Goal: Information Seeking & Learning: Check status

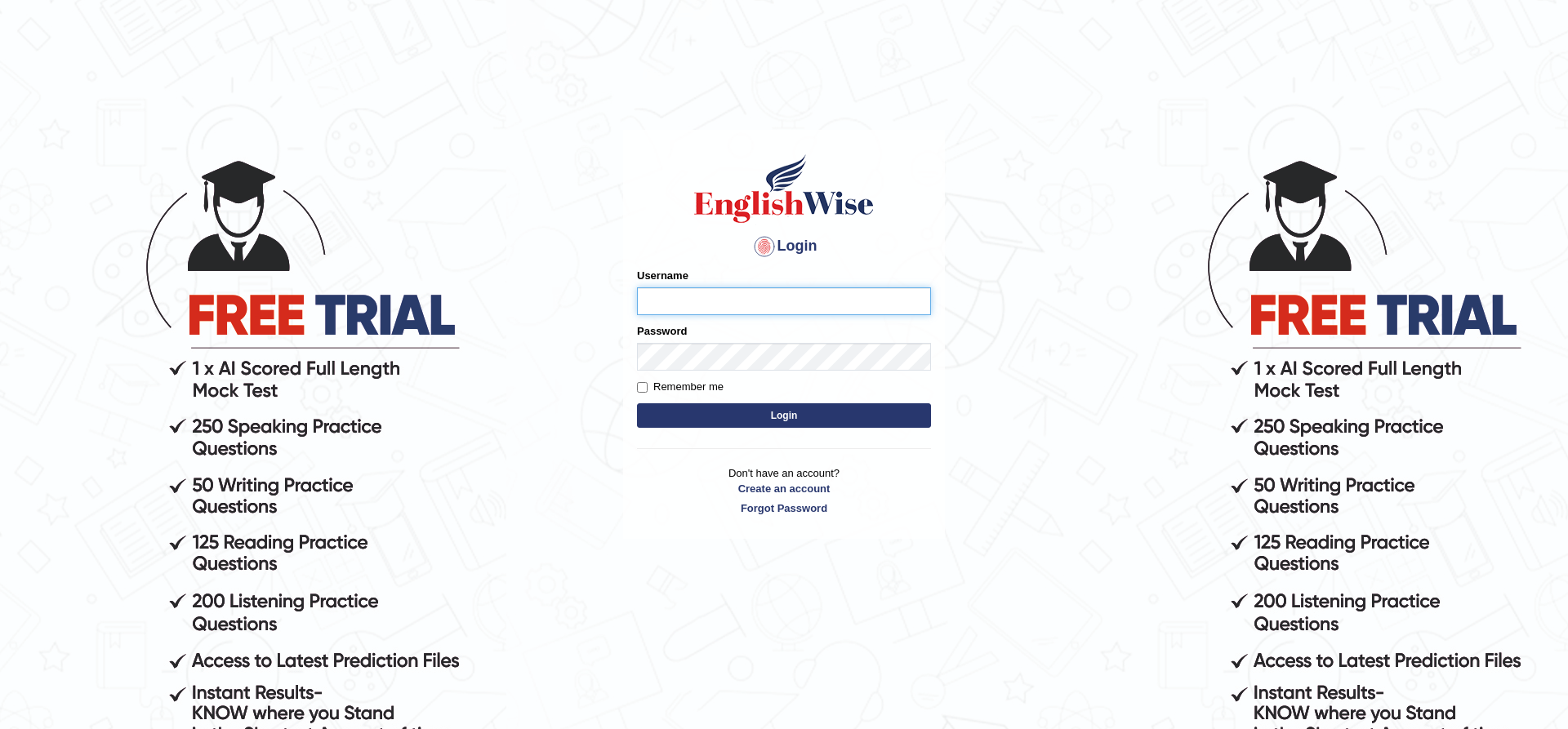
scroll to position [167, 0]
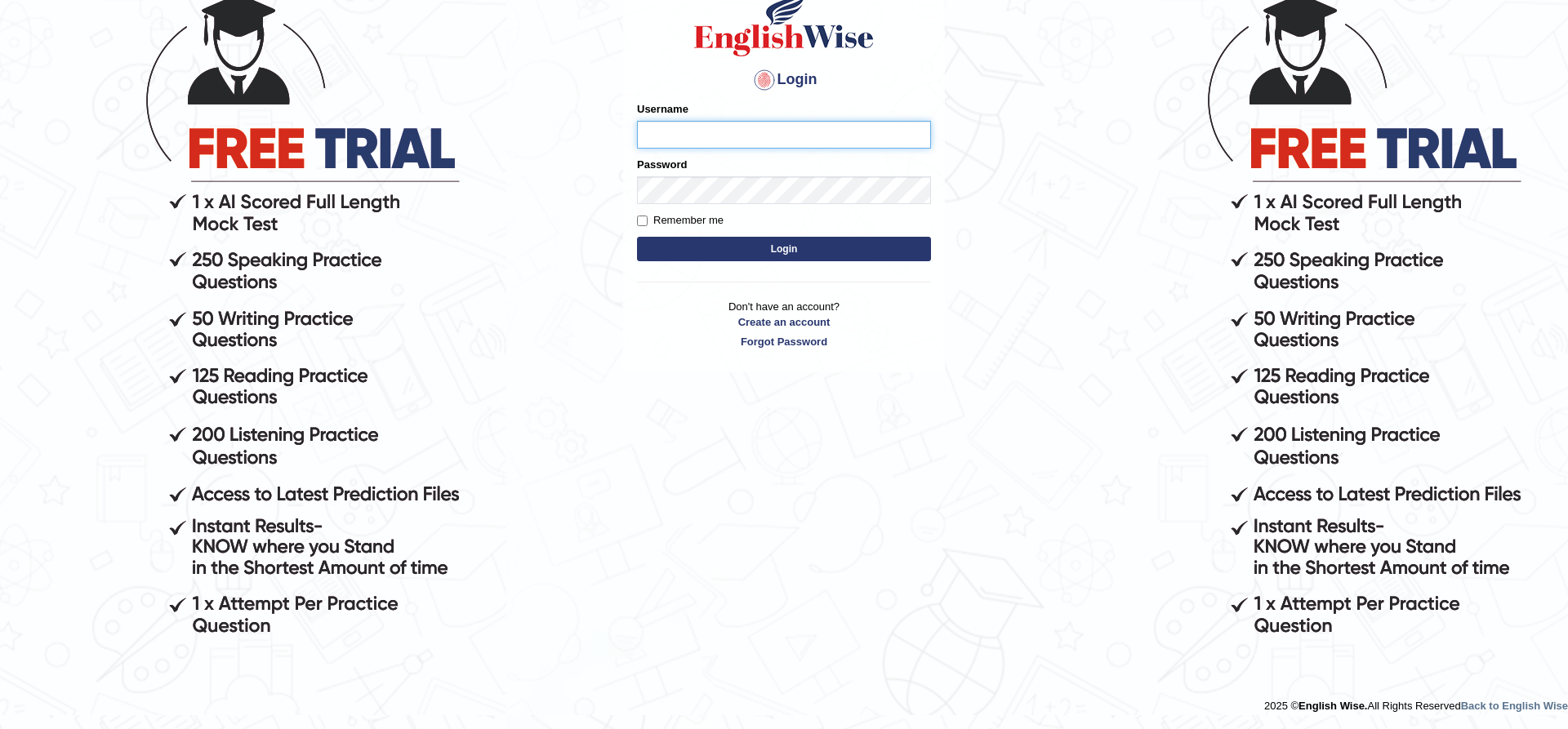
type input "zohaib44"
click at [733, 244] on button "Login" at bounding box center [784, 249] width 294 height 24
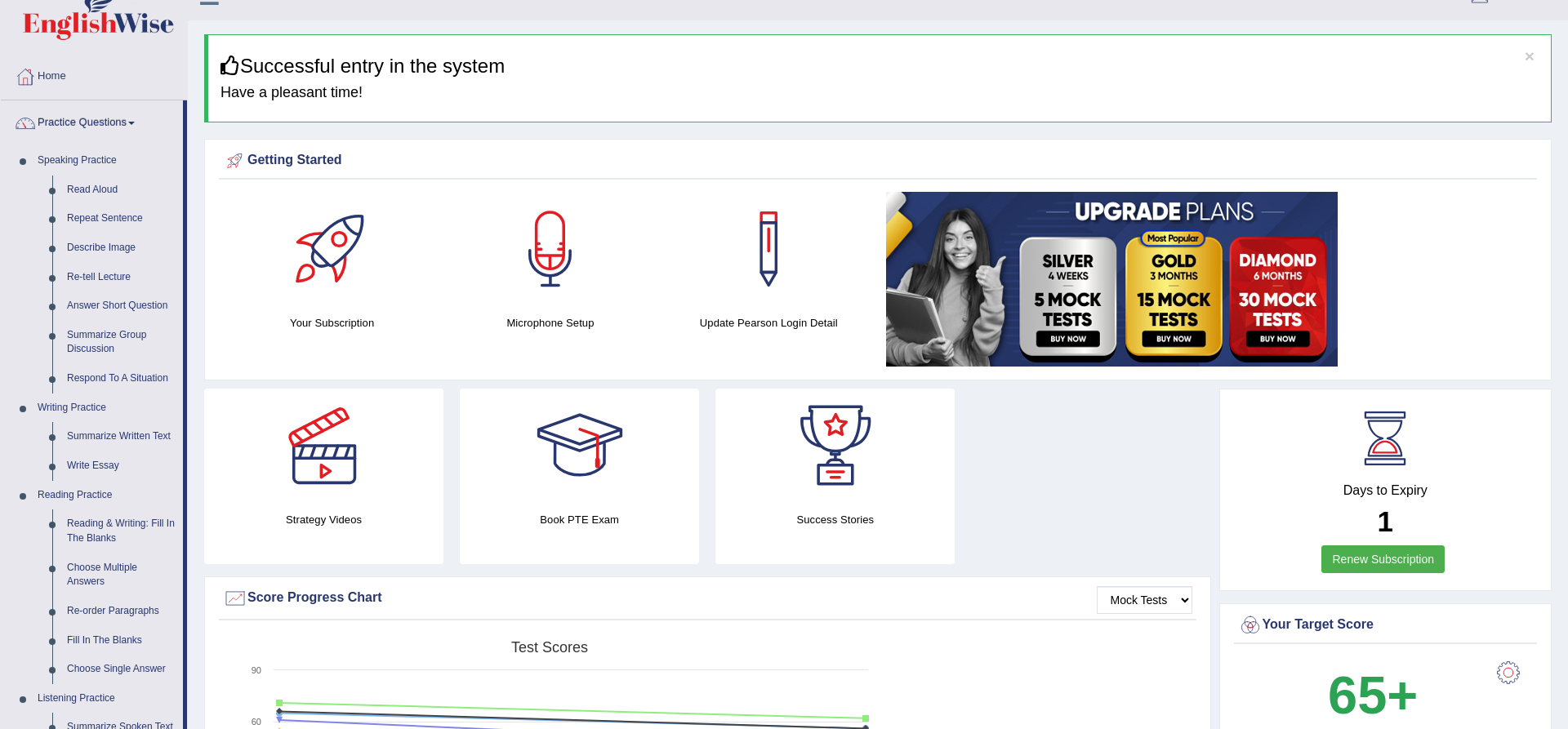
scroll to position [30, 0]
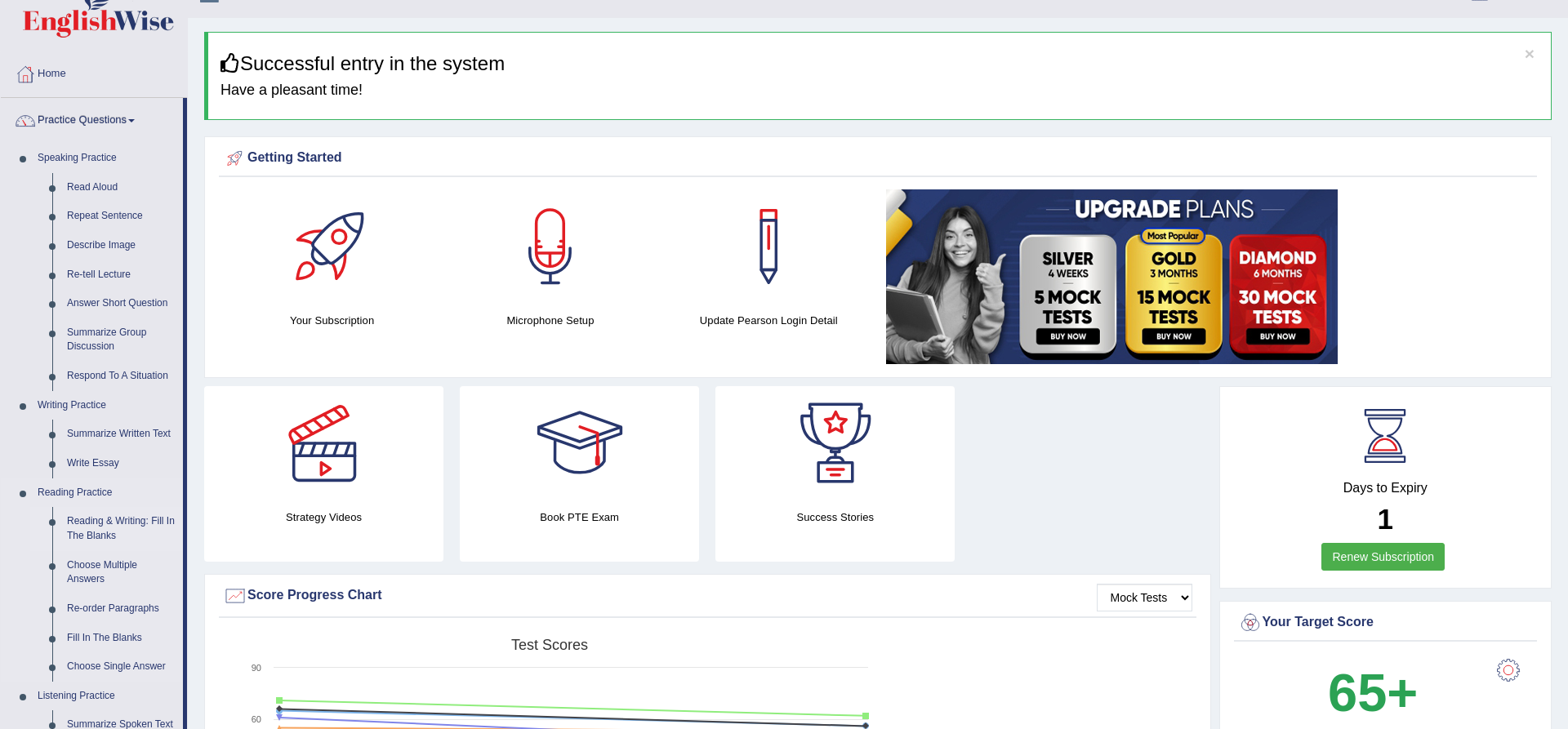
click at [127, 536] on link "Reading & Writing: Fill In The Blanks" at bounding box center [120, 529] width 123 height 44
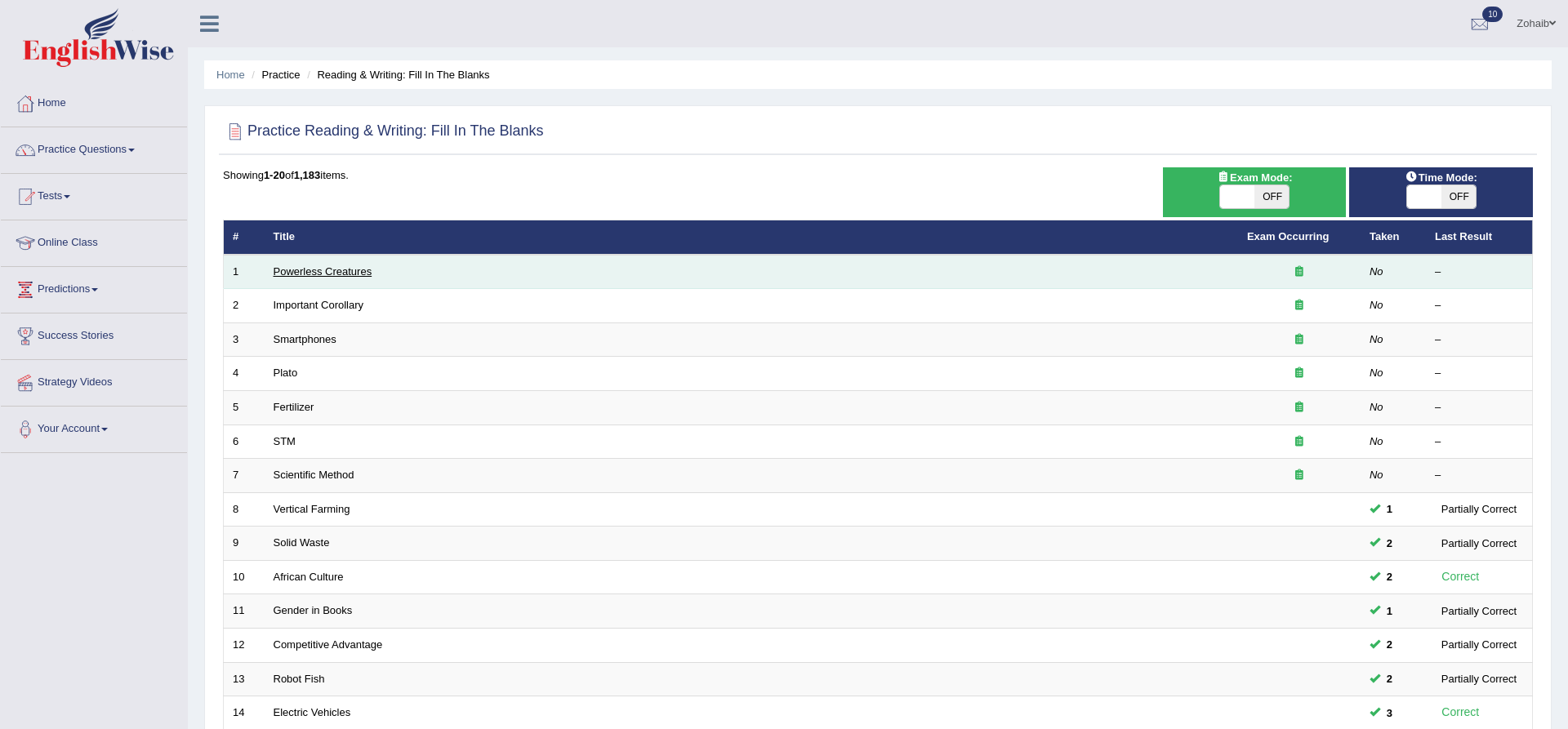
click at [305, 276] on link "Powerless Creatures" at bounding box center [322, 272] width 99 height 12
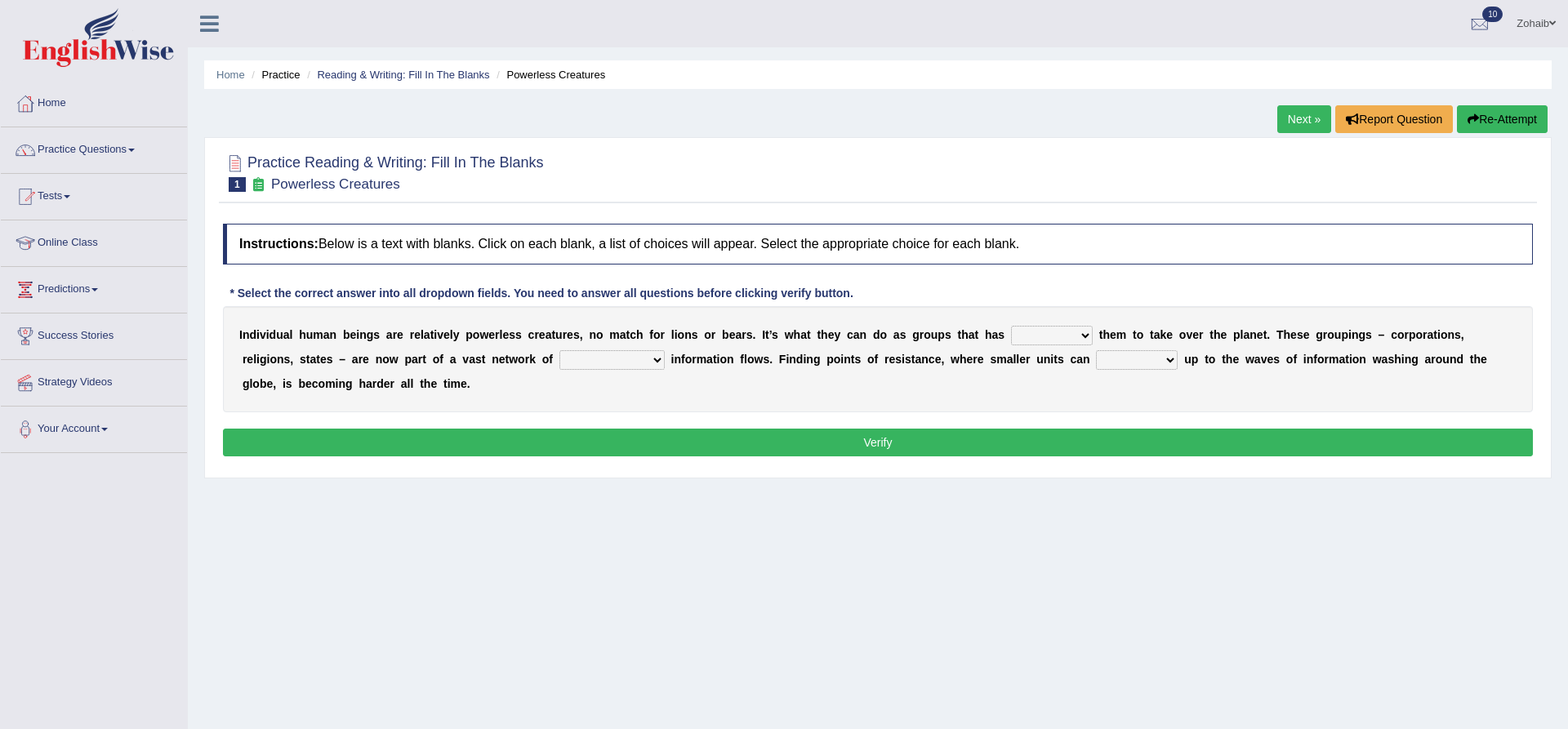
click at [1025, 342] on select "enabled contended embodied conjured" at bounding box center [1052, 335] width 82 height 19
click at [847, 173] on div at bounding box center [877, 171] width 1310 height 50
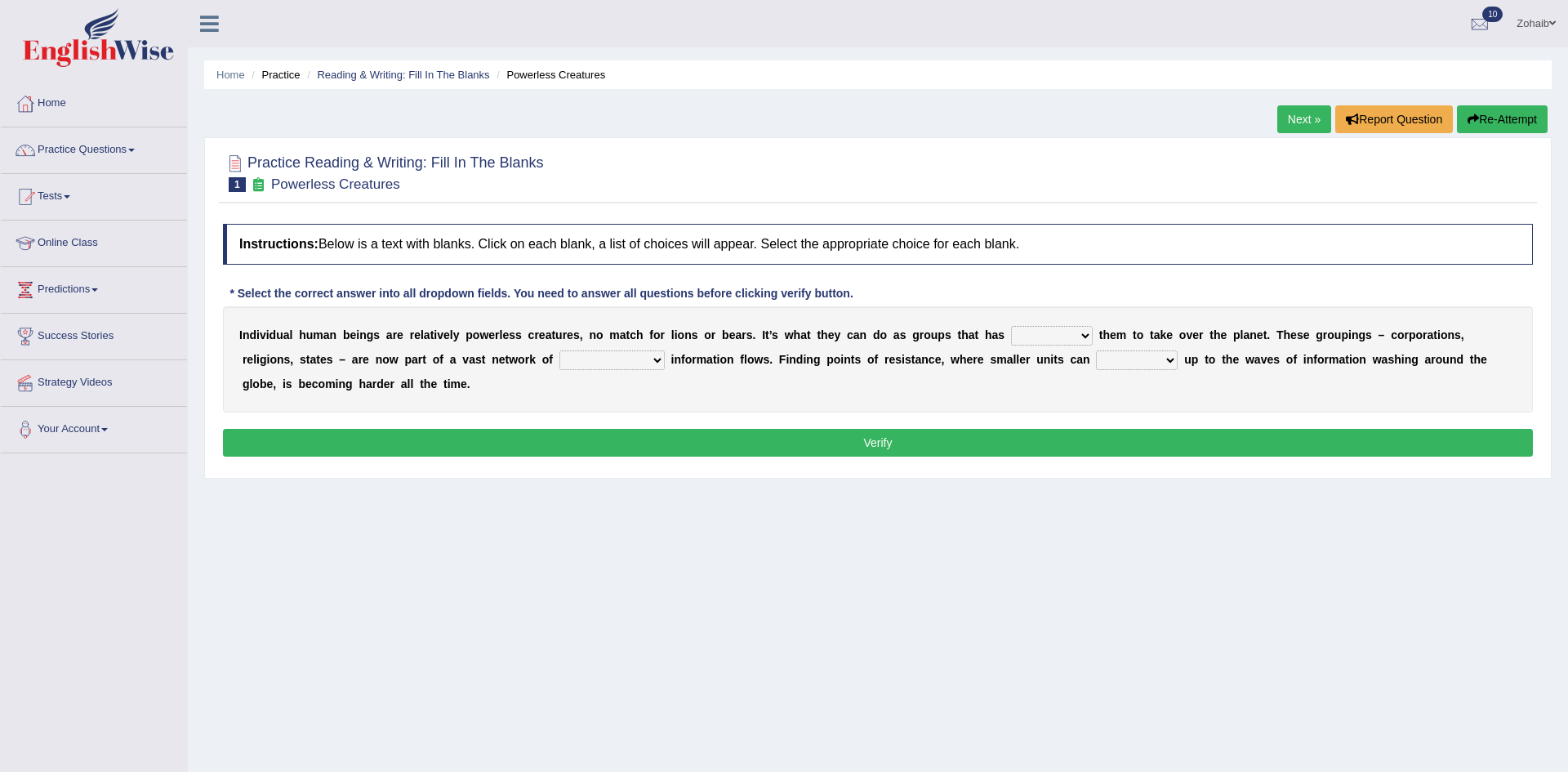
click at [1011, 335] on select "enabled contended embodied conjured" at bounding box center [1052, 335] width 82 height 19
click at [723, 173] on div at bounding box center [877, 171] width 1310 height 50
click at [1011, 333] on select "enabled contended embodied conjured" at bounding box center [1052, 335] width 82 height 19
click at [996, 485] on div "Home Practice Reading & Writing: Fill In The Blanks Powerless Creatures Next » …" at bounding box center [877, 409] width 1380 height 817
click at [1011, 334] on select "enabled contended embodied conjured" at bounding box center [1052, 335] width 82 height 19
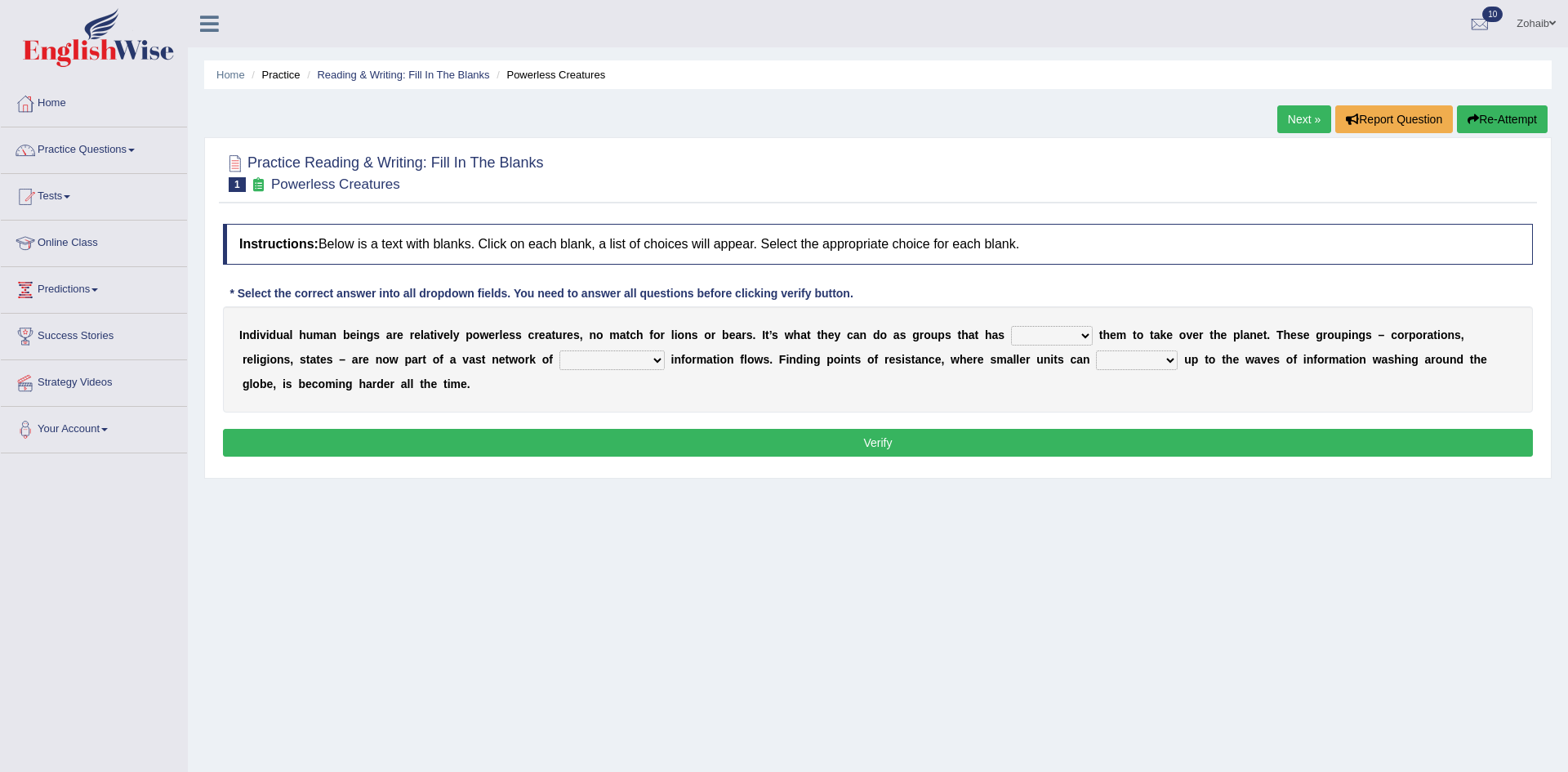
click at [884, 546] on div "Home Practice Reading & Writing: Fill In The Blanks Powerless Creatures Next » …" at bounding box center [877, 409] width 1380 height 817
click at [560, 355] on select "interconnected overlapping fastened exploited" at bounding box center [612, 360] width 106 height 19
click at [1021, 338] on select "enabled contended embodied conjured" at bounding box center [1052, 335] width 82 height 19
click at [940, 195] on div at bounding box center [877, 171] width 1310 height 50
click at [1011, 334] on select "enabled contended embodied conjured" at bounding box center [1052, 335] width 82 height 19
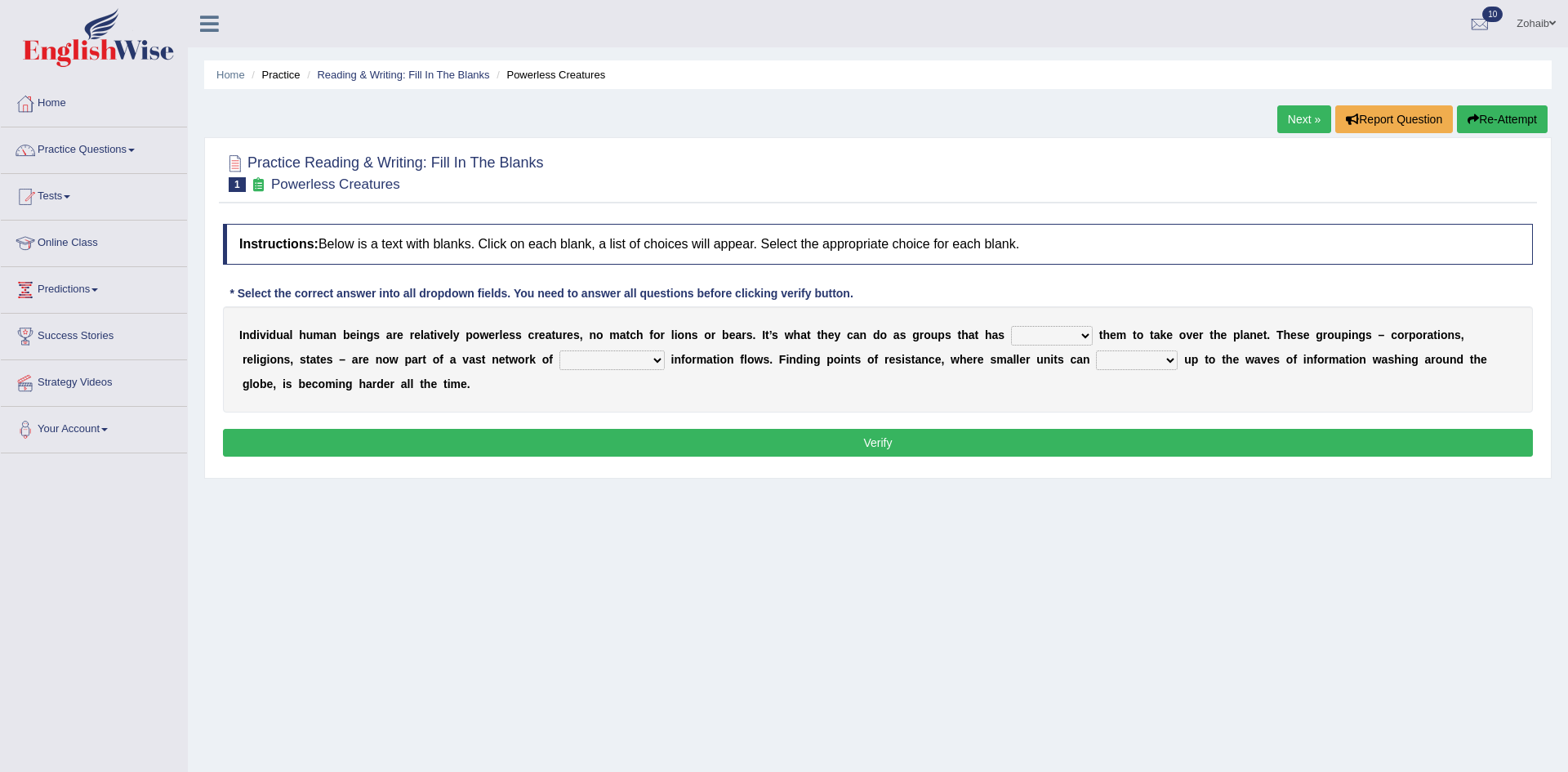
select select "enabled"
click at [1011, 326] on select "enabled contended embodied conjured" at bounding box center [1052, 335] width 82 height 19
click at [560, 362] on select "interconnected overlapping fastened exploited" at bounding box center [612, 360] width 106 height 19
click at [485, 195] on div at bounding box center [877, 171] width 1310 height 50
click at [560, 350] on select "interconnected overlapping fastened exploited" at bounding box center [612, 360] width 106 height 19
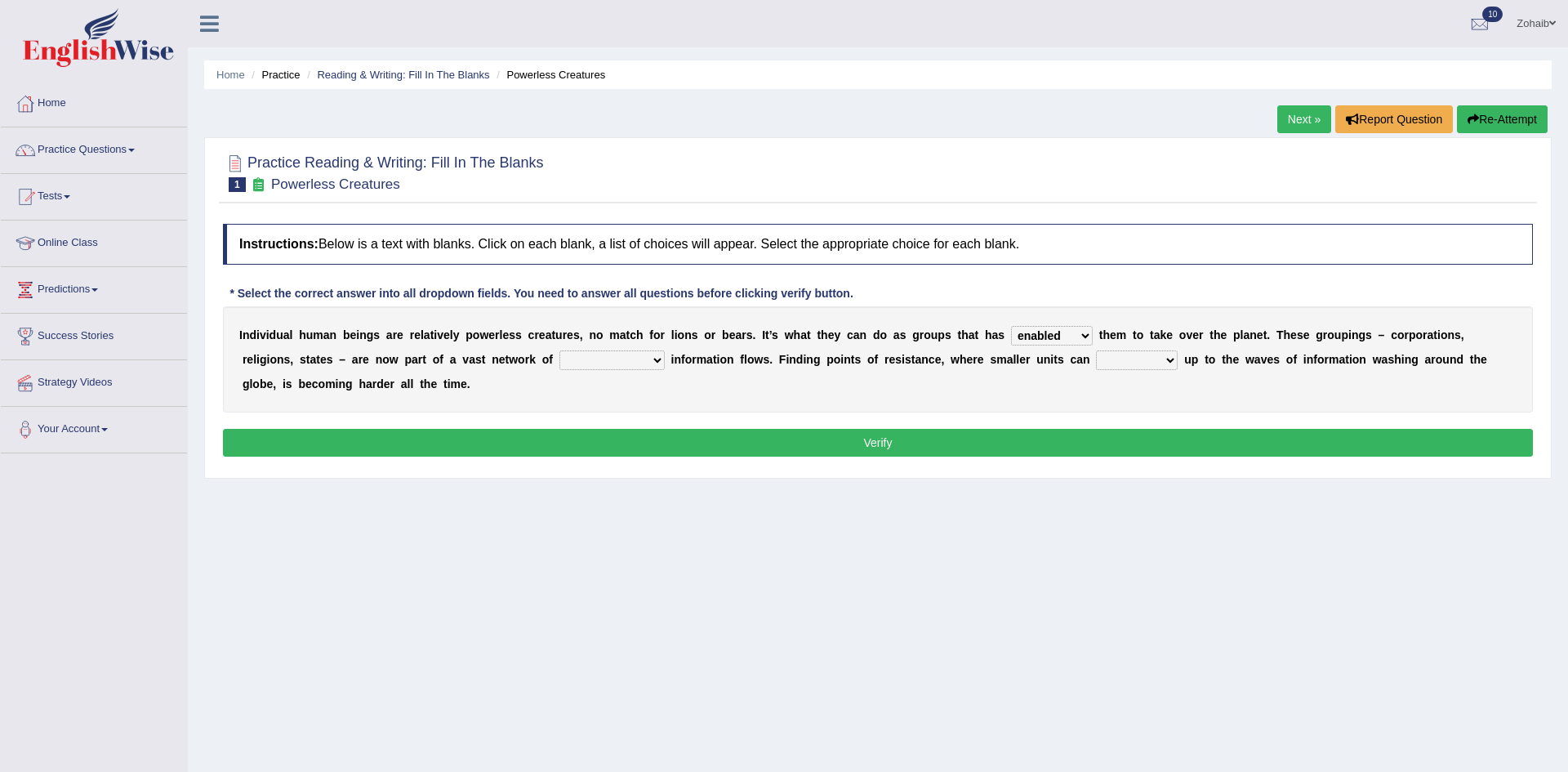
click at [553, 357] on b at bounding box center [555, 359] width 6 height 13
click at [560, 352] on select "interconnected overlapping fastened exploited" at bounding box center [612, 360] width 106 height 19
select select "interconnected"
click at [560, 350] on select "interconnected overlapping fastened exploited" at bounding box center [612, 360] width 106 height 19
click at [1097, 359] on select "stand raise hail pump" at bounding box center [1138, 360] width 82 height 19
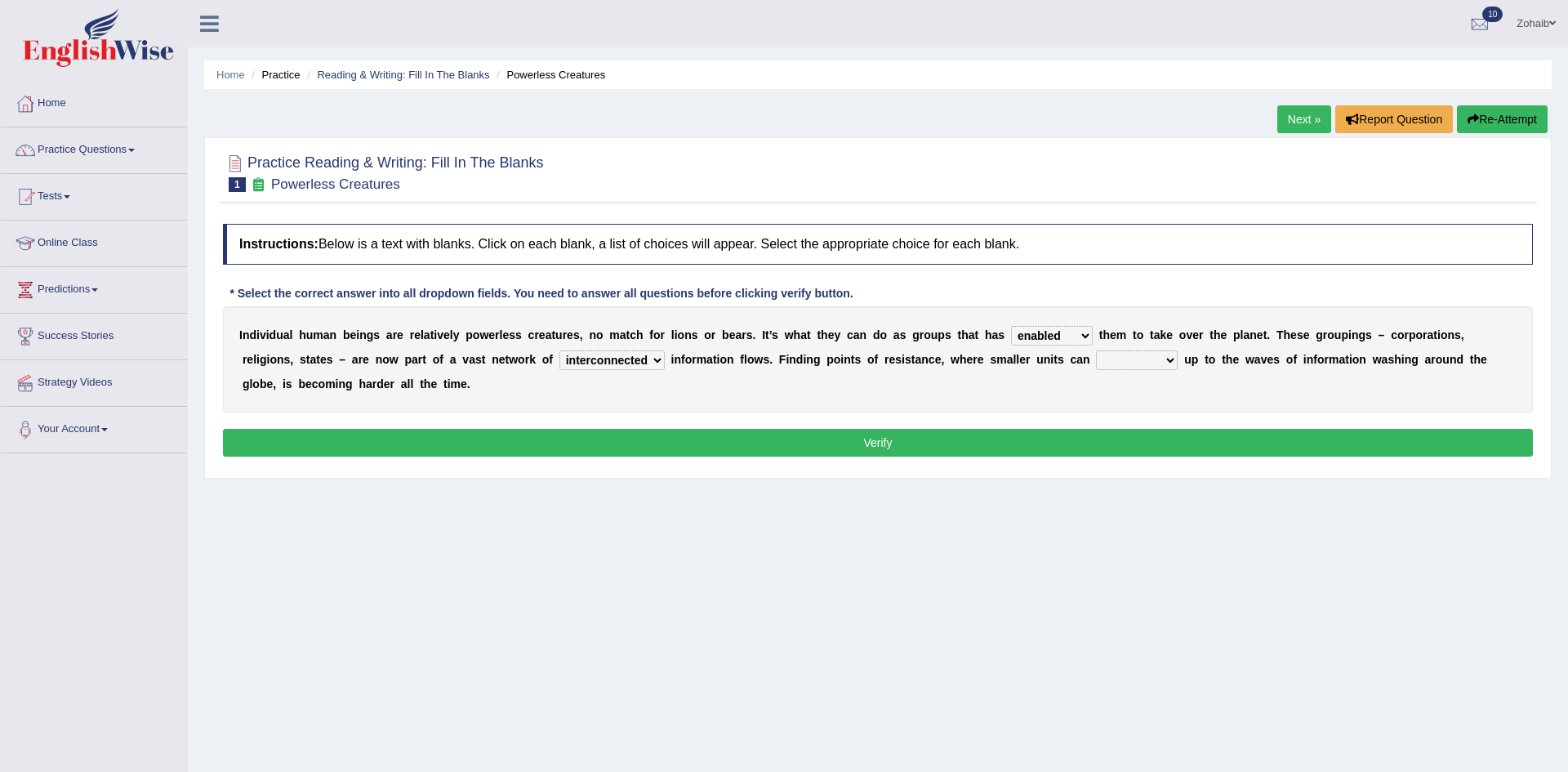
select select "raise"
click at [1097, 350] on select "stand raise hail pump" at bounding box center [1138, 360] width 82 height 19
click at [924, 429] on button "Verify" at bounding box center [877, 443] width 1310 height 28
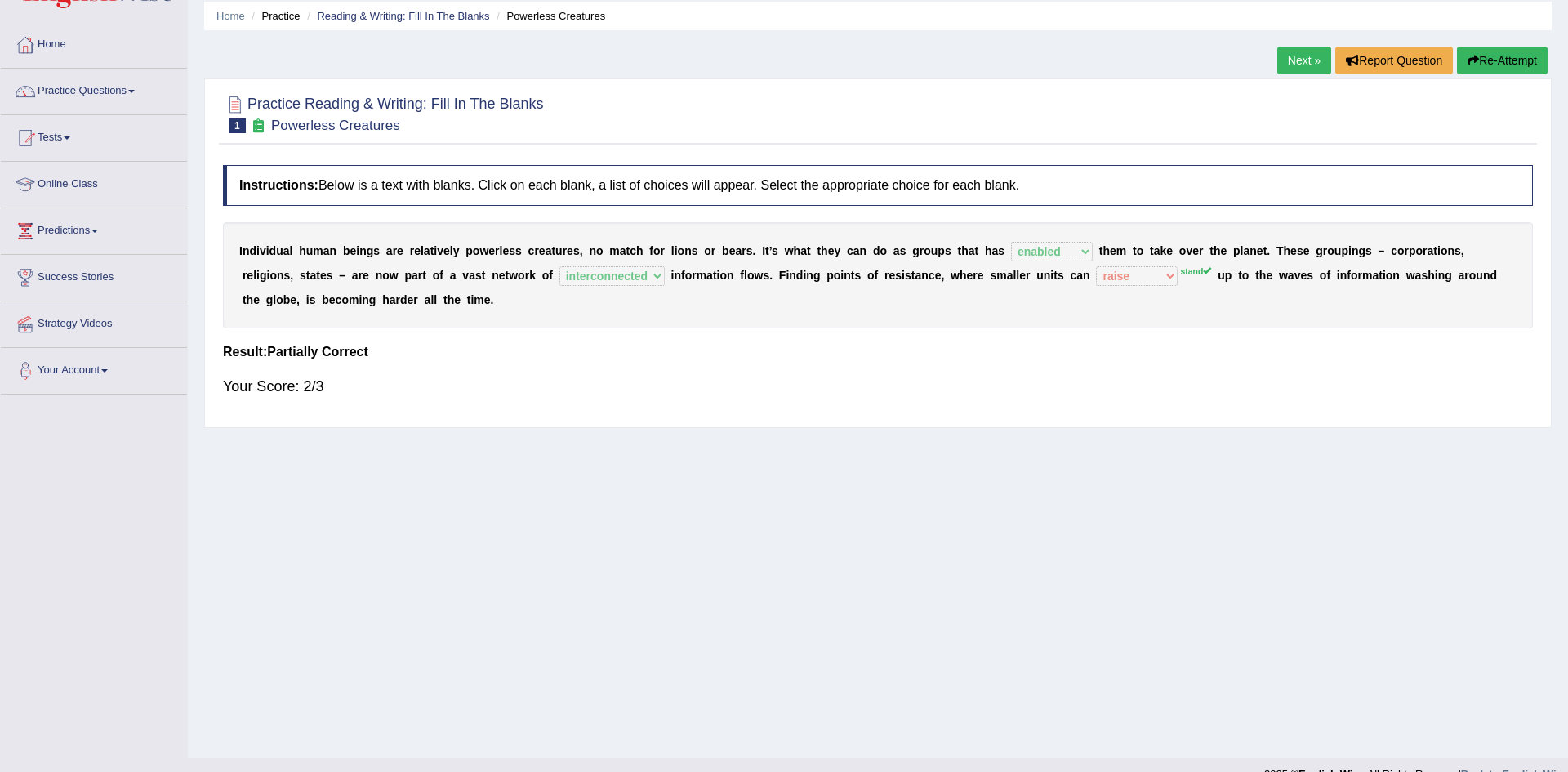
scroll to position [59, 0]
click at [1311, 60] on link "Next »" at bounding box center [1304, 59] width 54 height 28
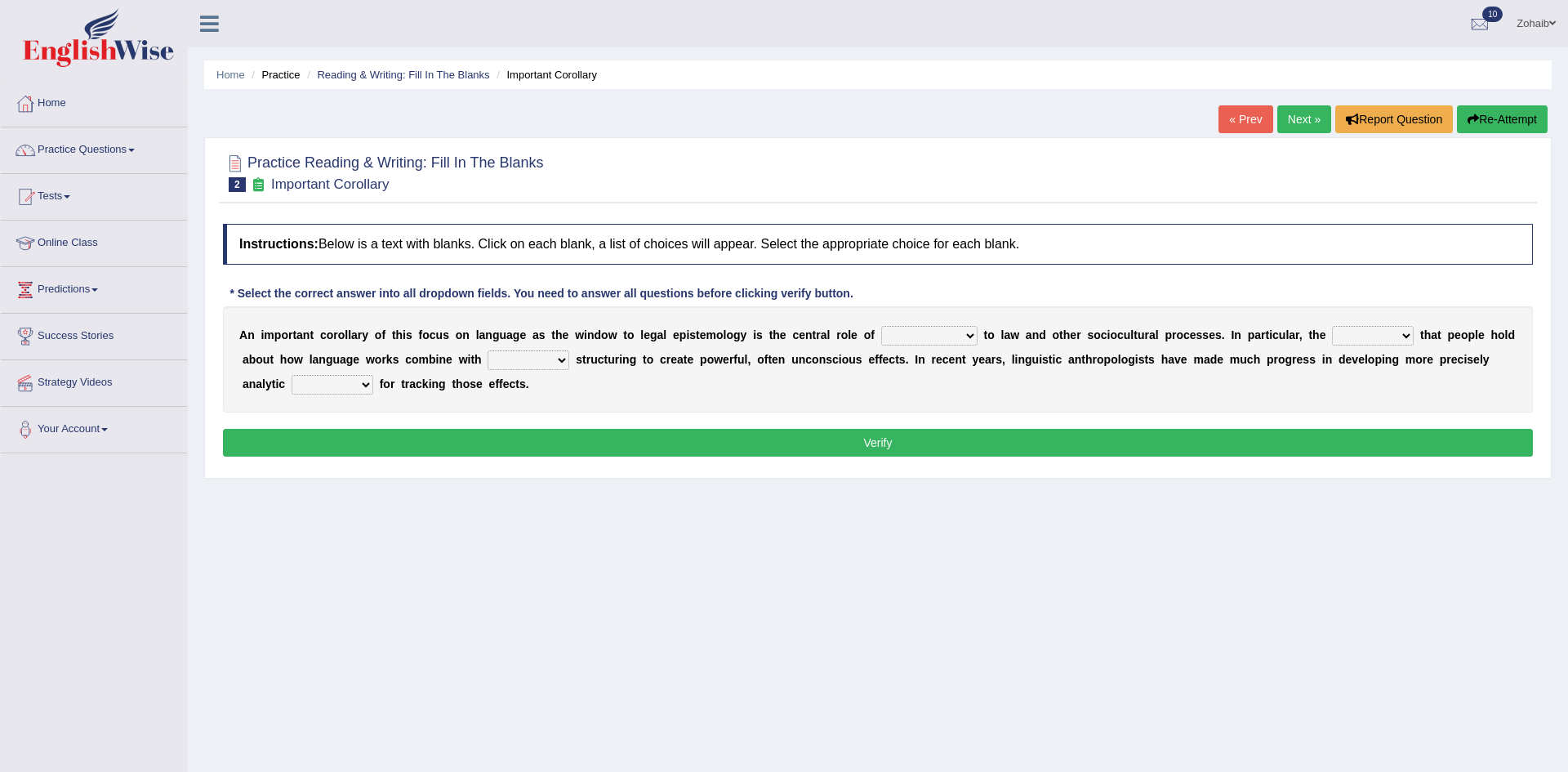
click at [572, 345] on div "A n i m p o r t a n t c o r o l l a r y o f t h i s f o c u s o n l a n g u a g…" at bounding box center [877, 360] width 1310 height 107
click at [882, 336] on select "discourse epoch dialect acquaintance" at bounding box center [930, 335] width 96 height 19
select select "acquaintance"
click at [882, 326] on select "discourse epoch dialect acquaintance" at bounding box center [930, 335] width 96 height 19
click at [1332, 341] on select "deviation besmirch consent ideas" at bounding box center [1373, 335] width 82 height 19
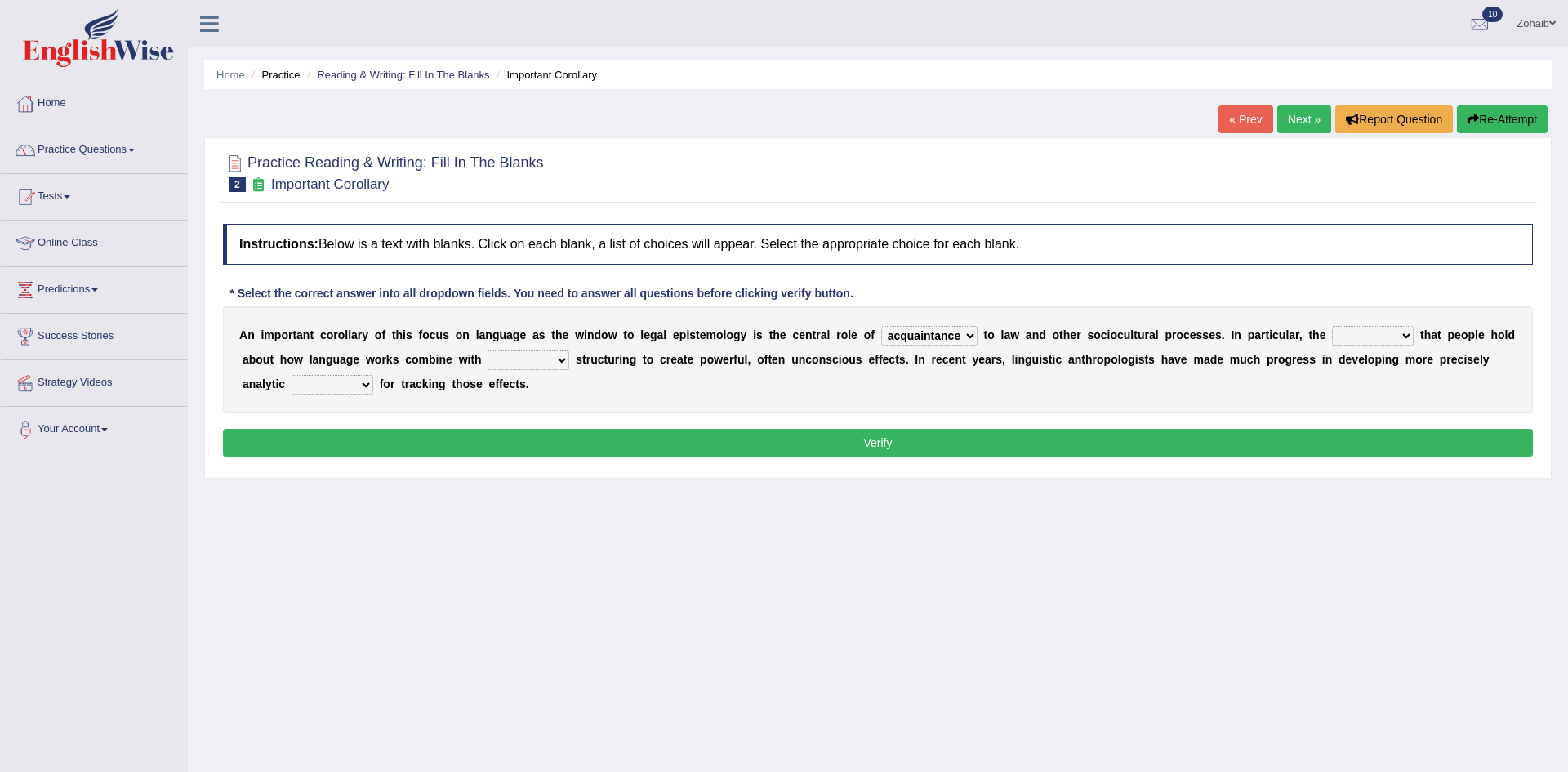
select select "consent"
click at [1332, 326] on select "deviation besmirch consent ideas" at bounding box center [1373, 335] width 82 height 19
click at [488, 363] on select "mandatory linguistic legitimate customary" at bounding box center [529, 360] width 82 height 19
select select "mandatory"
click at [488, 350] on select "mandatory linguistic legitimate customary" at bounding box center [529, 360] width 82 height 19
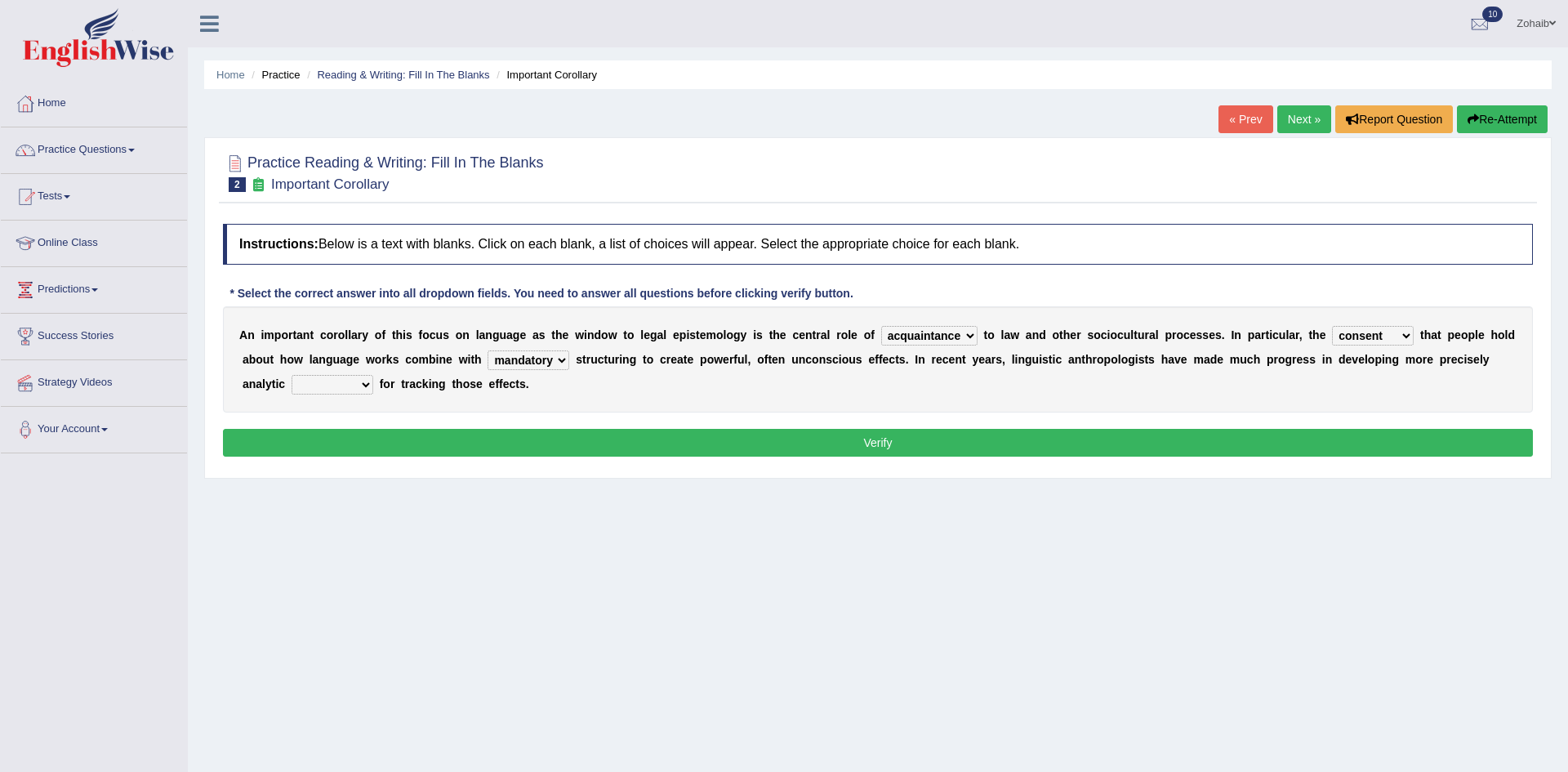
click at [374, 375] on select "tools appetite albums stroke" at bounding box center [333, 384] width 82 height 19
click at [1419, 471] on div "Practice Reading & Writing: Fill In The Blanks 2 Important Corollary Instructio…" at bounding box center [878, 307] width 1348 height 341
click at [430, 438] on button "Verify" at bounding box center [877, 443] width 1310 height 28
click at [374, 375] on select "tools appetite albums stroke" at bounding box center [333, 384] width 82 height 19
select select "stroke"
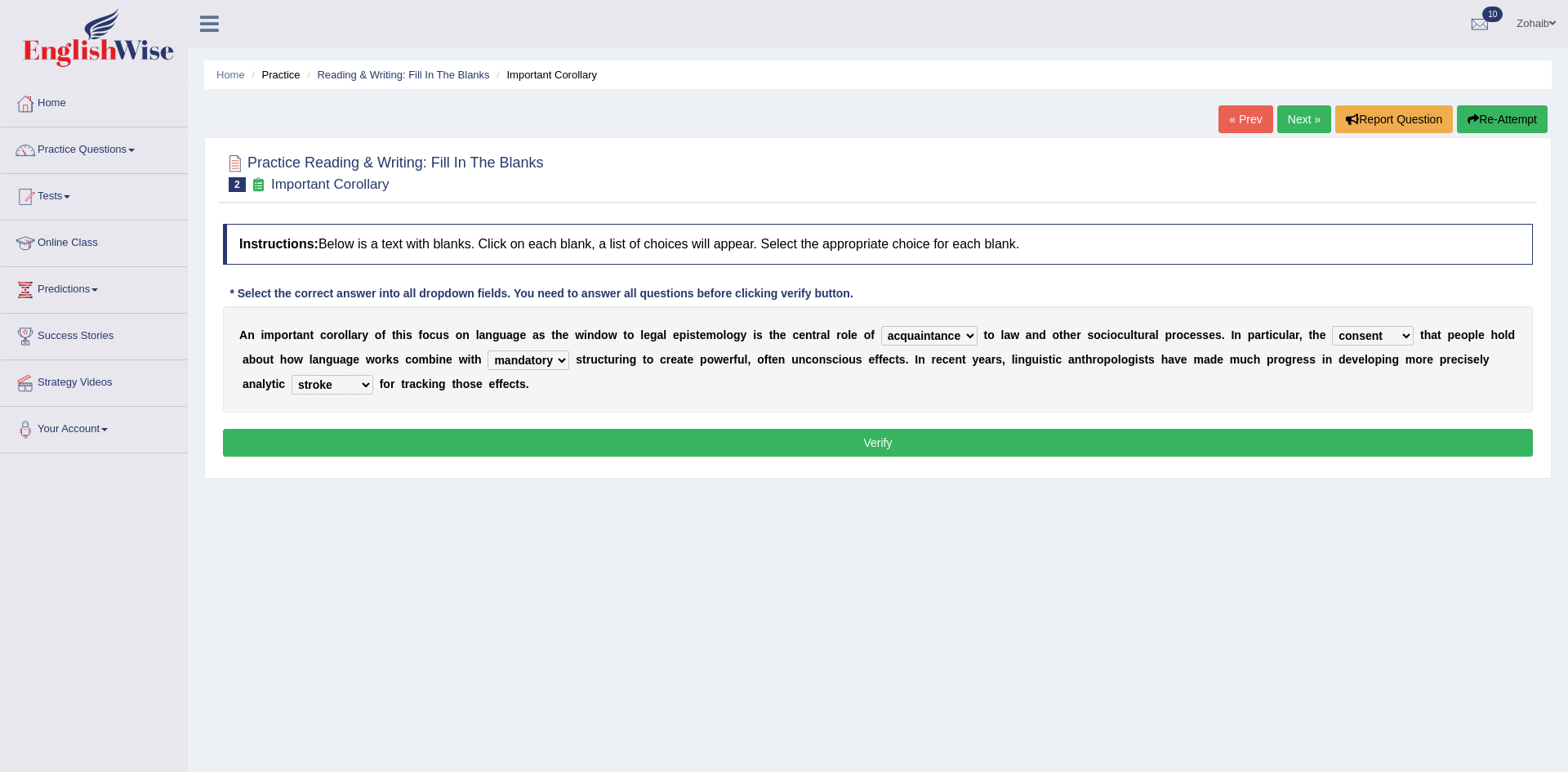
click at [374, 375] on select "tools appetite albums stroke" at bounding box center [333, 384] width 82 height 19
click at [1300, 443] on button "Verify" at bounding box center [877, 443] width 1310 height 28
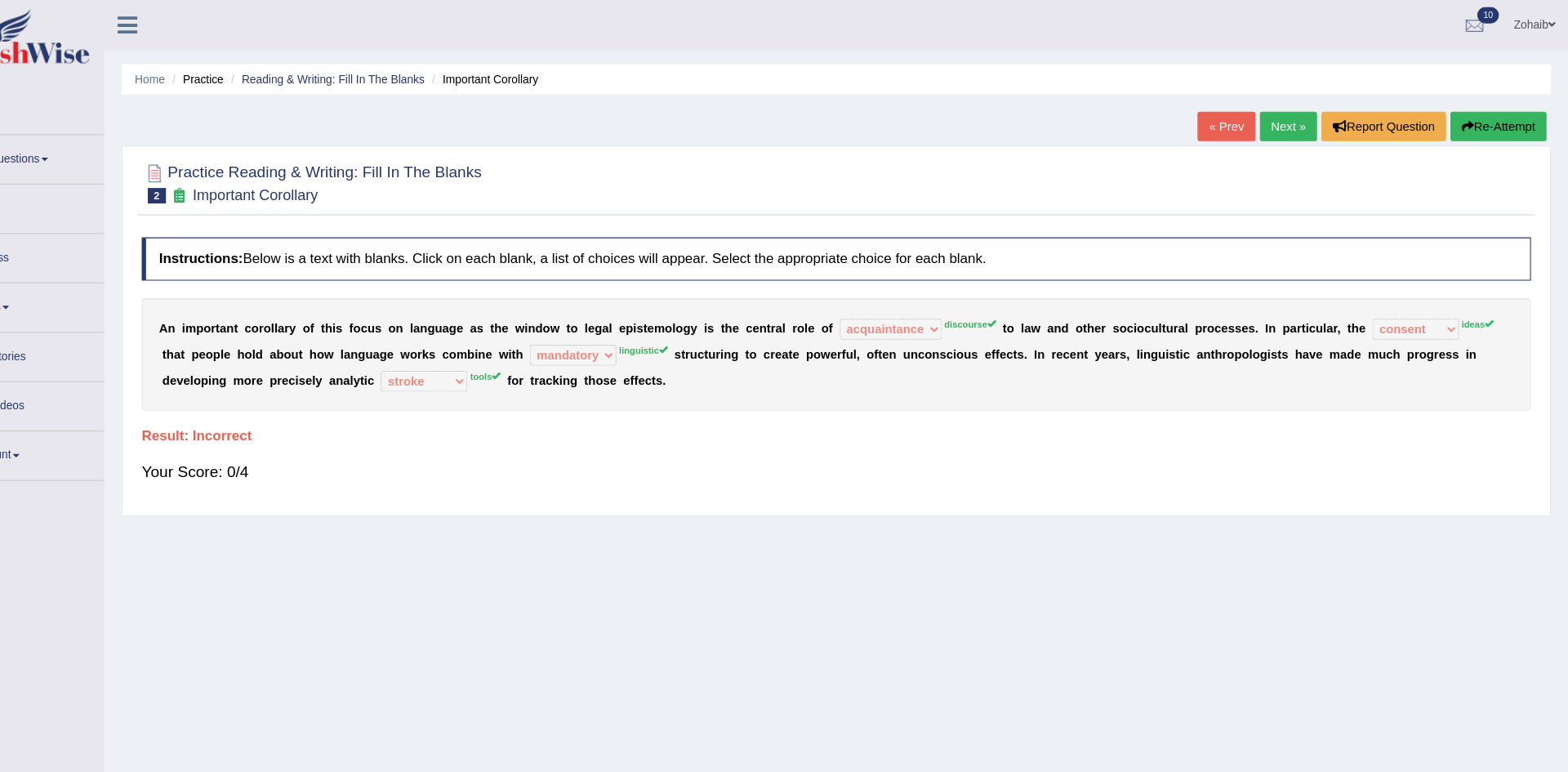
click at [1315, 124] on link "Next »" at bounding box center [1304, 120] width 54 height 28
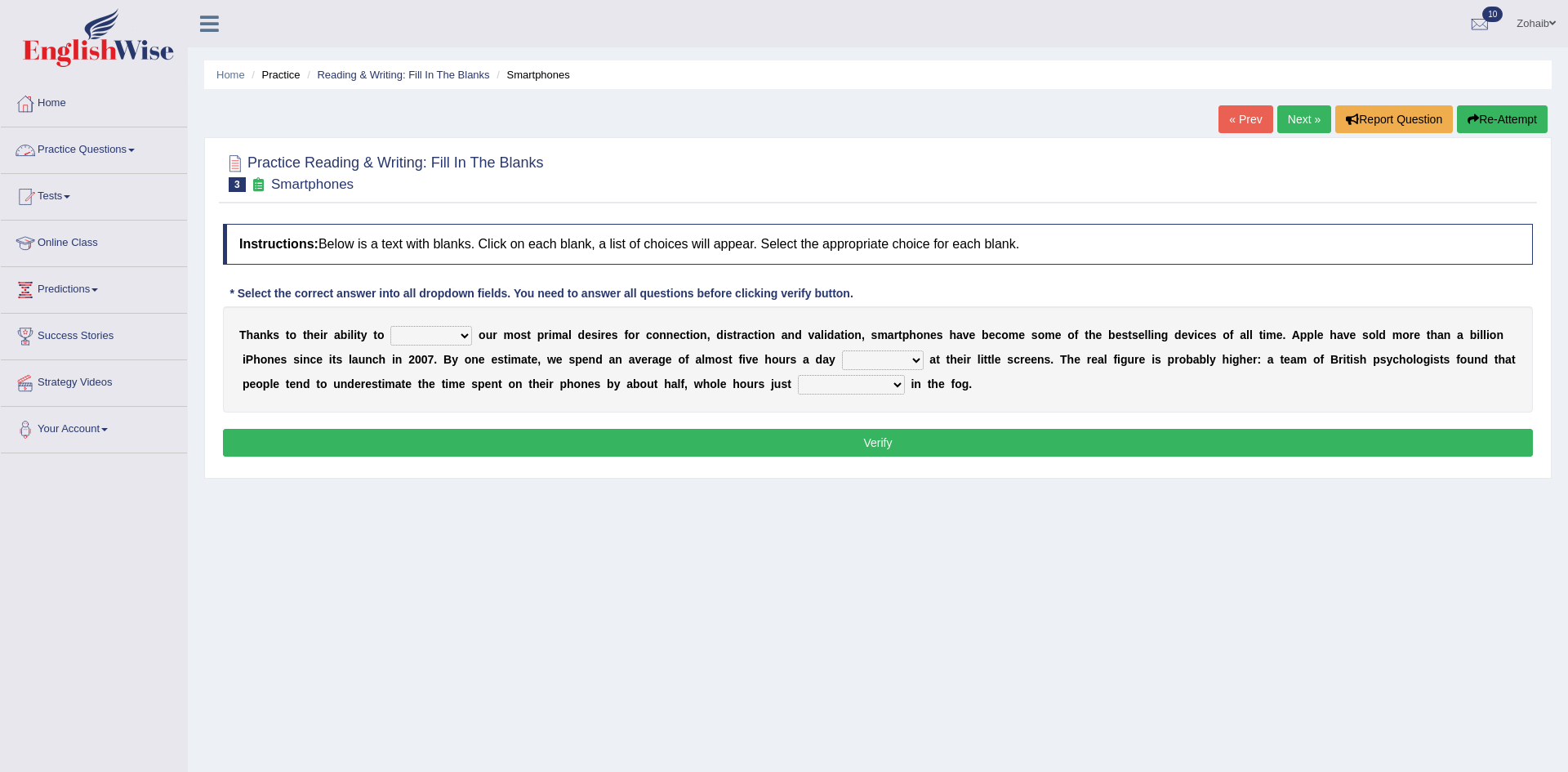
click at [77, 159] on link "Practice Questions" at bounding box center [93, 148] width 186 height 41
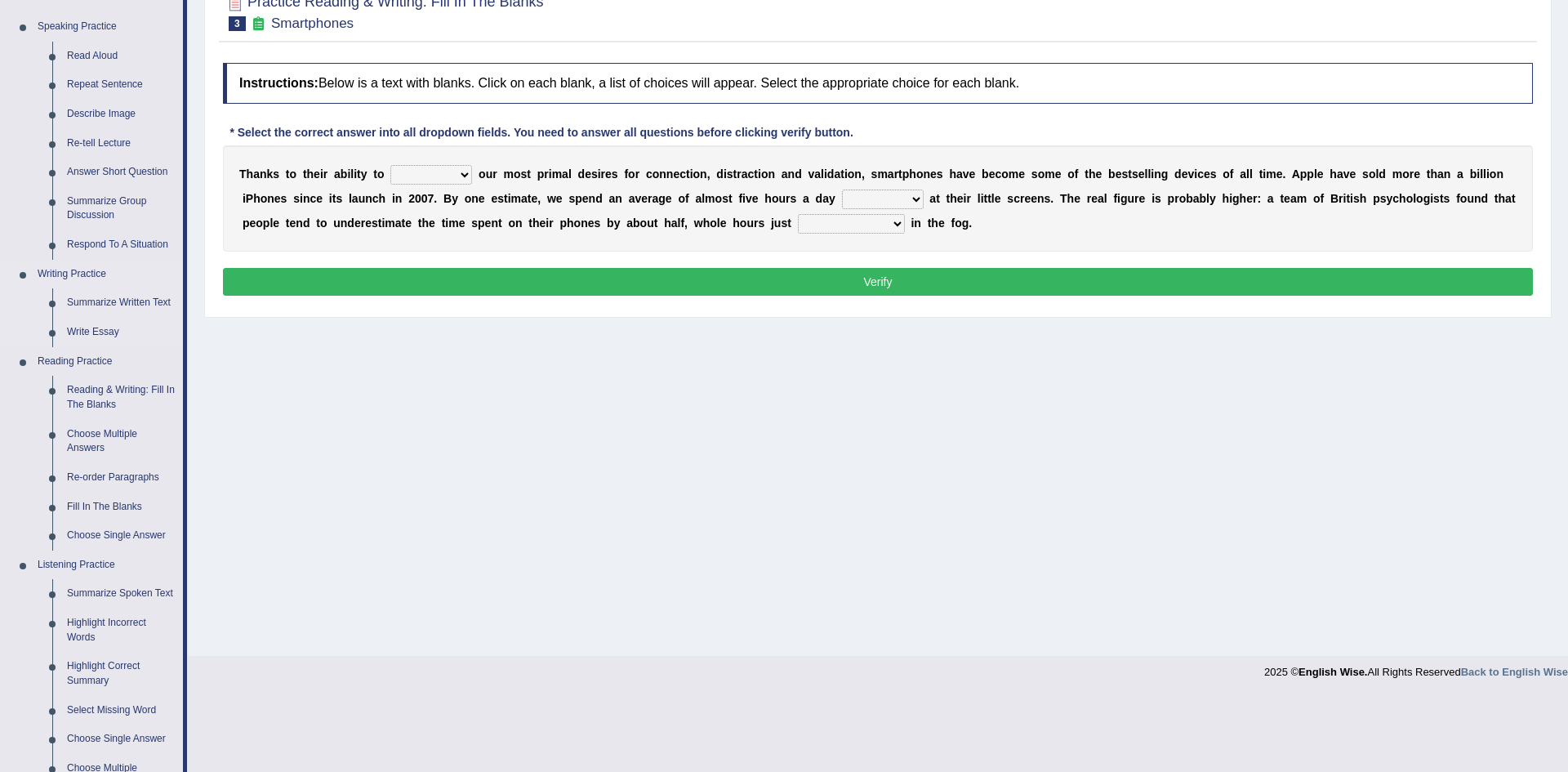
scroll to position [166, 0]
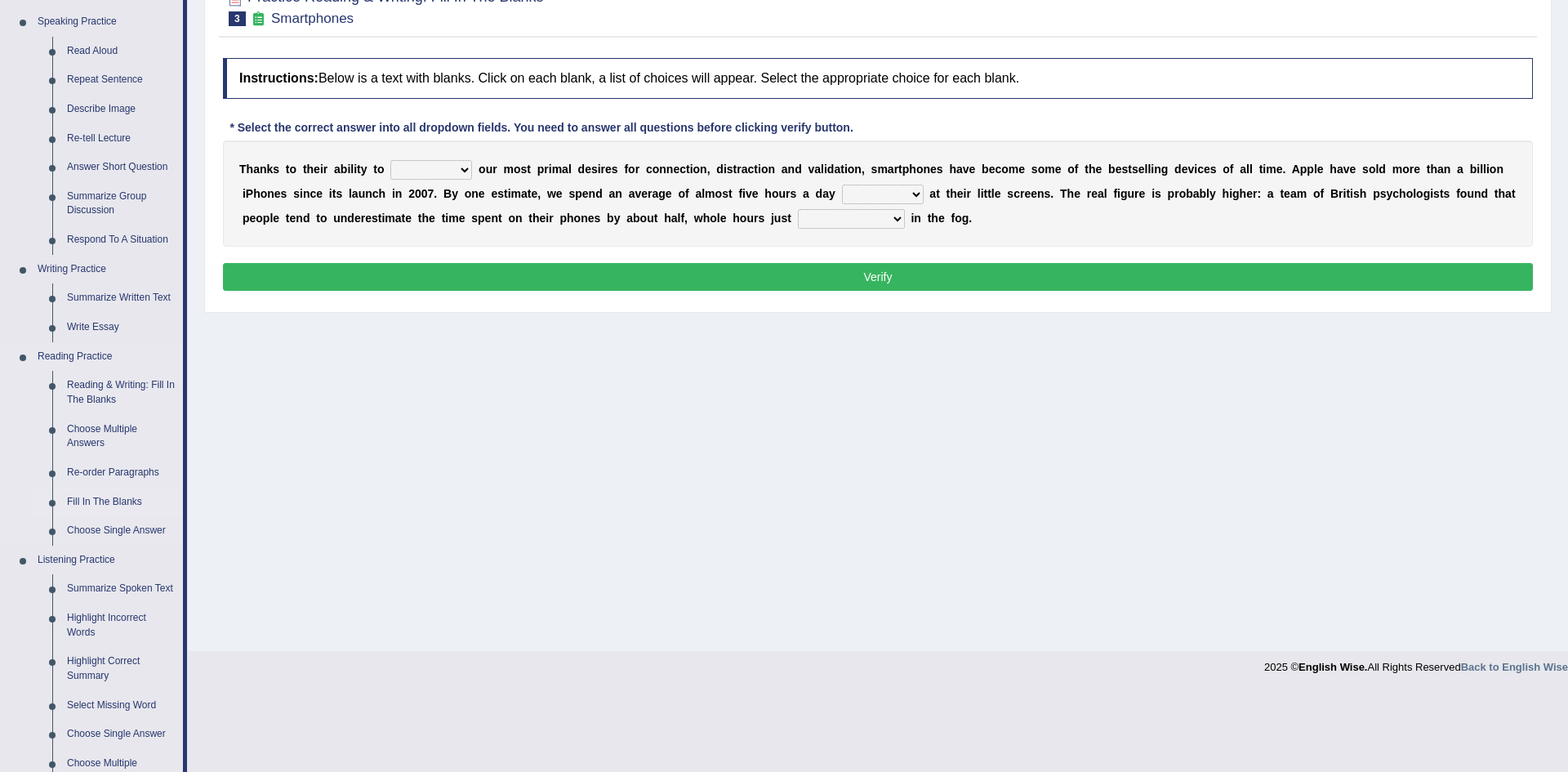
click at [101, 507] on link "Fill In The Blanks" at bounding box center [120, 503] width 123 height 30
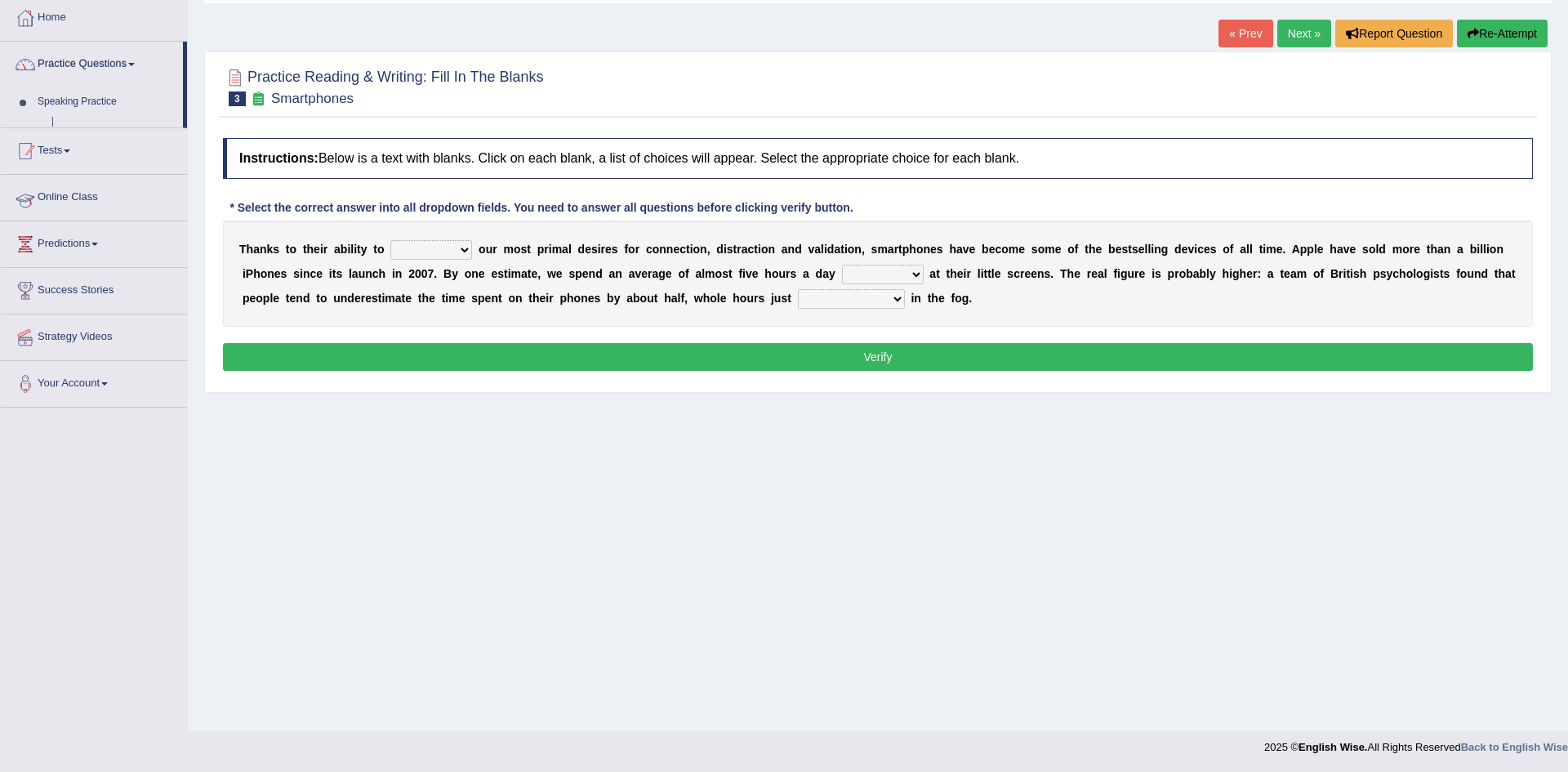
scroll to position [86, 0]
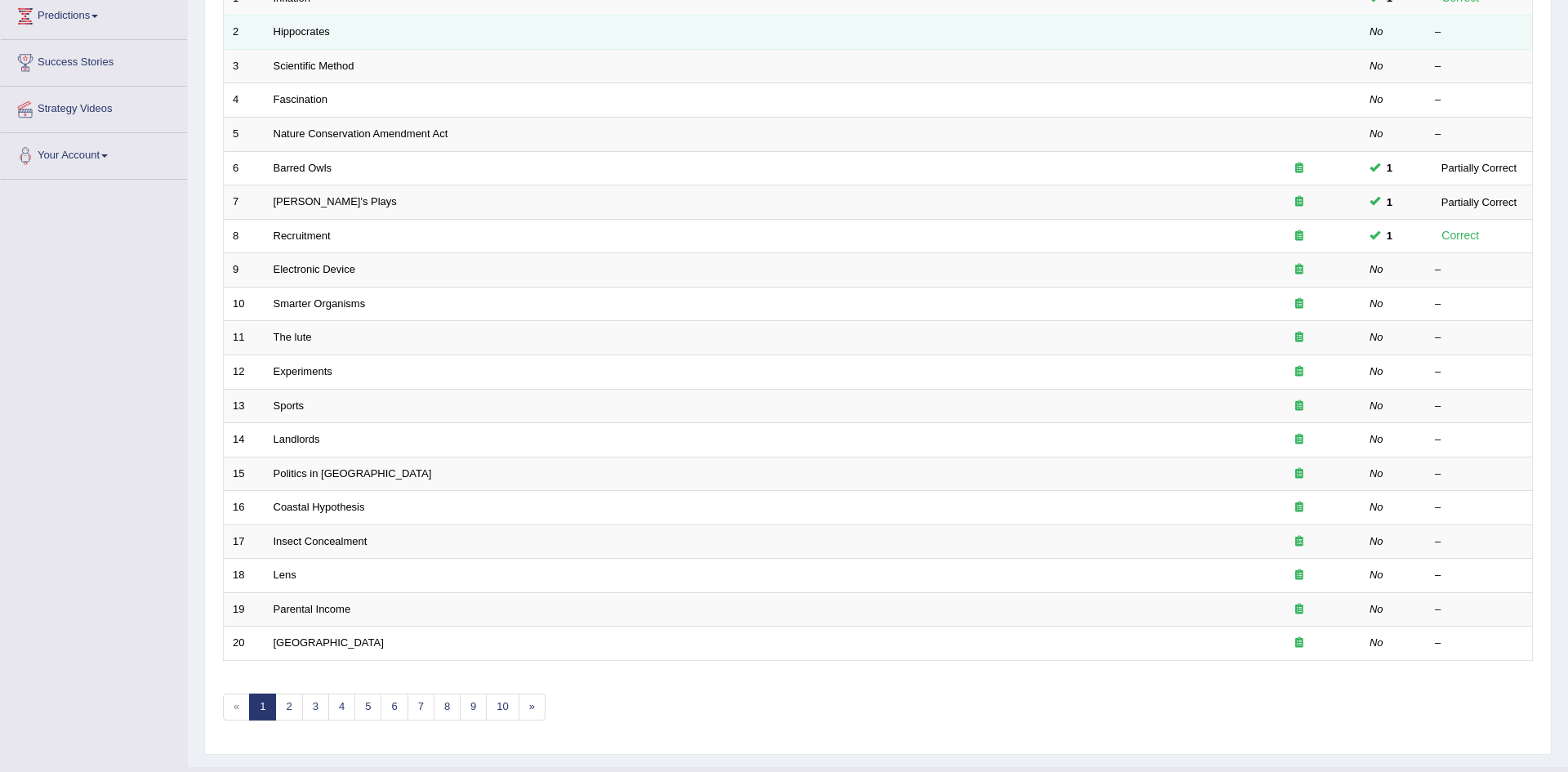
scroll to position [280, 0]
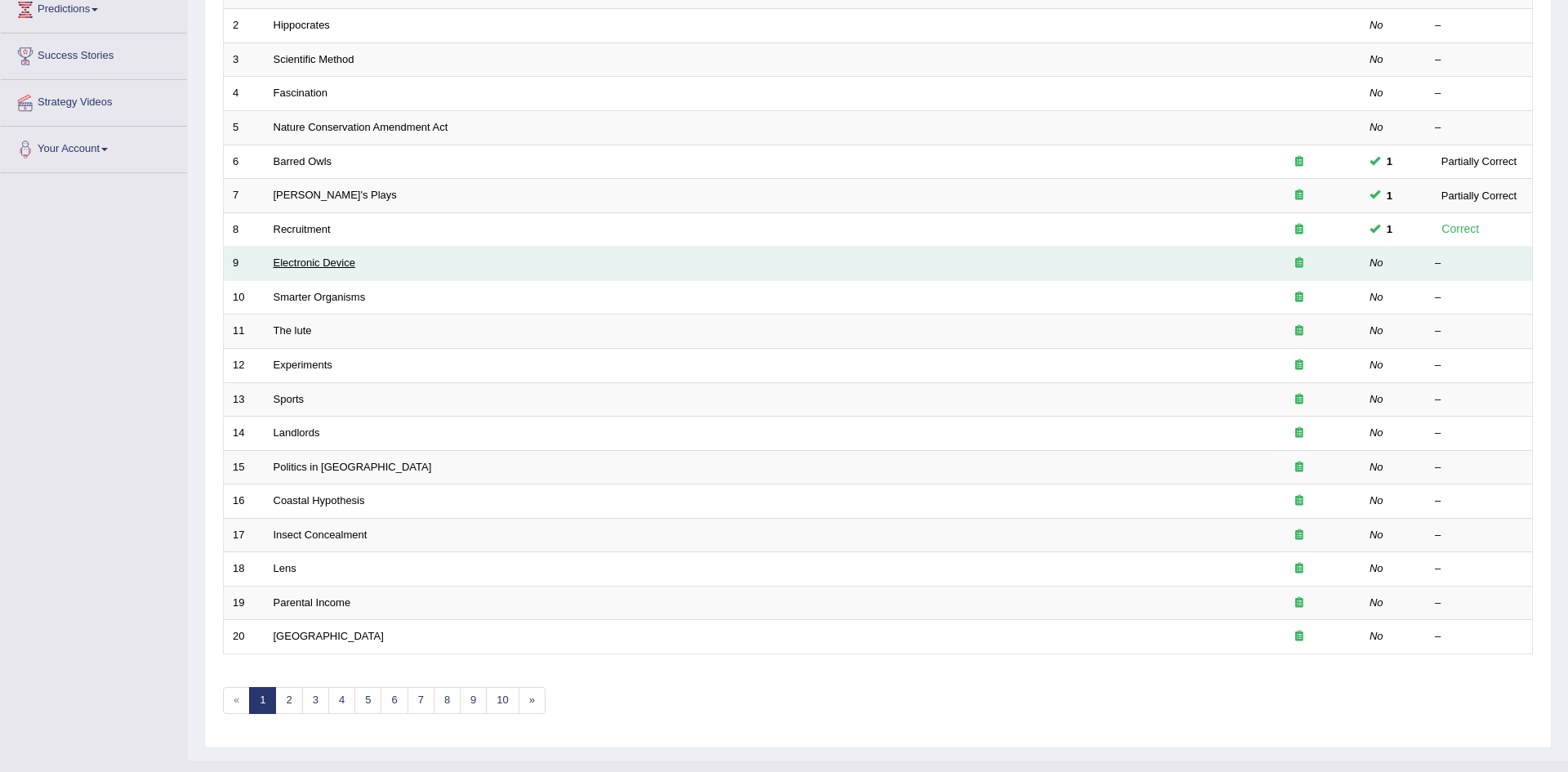
click at [302, 260] on link "Electronic Device" at bounding box center [314, 263] width 82 height 12
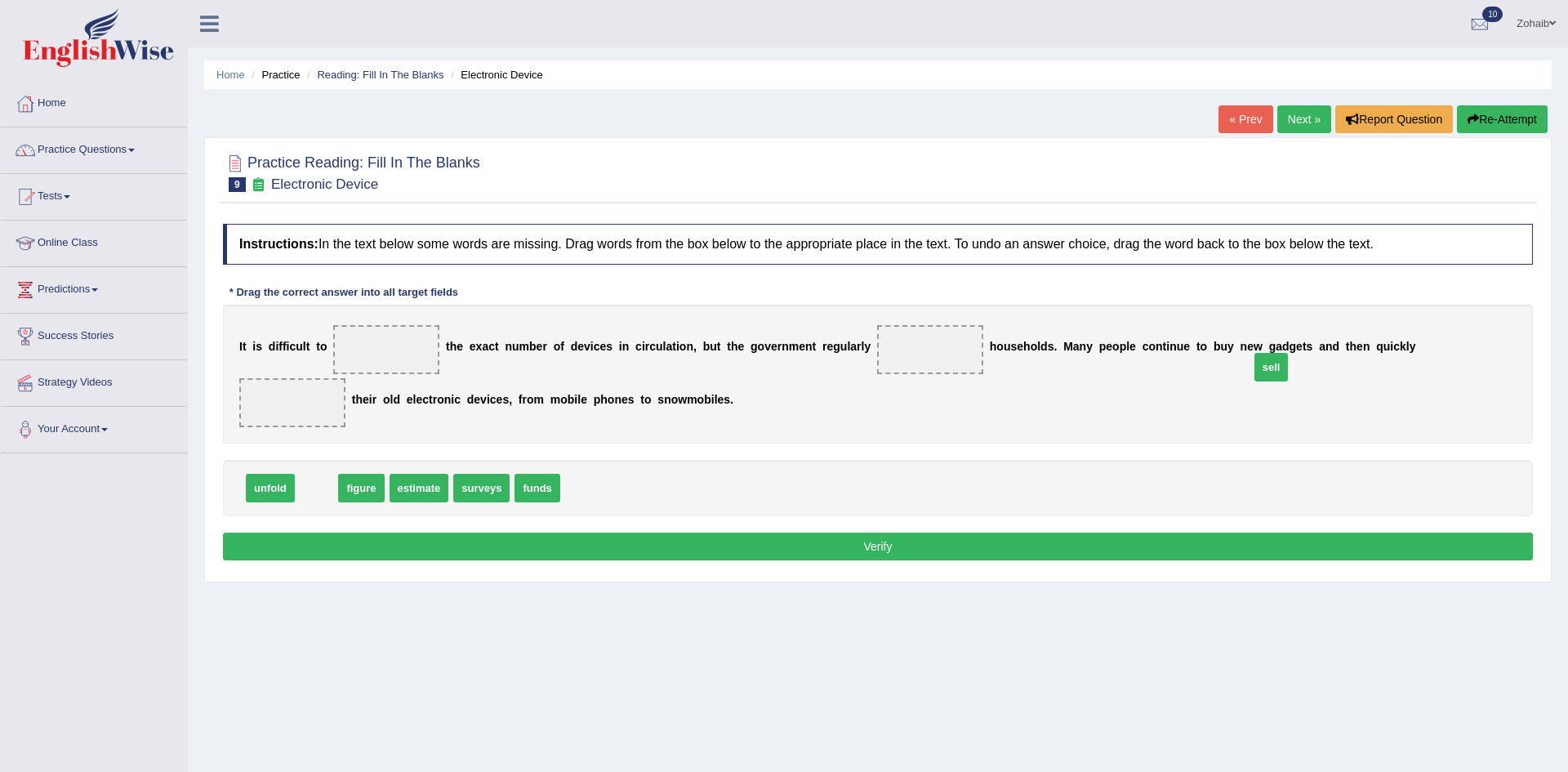
drag, startPoint x: 300, startPoint y: 463, endPoint x: 1255, endPoint y: 341, distance: 962.8
click at [1255, 353] on span "sell" at bounding box center [1271, 367] width 34 height 29
drag, startPoint x: 310, startPoint y: 457, endPoint x: 1369, endPoint y: 343, distance: 1065.1
drag, startPoint x: 375, startPoint y: 462, endPoint x: 368, endPoint y: 393, distance: 69.4
click at [368, 427] on span "estimate" at bounding box center [375, 441] width 59 height 29
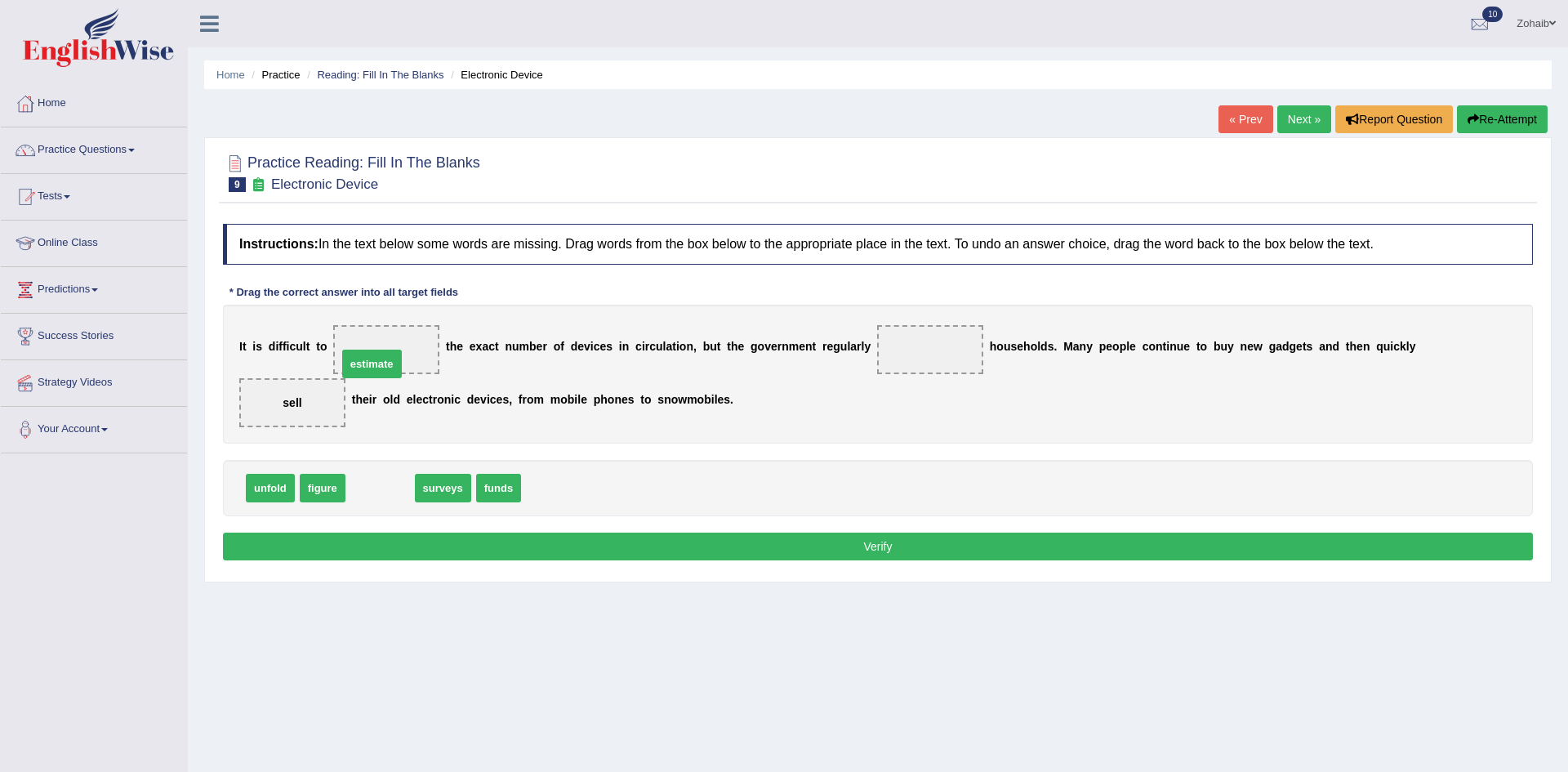
drag, startPoint x: 361, startPoint y: 461, endPoint x: 352, endPoint y: 336, distance: 125.3
drag, startPoint x: 416, startPoint y: 454, endPoint x: 907, endPoint y: 351, distance: 501.7
click at [861, 533] on button "Verify" at bounding box center [877, 547] width 1310 height 28
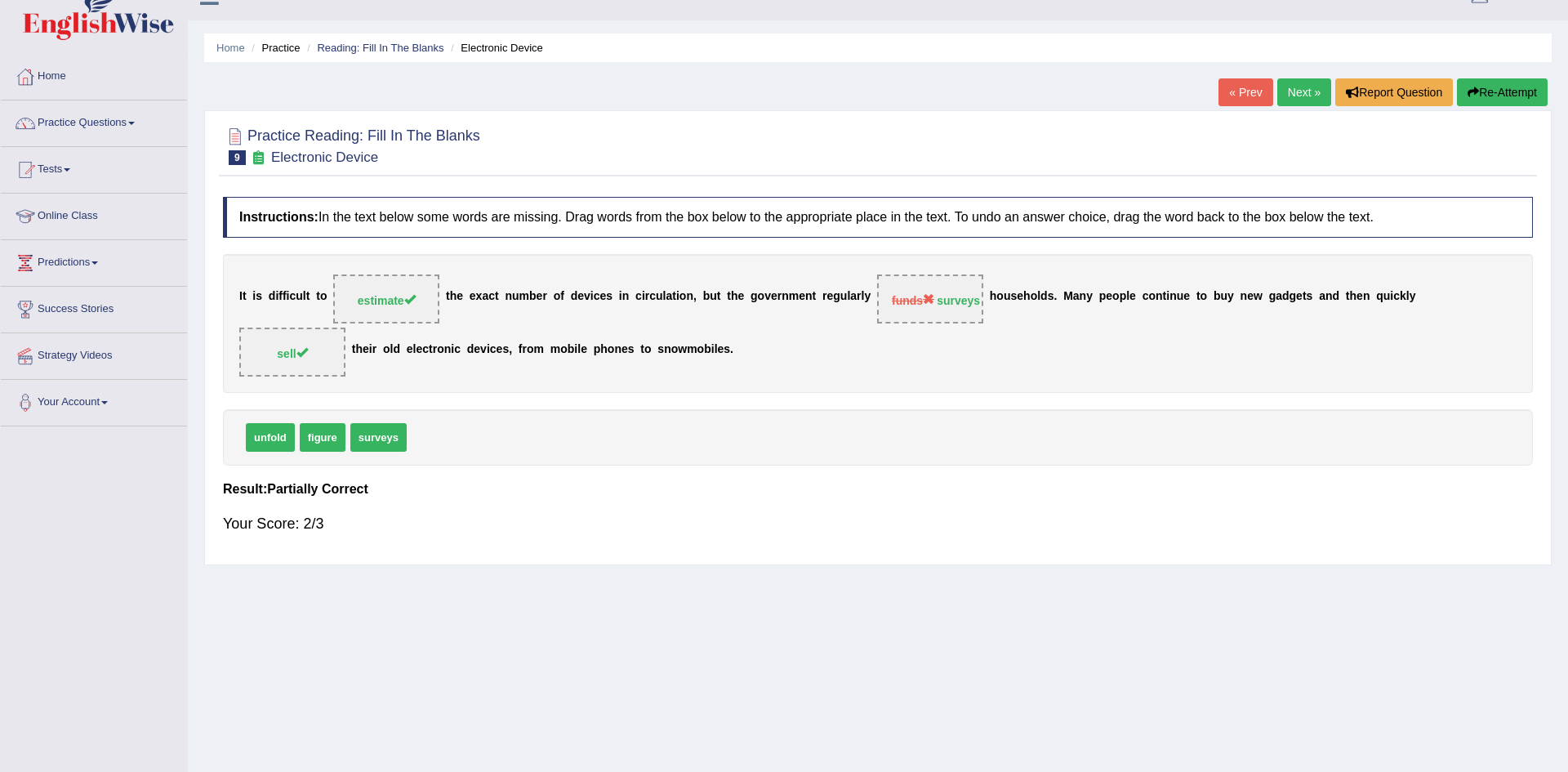
scroll to position [43, 0]
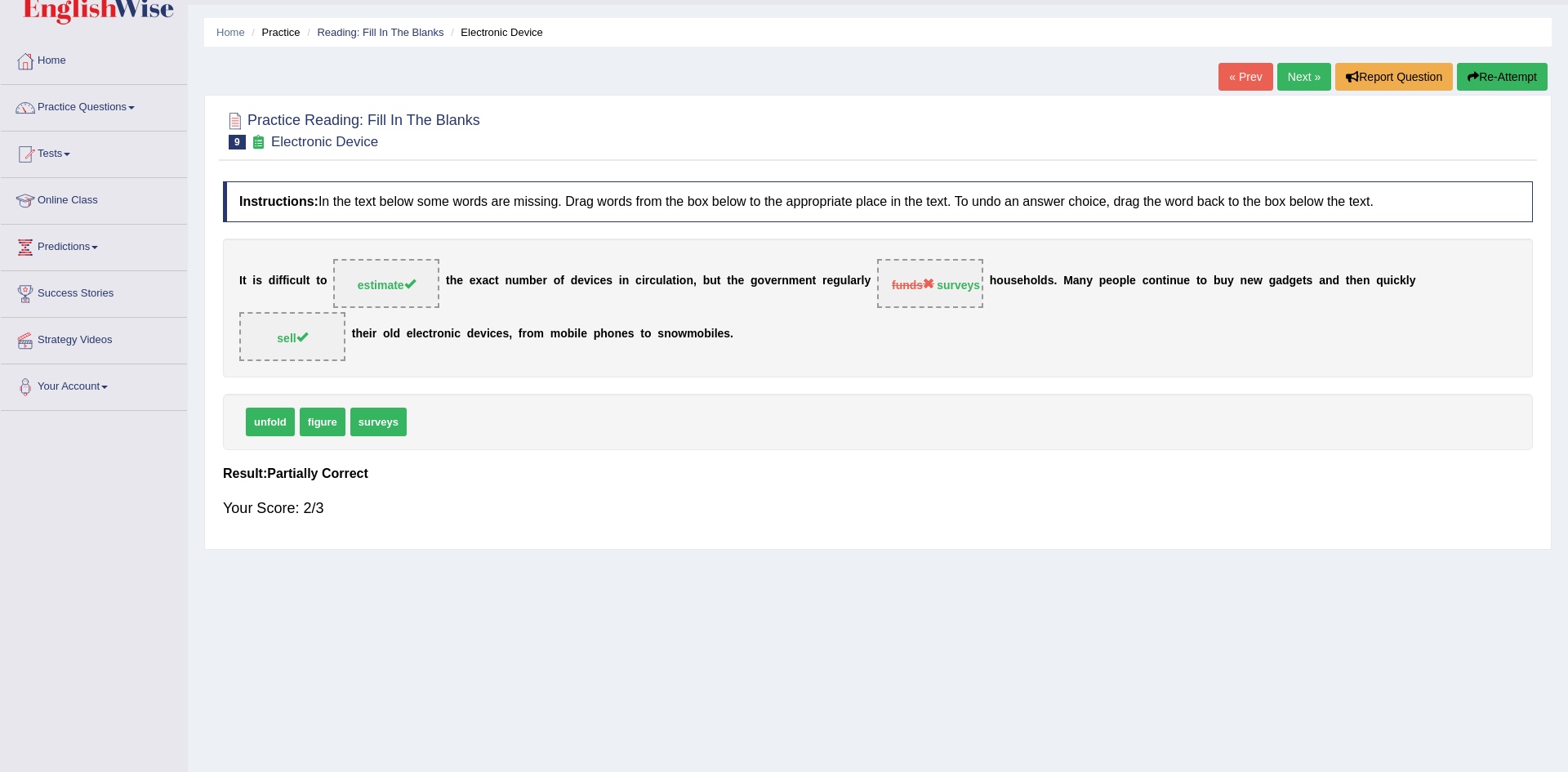
click at [1296, 77] on link "Next »" at bounding box center [1304, 77] width 54 height 28
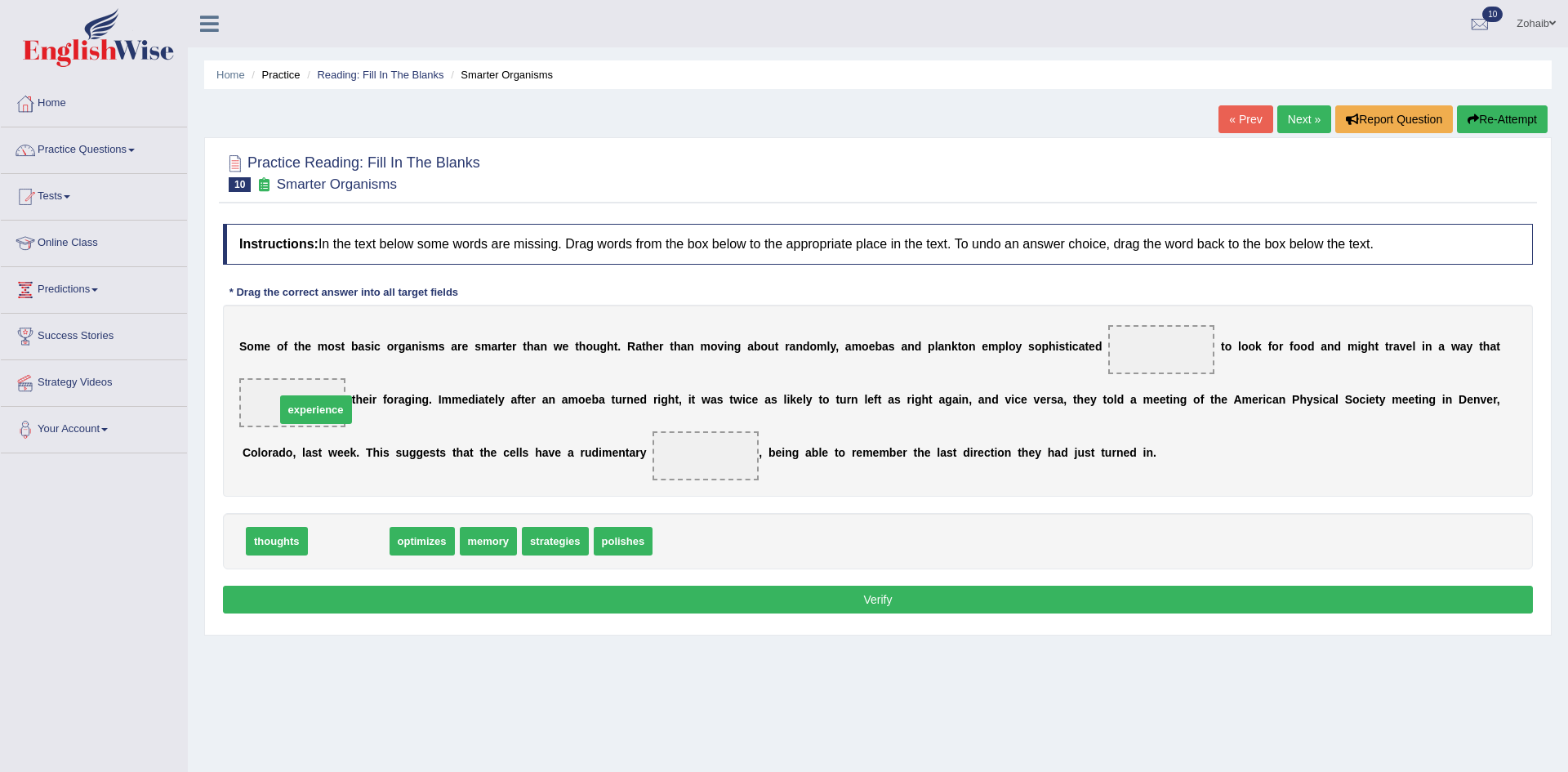
drag, startPoint x: 354, startPoint y: 542, endPoint x: 321, endPoint y: 411, distance: 135.1
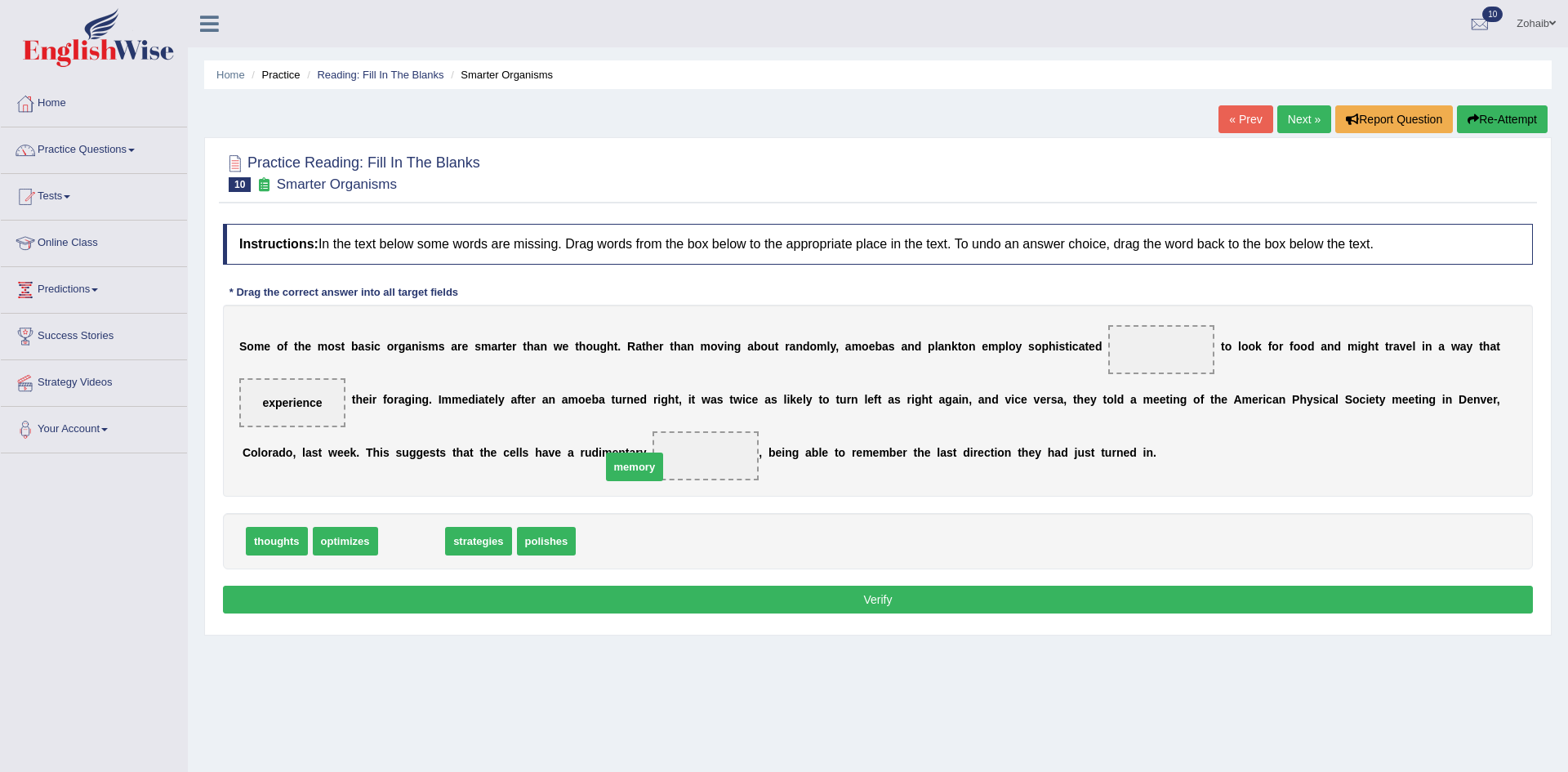
drag, startPoint x: 393, startPoint y: 546, endPoint x: 617, endPoint y: 471, distance: 236.2
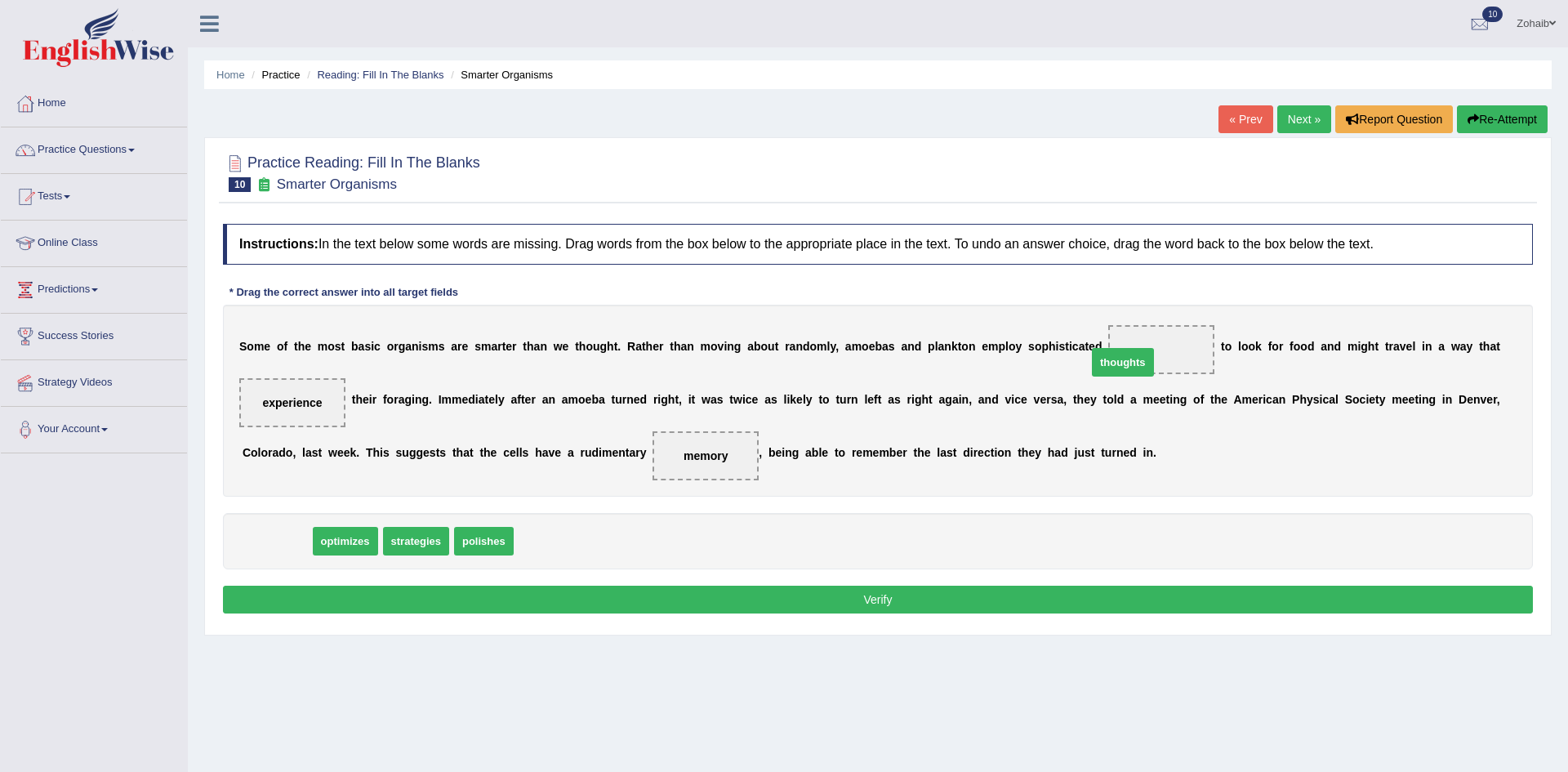
drag, startPoint x: 258, startPoint y: 548, endPoint x: 1103, endPoint y: 369, distance: 863.8
click at [326, 589] on button "Verify" at bounding box center [877, 600] width 1310 height 28
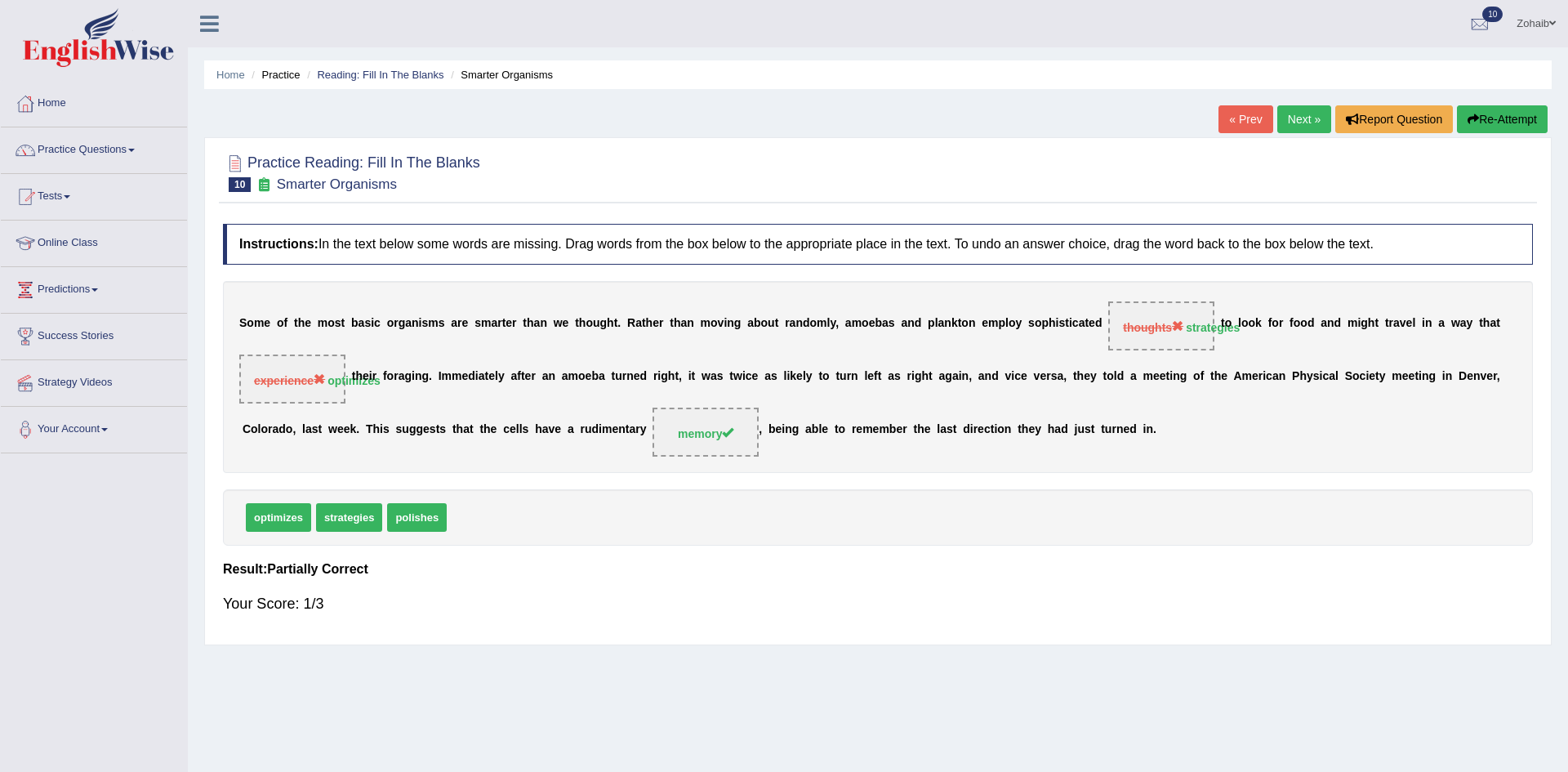
click at [1292, 110] on link "Next »" at bounding box center [1304, 120] width 54 height 28
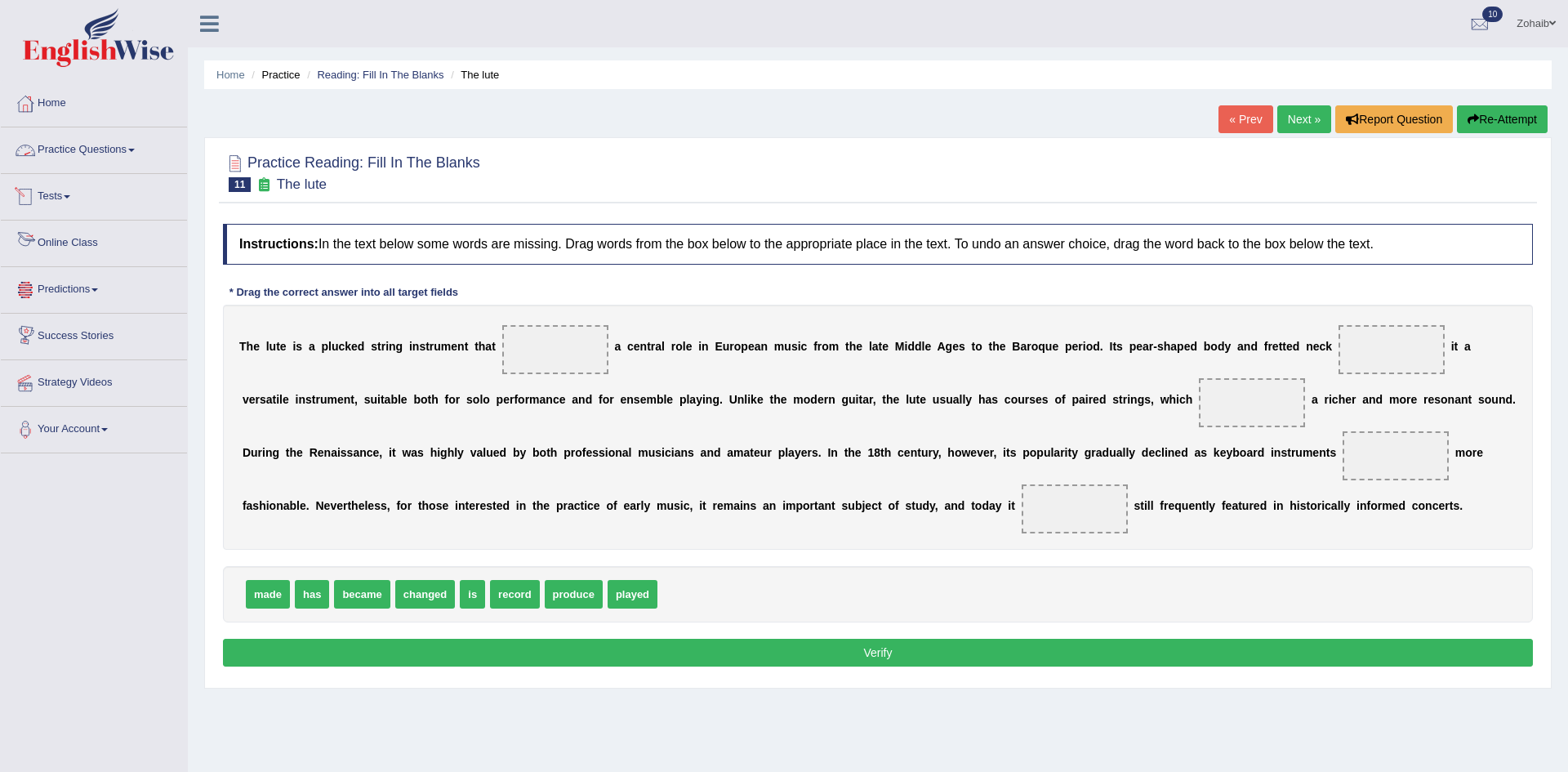
click at [75, 151] on link "Practice Questions" at bounding box center [93, 148] width 186 height 41
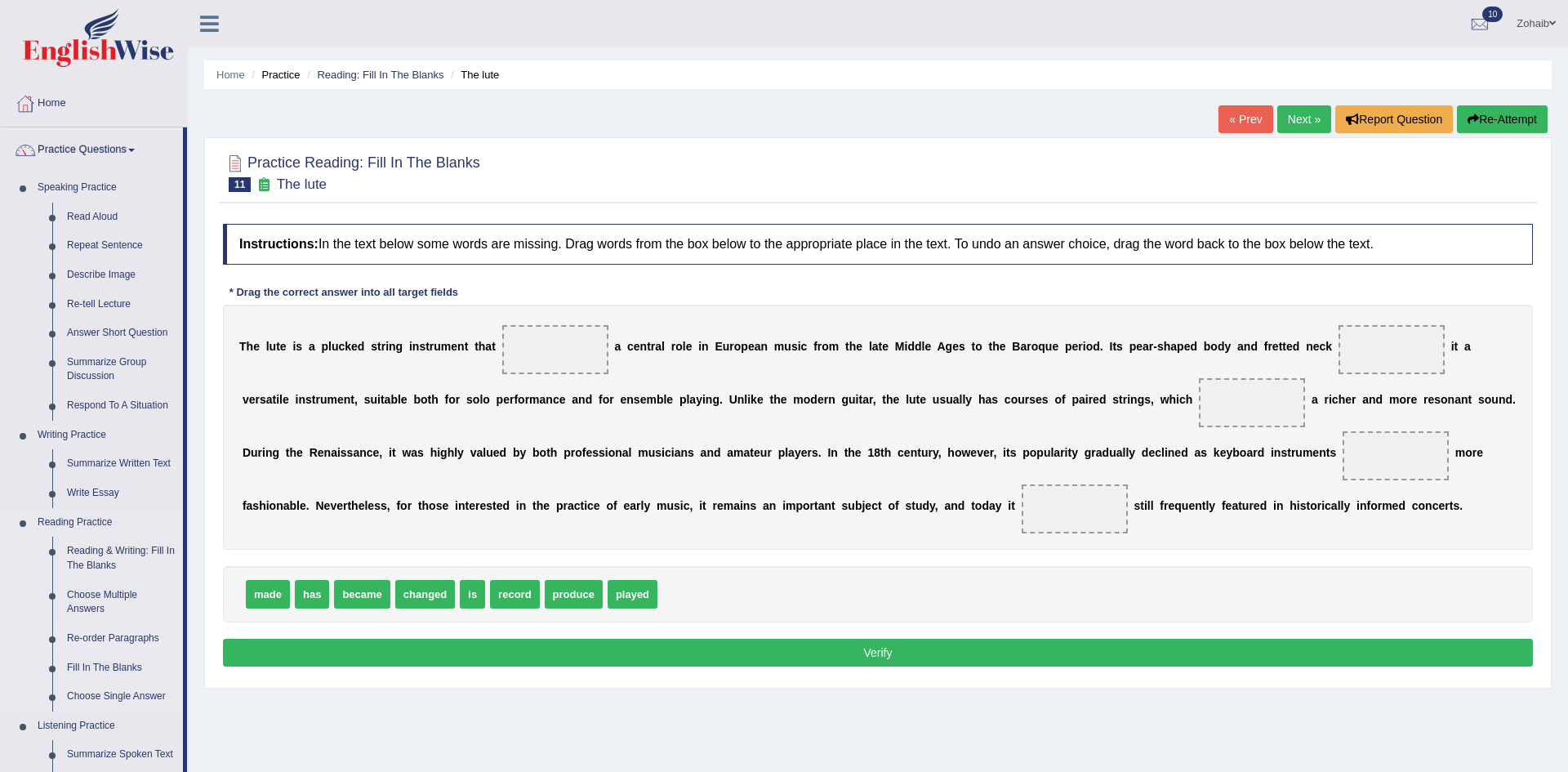
click at [100, 636] on link "Re-order Paragraphs" at bounding box center [120, 639] width 123 height 30
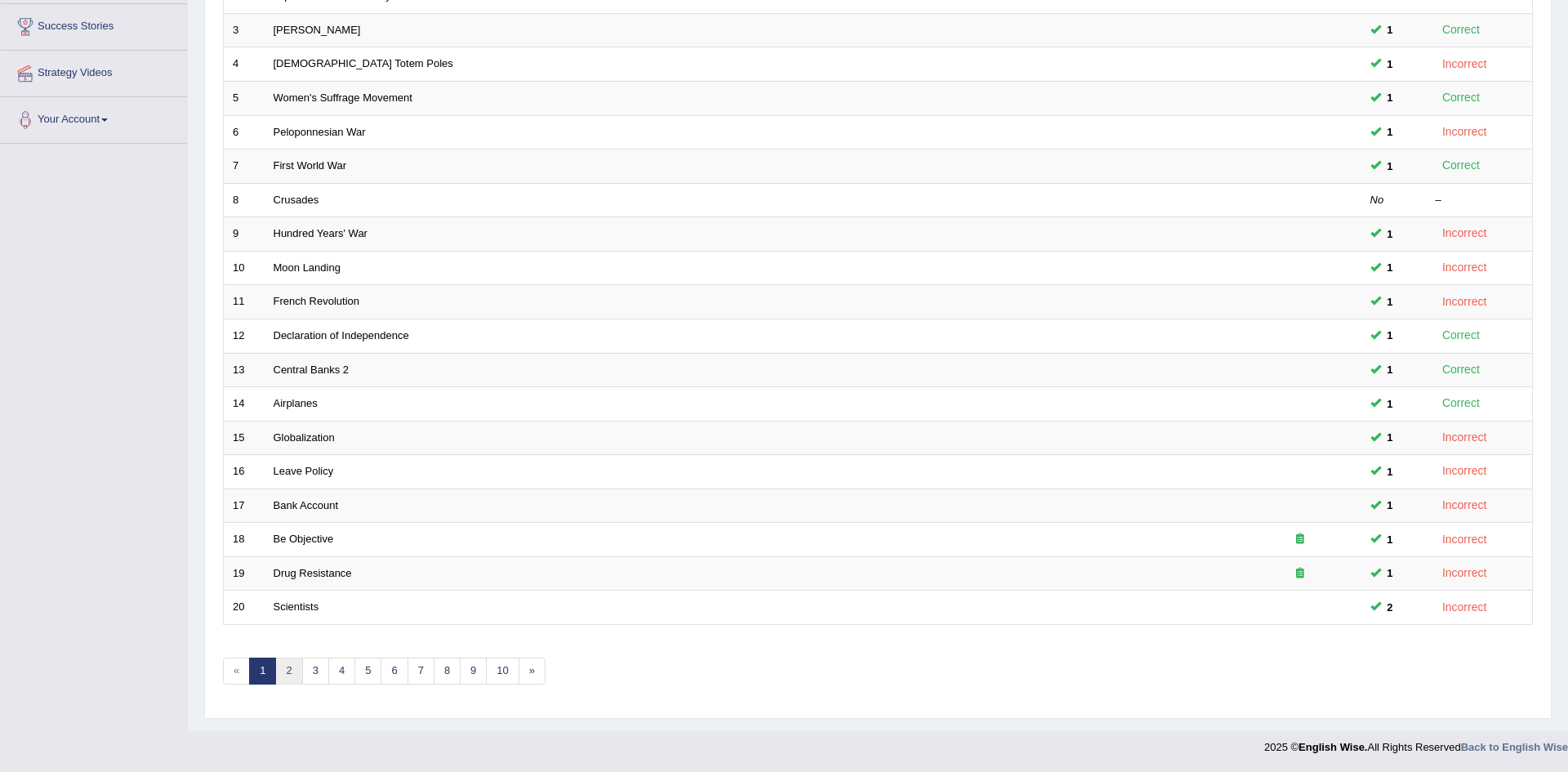
click at [293, 672] on link "2" at bounding box center [288, 671] width 27 height 27
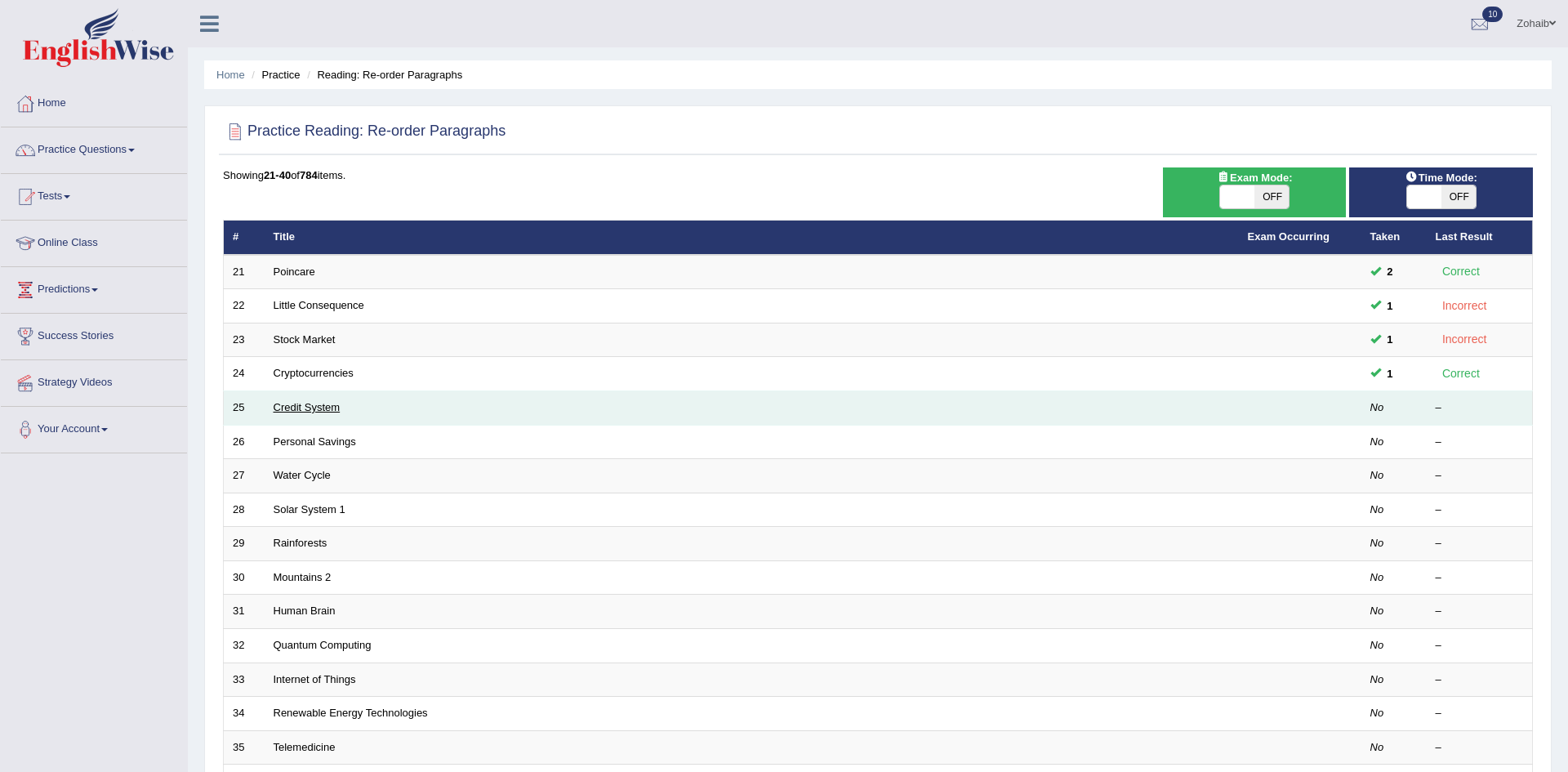
click at [310, 410] on link "Credit System" at bounding box center [306, 407] width 67 height 12
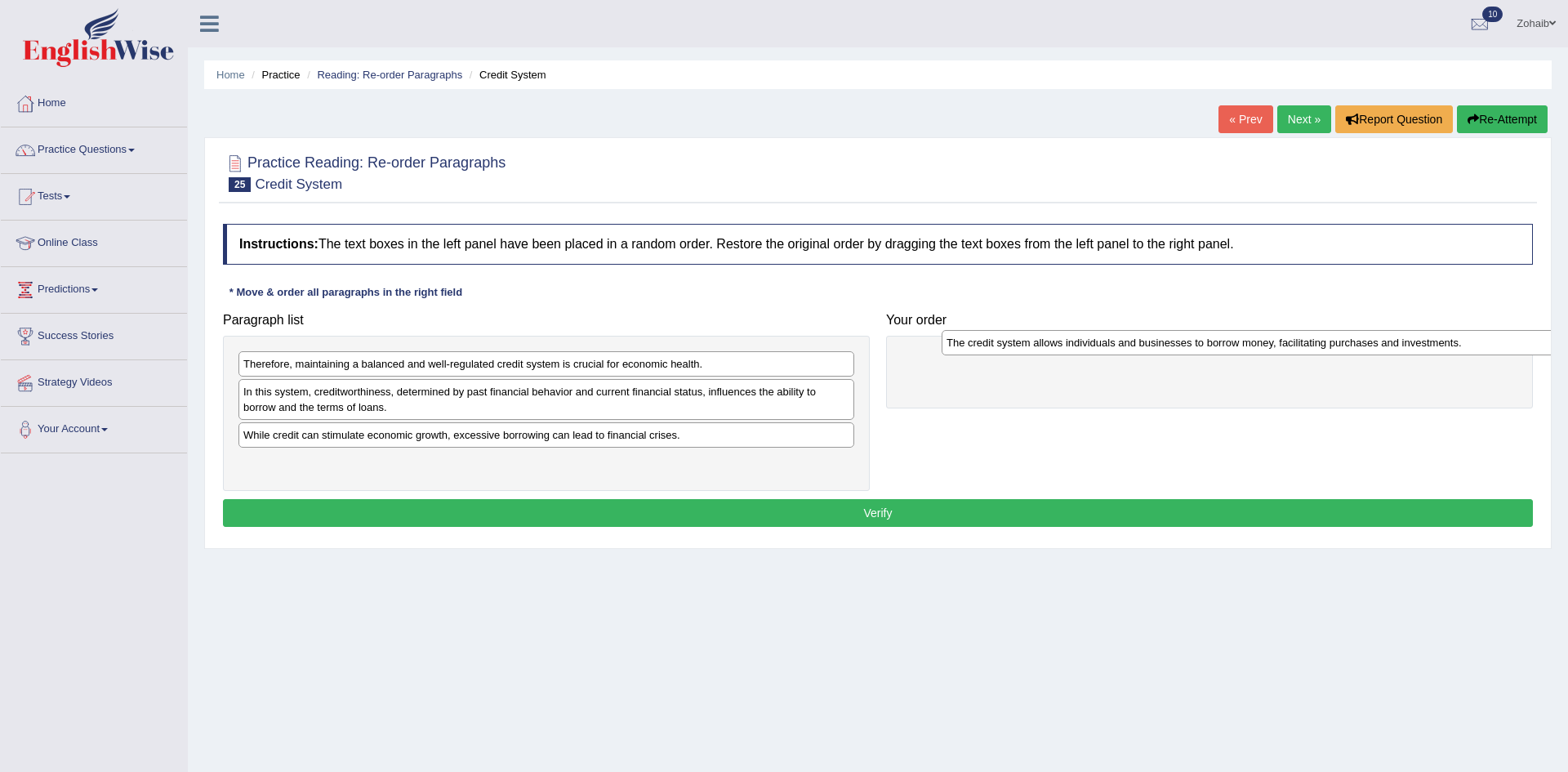
drag, startPoint x: 251, startPoint y: 399, endPoint x: 954, endPoint y: 349, distance: 704.8
click at [954, 349] on div "The credit system allows individuals and businesses to borrow money, facilitati…" at bounding box center [1249, 342] width 616 height 25
click at [672, 387] on div "In this system, creditworthiness, determined by past financial behavior and cur…" at bounding box center [546, 399] width 616 height 41
click at [676, 391] on div "In this system, creditworthiness, determined by past financial behavior and cur…" at bounding box center [546, 399] width 616 height 41
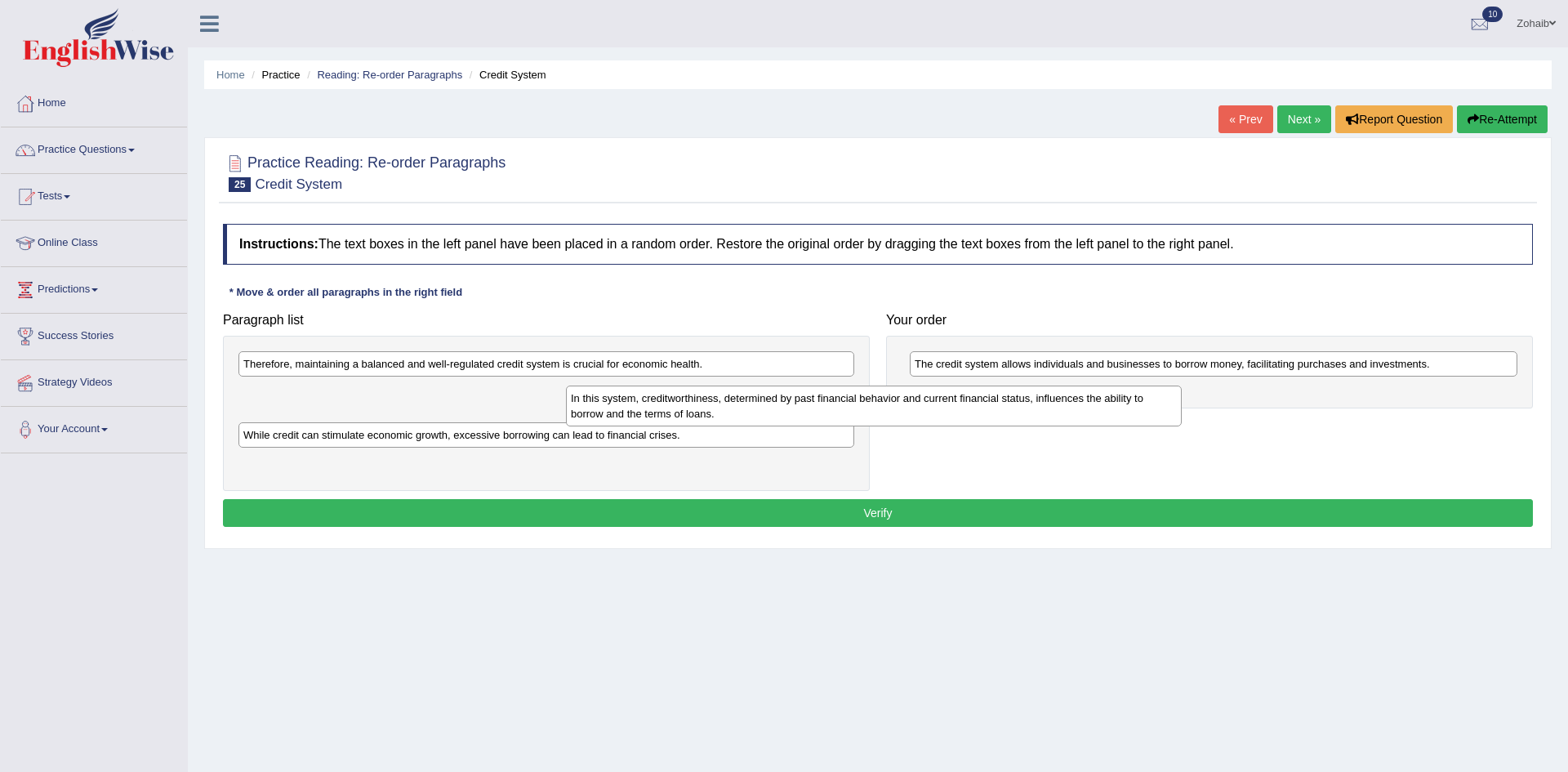
drag, startPoint x: 647, startPoint y: 407, endPoint x: 981, endPoint y: 420, distance: 334.3
click at [981, 420] on div "In this system, creditworthiness, determined by past financial behavior and cur…" at bounding box center [873, 406] width 616 height 41
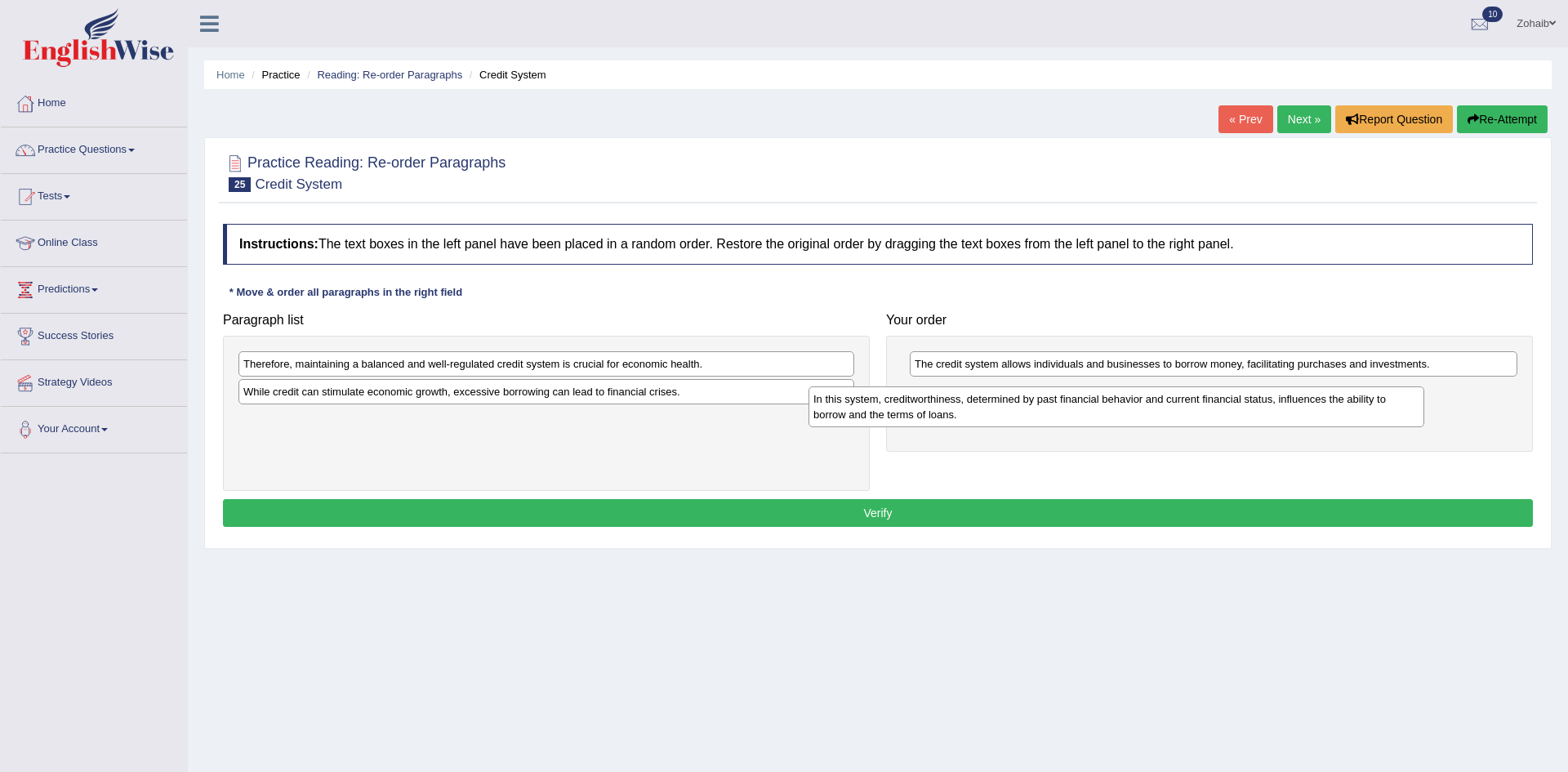
drag, startPoint x: 472, startPoint y: 410, endPoint x: 1042, endPoint y: 417, distance: 570.0
click at [1042, 417] on div "In this system, creditworthiness, determined by past financial behavior and cur…" at bounding box center [1116, 407] width 616 height 41
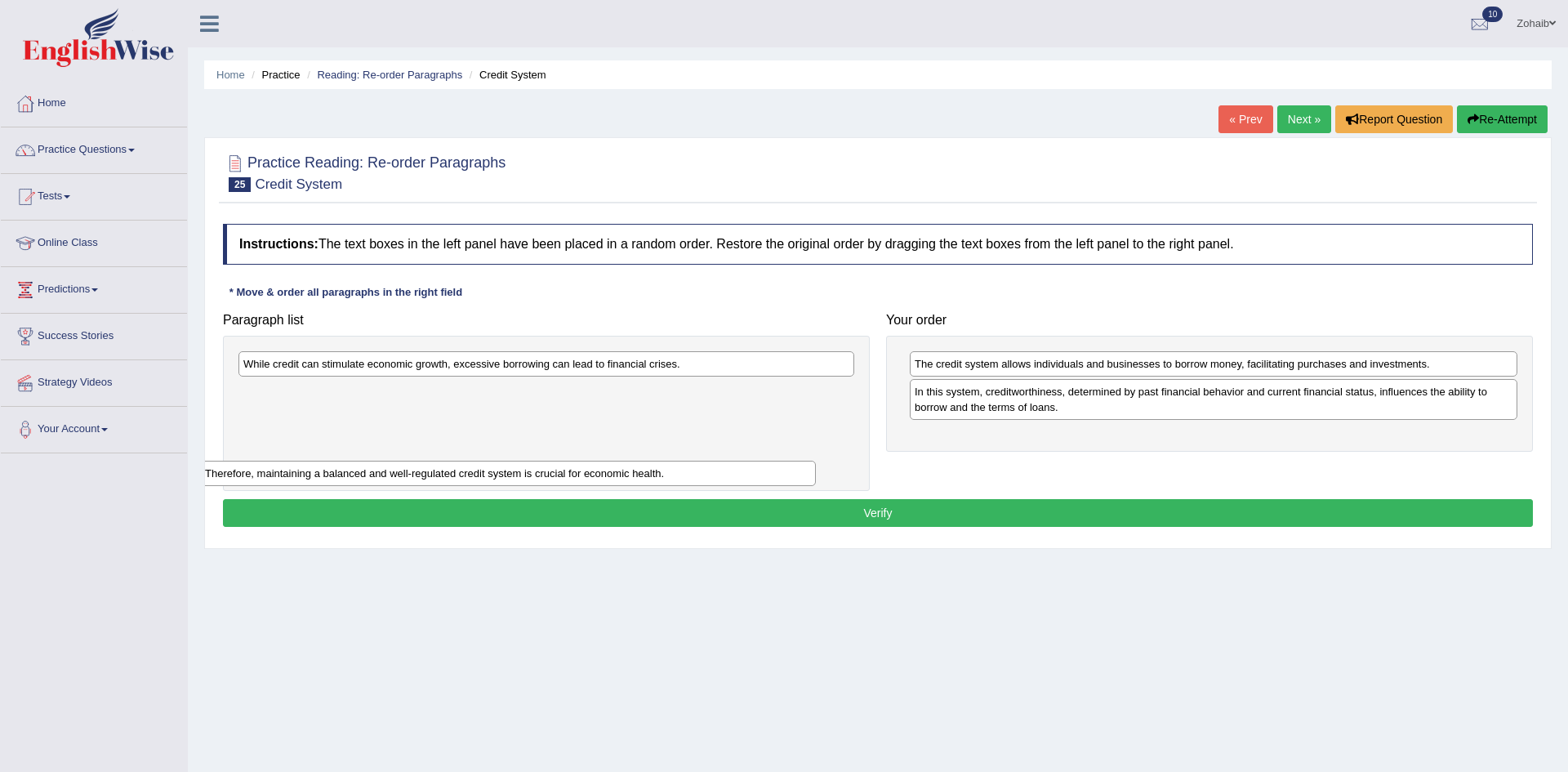
drag, startPoint x: 251, startPoint y: 362, endPoint x: 211, endPoint y: 469, distance: 114.2
click at [211, 469] on div "Therefore, maintaining a balanced and well-regulated credit system is crucial f…" at bounding box center [507, 473] width 616 height 25
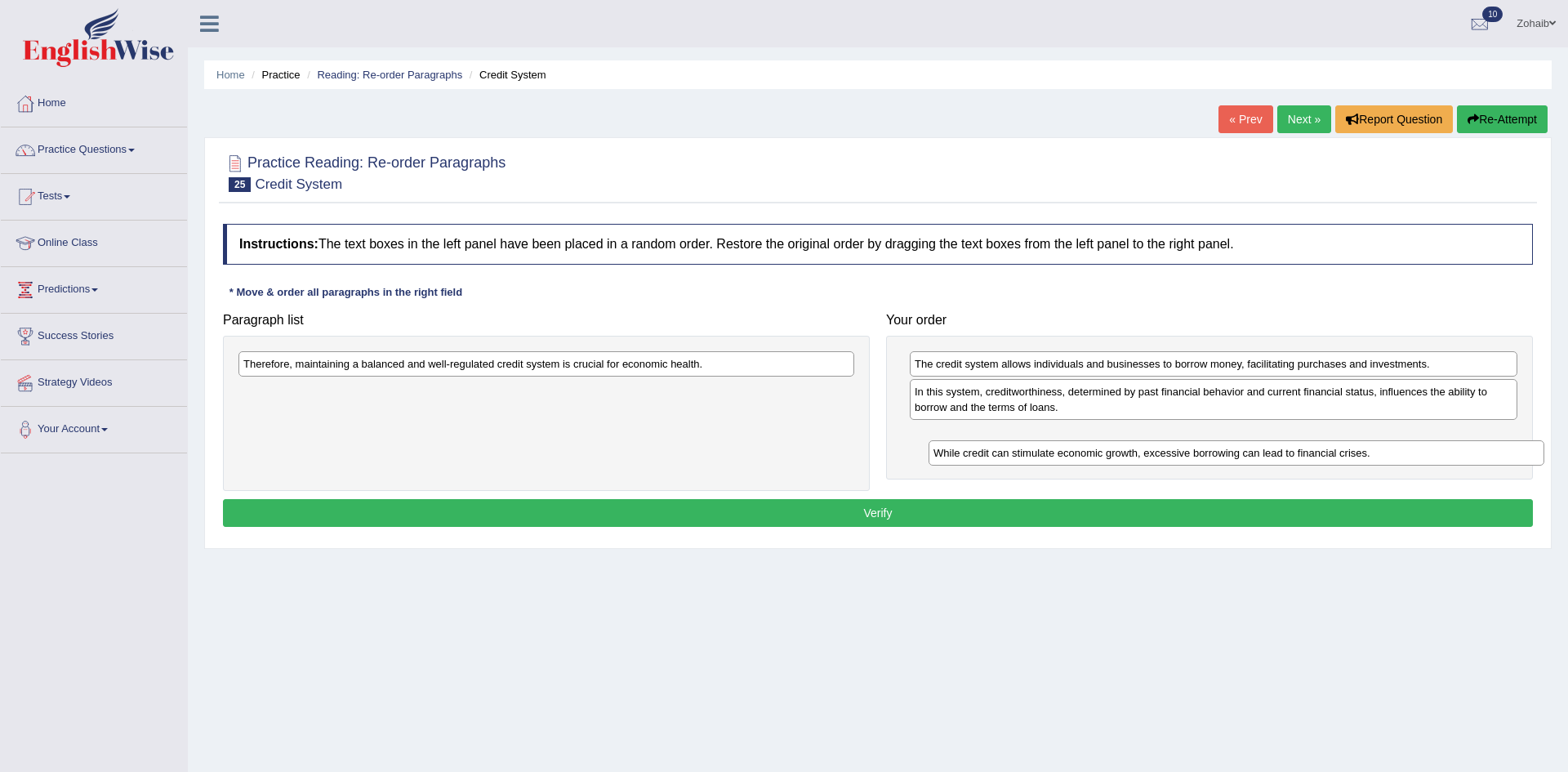
drag, startPoint x: 252, startPoint y: 367, endPoint x: 940, endPoint y: 454, distance: 693.5
click at [940, 454] on div "While credit can stimulate economic growth, excessive borrowing can lead to fin…" at bounding box center [1236, 452] width 616 height 25
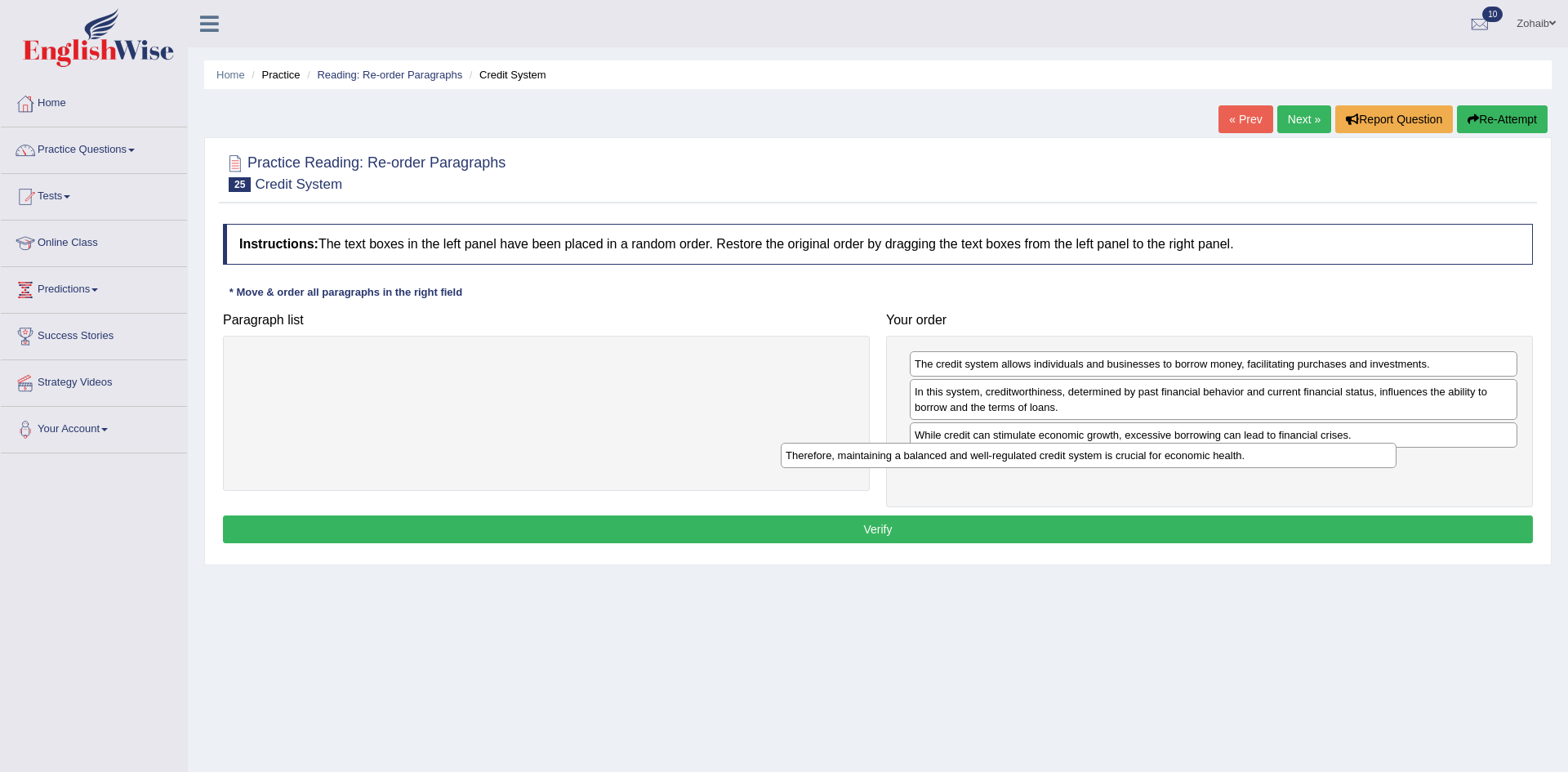
drag, startPoint x: 393, startPoint y: 363, endPoint x: 969, endPoint y: 463, distance: 584.6
click at [969, 463] on div "Therefore, maintaining a balanced and well-regulated credit system is crucial f…" at bounding box center [1088, 455] width 616 height 25
click at [684, 535] on button "Verify" at bounding box center [877, 529] width 1310 height 28
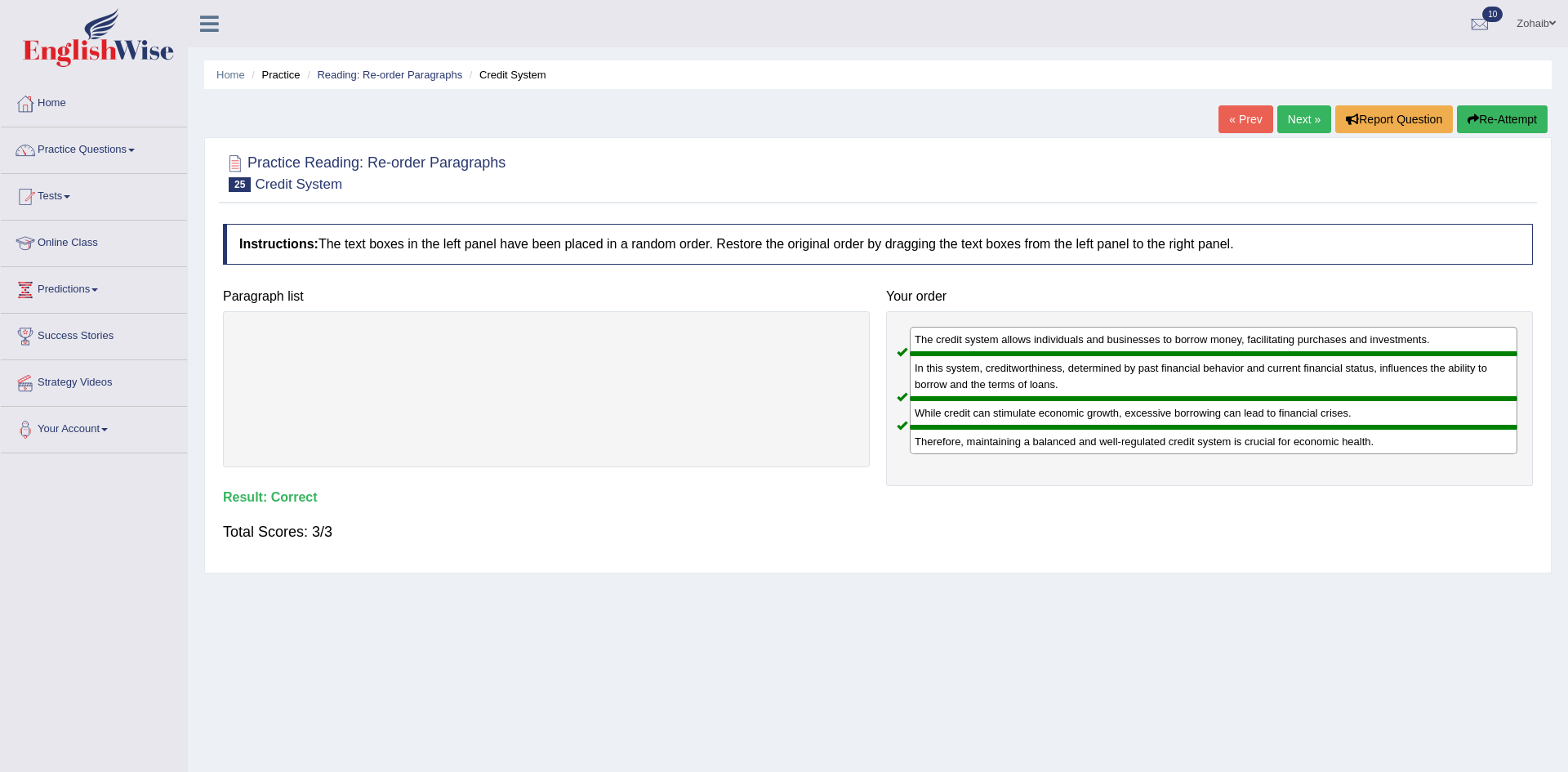
click at [1295, 118] on link "Next »" at bounding box center [1304, 120] width 54 height 28
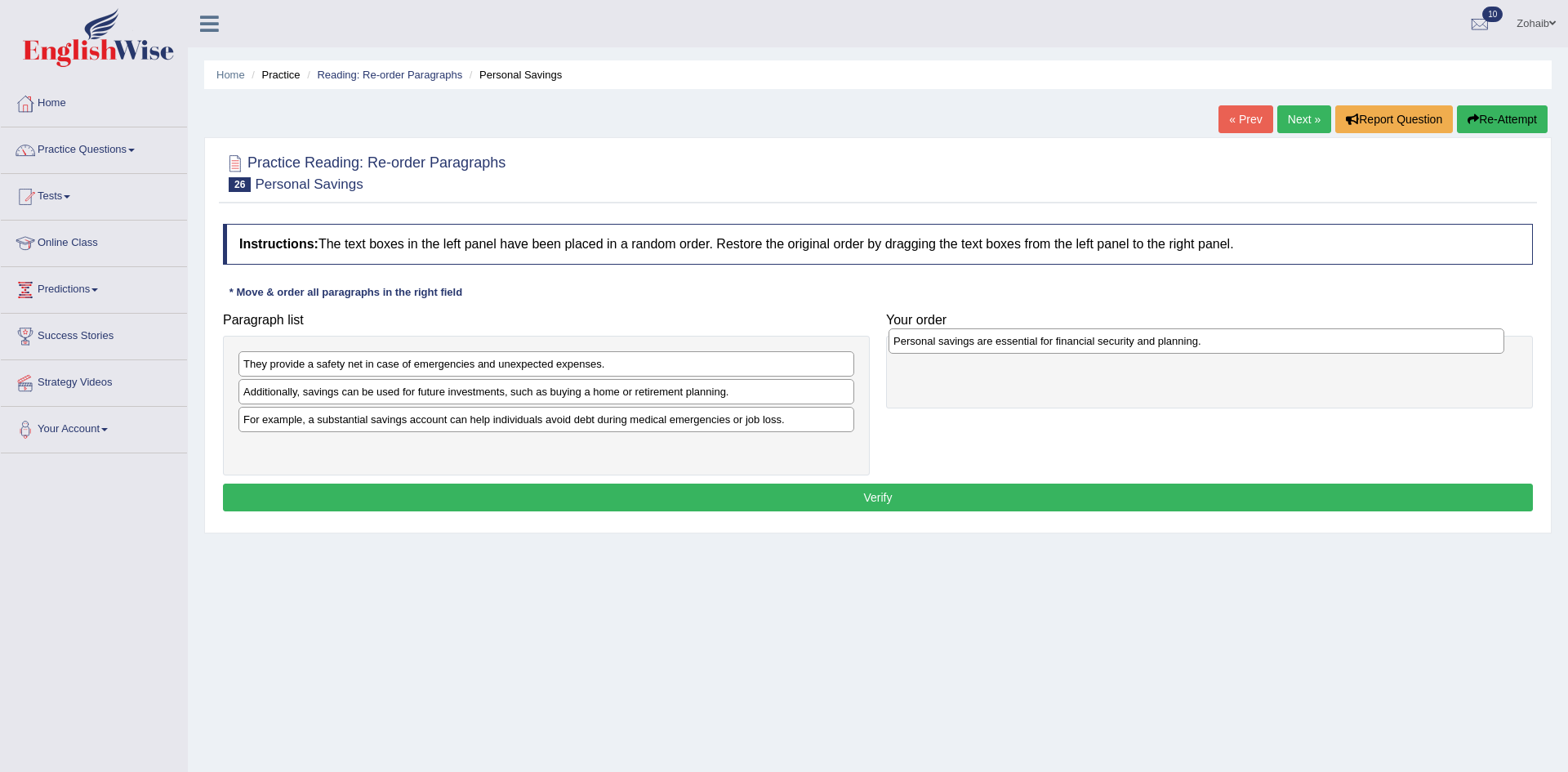
drag, startPoint x: 396, startPoint y: 446, endPoint x: 1046, endPoint y: 340, distance: 658.6
click at [1046, 340] on div "Personal savings are essential for financial security and planning." at bounding box center [1196, 341] width 616 height 25
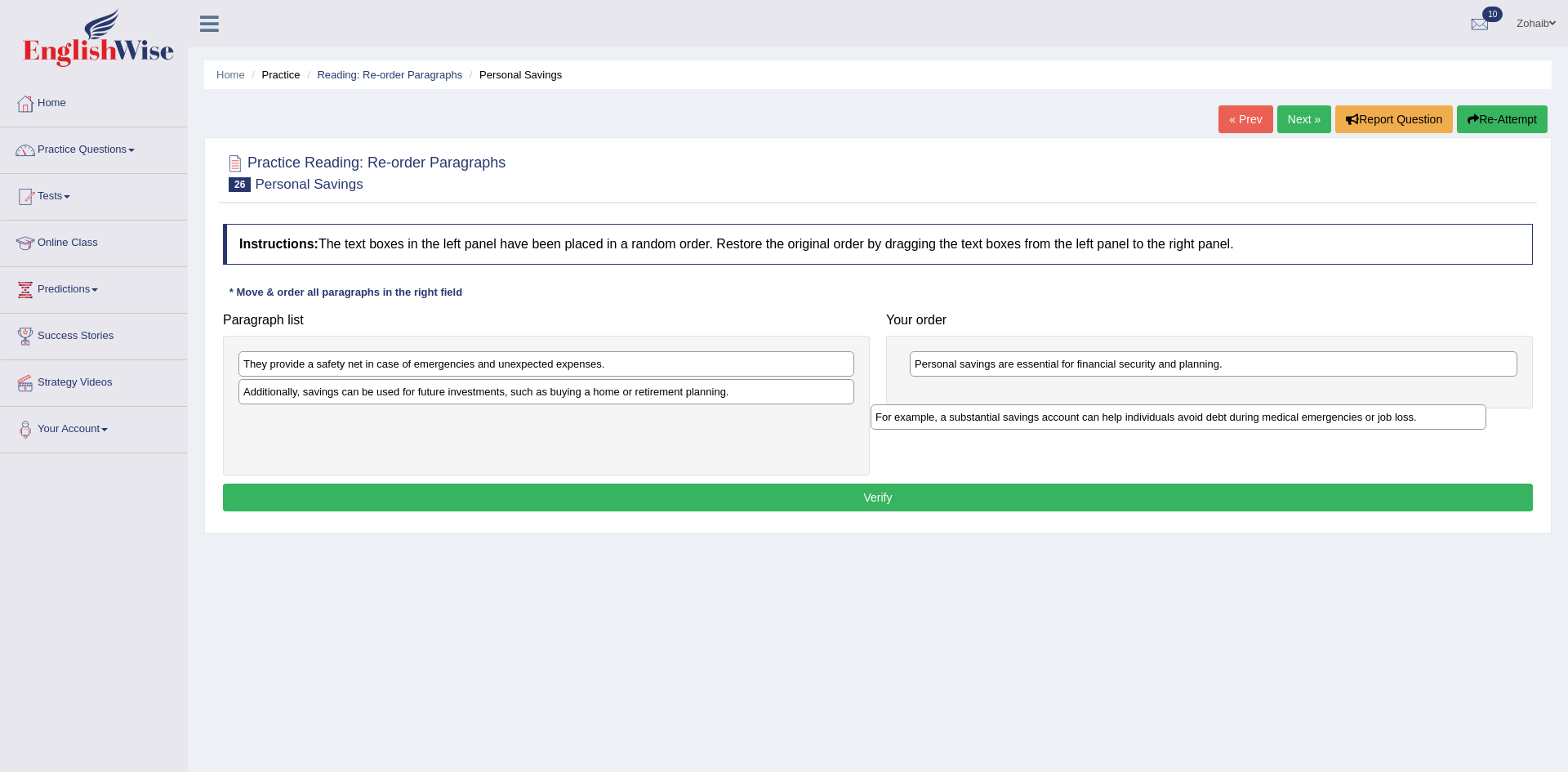
drag, startPoint x: 338, startPoint y: 422, endPoint x: 970, endPoint y: 419, distance: 632.0
click at [970, 419] on div "For example, a substantial savings account can help individuals avoid debt duri…" at bounding box center [1178, 417] width 616 height 25
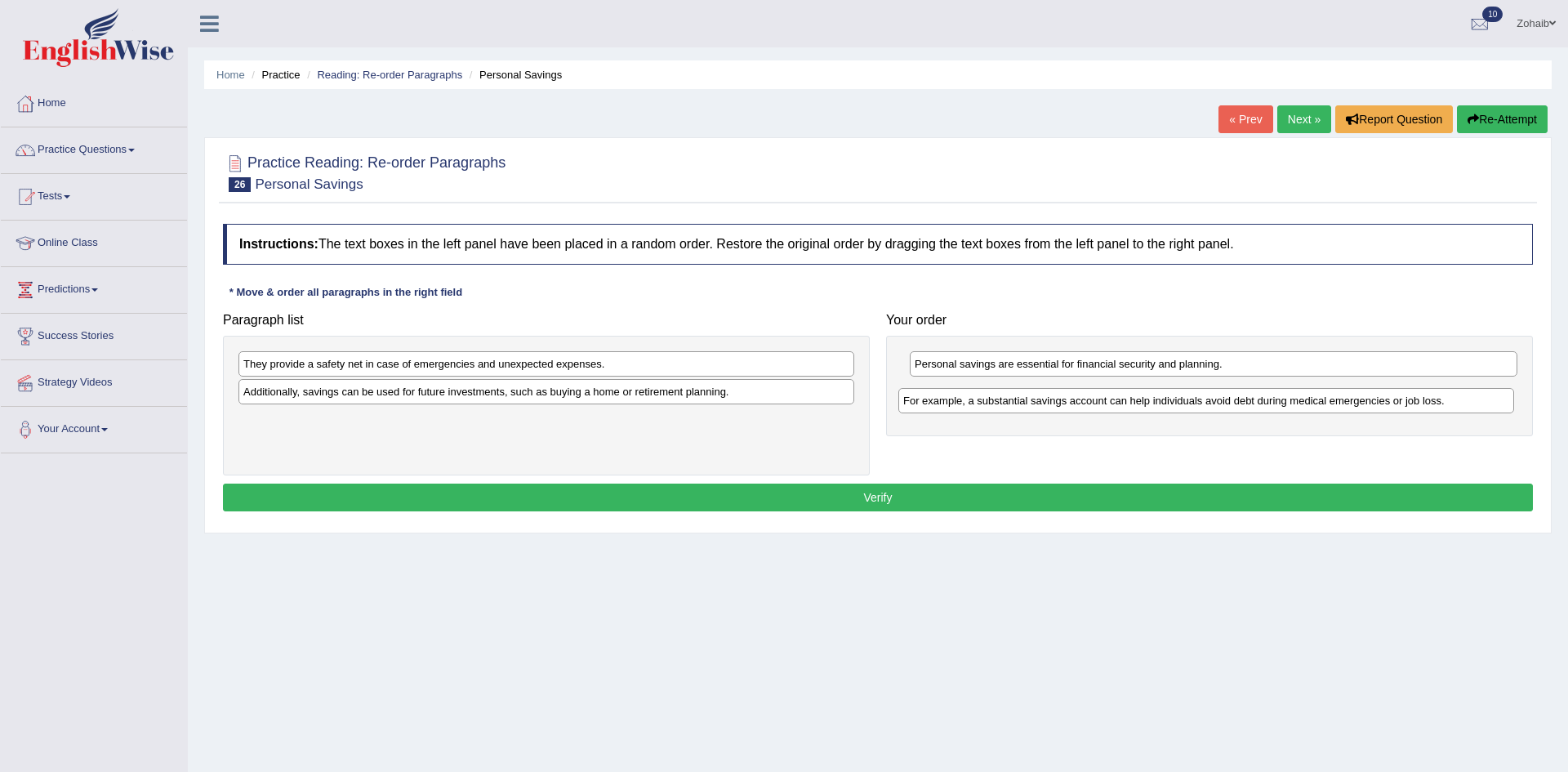
drag, startPoint x: 310, startPoint y: 416, endPoint x: 970, endPoint y: 397, distance: 660.3
click at [970, 397] on div "For example, a substantial savings account can help individuals avoid debt duri…" at bounding box center [1206, 400] width 616 height 25
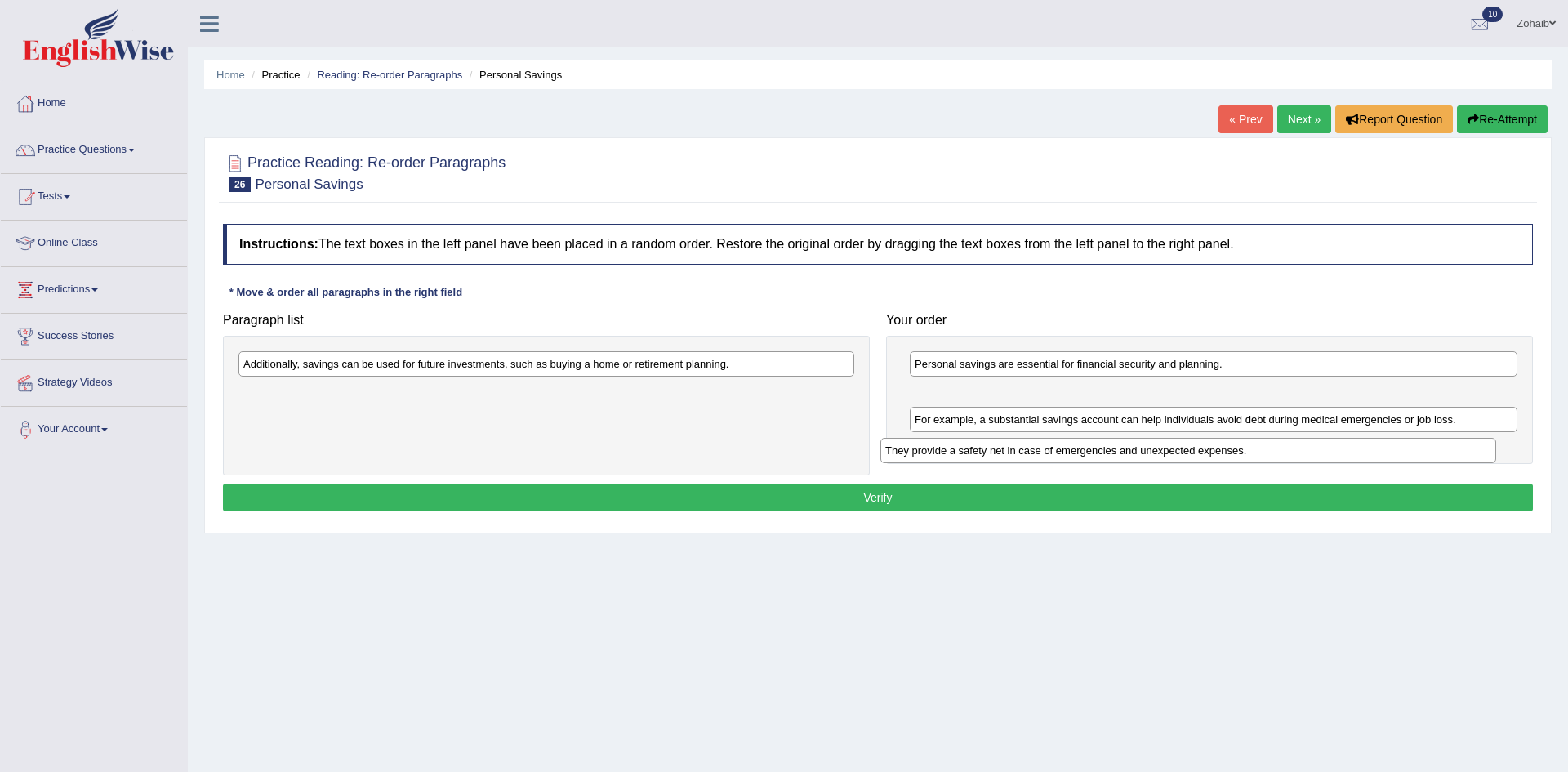
drag, startPoint x: 267, startPoint y: 363, endPoint x: 909, endPoint y: 451, distance: 648.0
click at [909, 451] on div "They provide a safety net in case of emergencies and unexpected expenses." at bounding box center [1188, 450] width 616 height 25
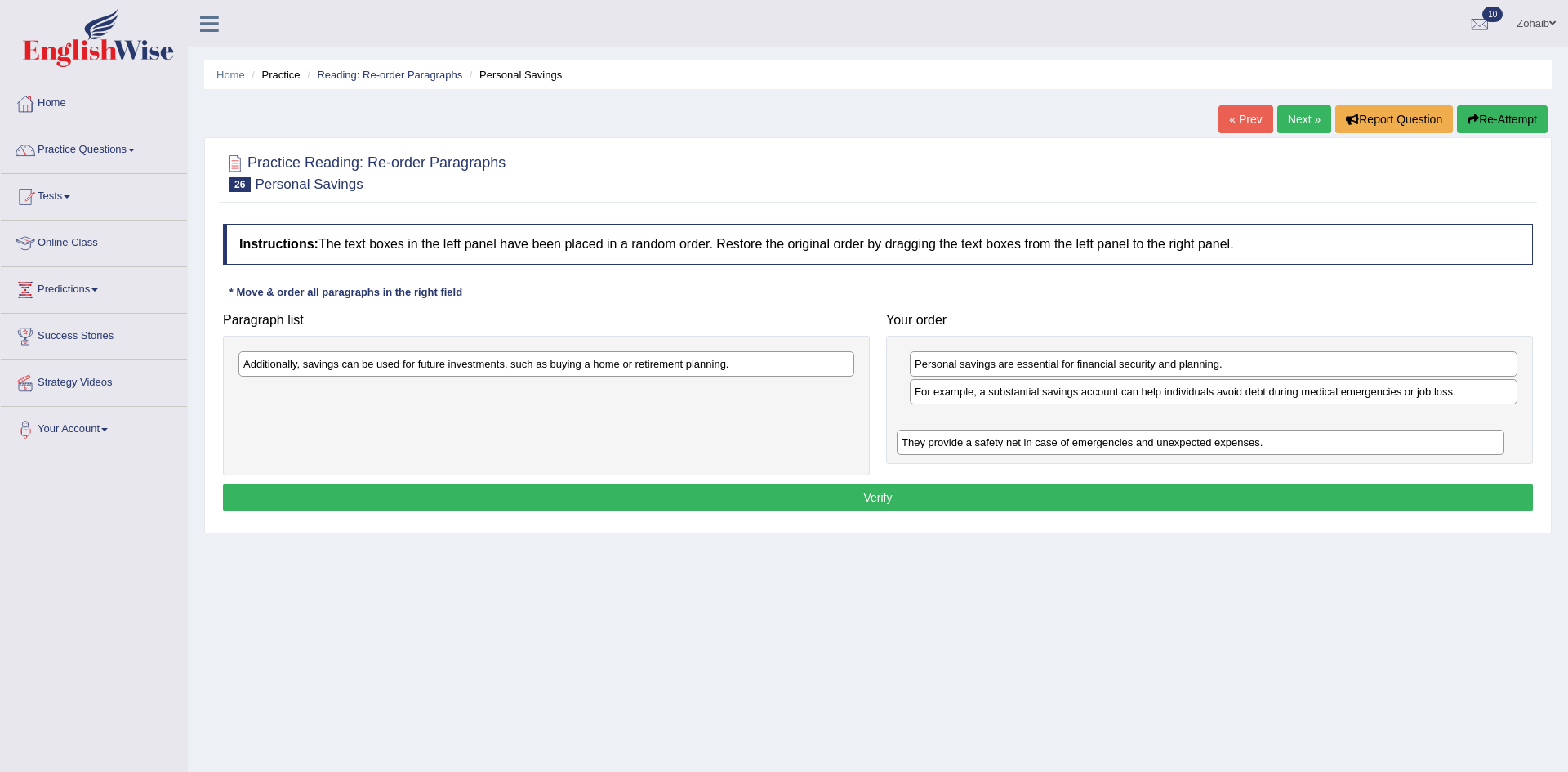
drag, startPoint x: 943, startPoint y: 400, endPoint x: 930, endPoint y: 451, distance: 52.6
click at [930, 451] on div "They provide a safety net in case of emergencies and unexpected expenses." at bounding box center [1200, 442] width 608 height 25
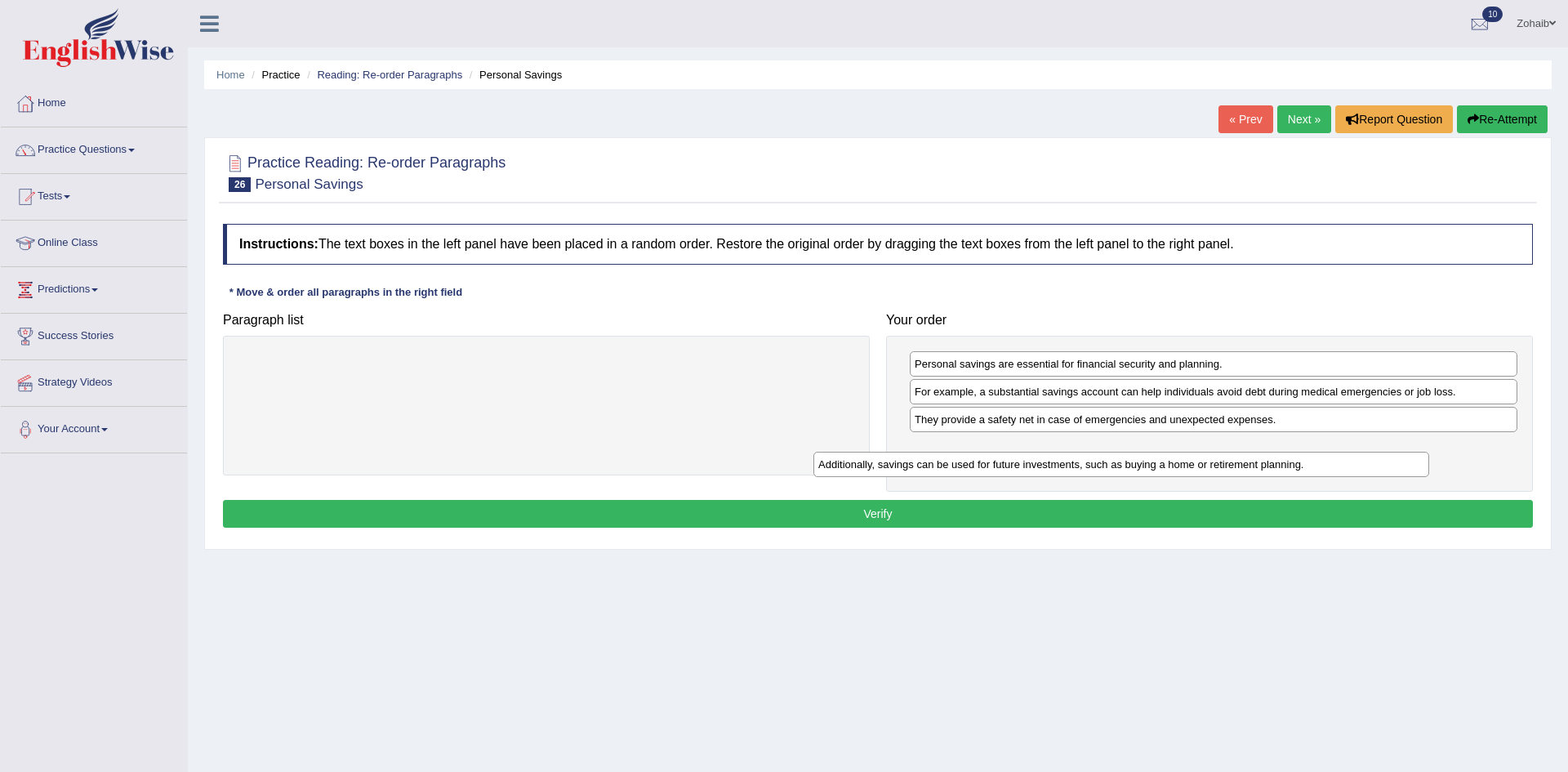
drag, startPoint x: 532, startPoint y: 363, endPoint x: 1123, endPoint y: 451, distance: 597.5
click at [1123, 451] on div "Additionally, savings can be used for future investments, such as buying a home…" at bounding box center [1121, 464] width 616 height 25
click at [1144, 519] on button "Verify" at bounding box center [877, 514] width 1310 height 28
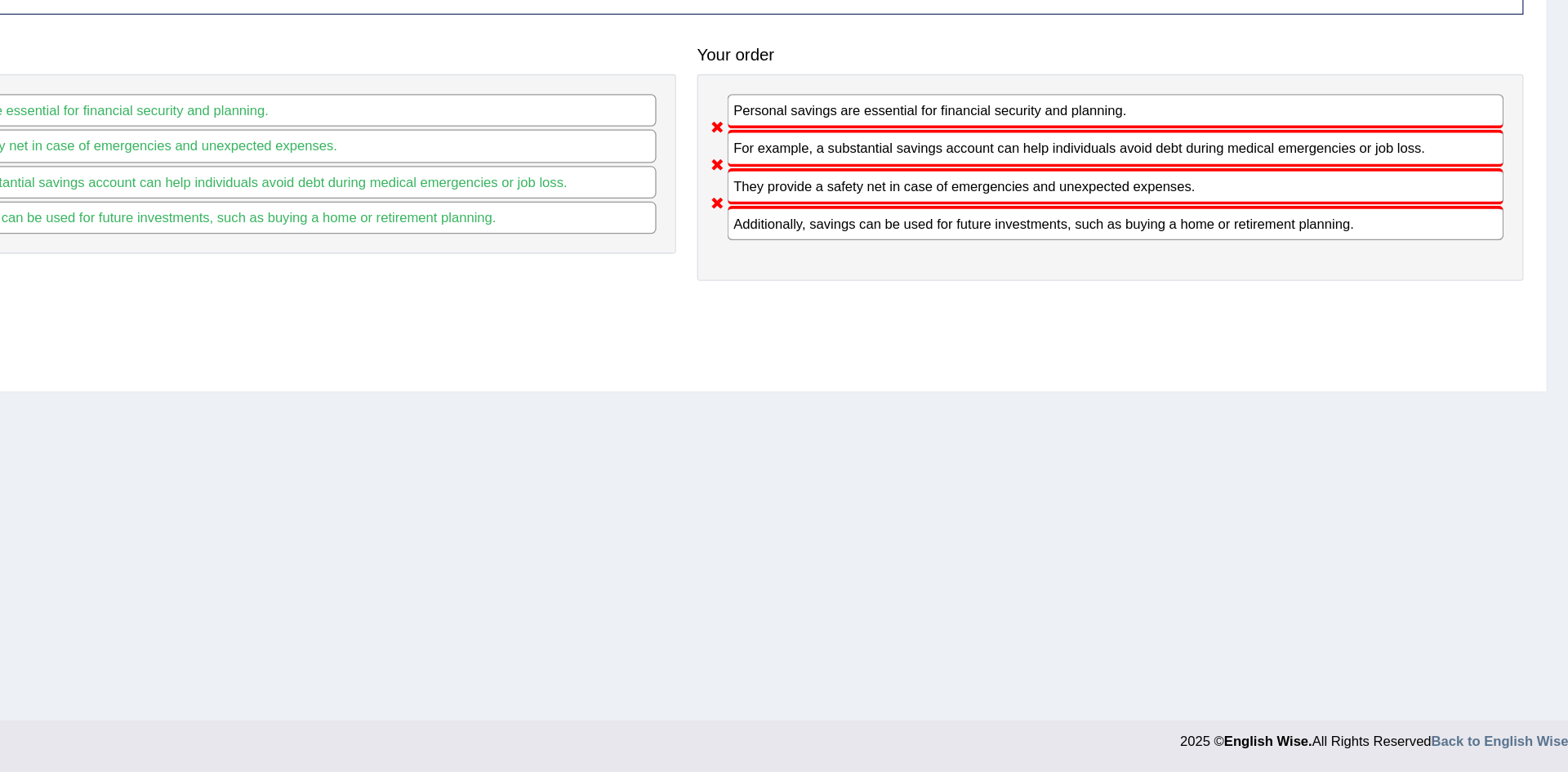
scroll to position [72, 0]
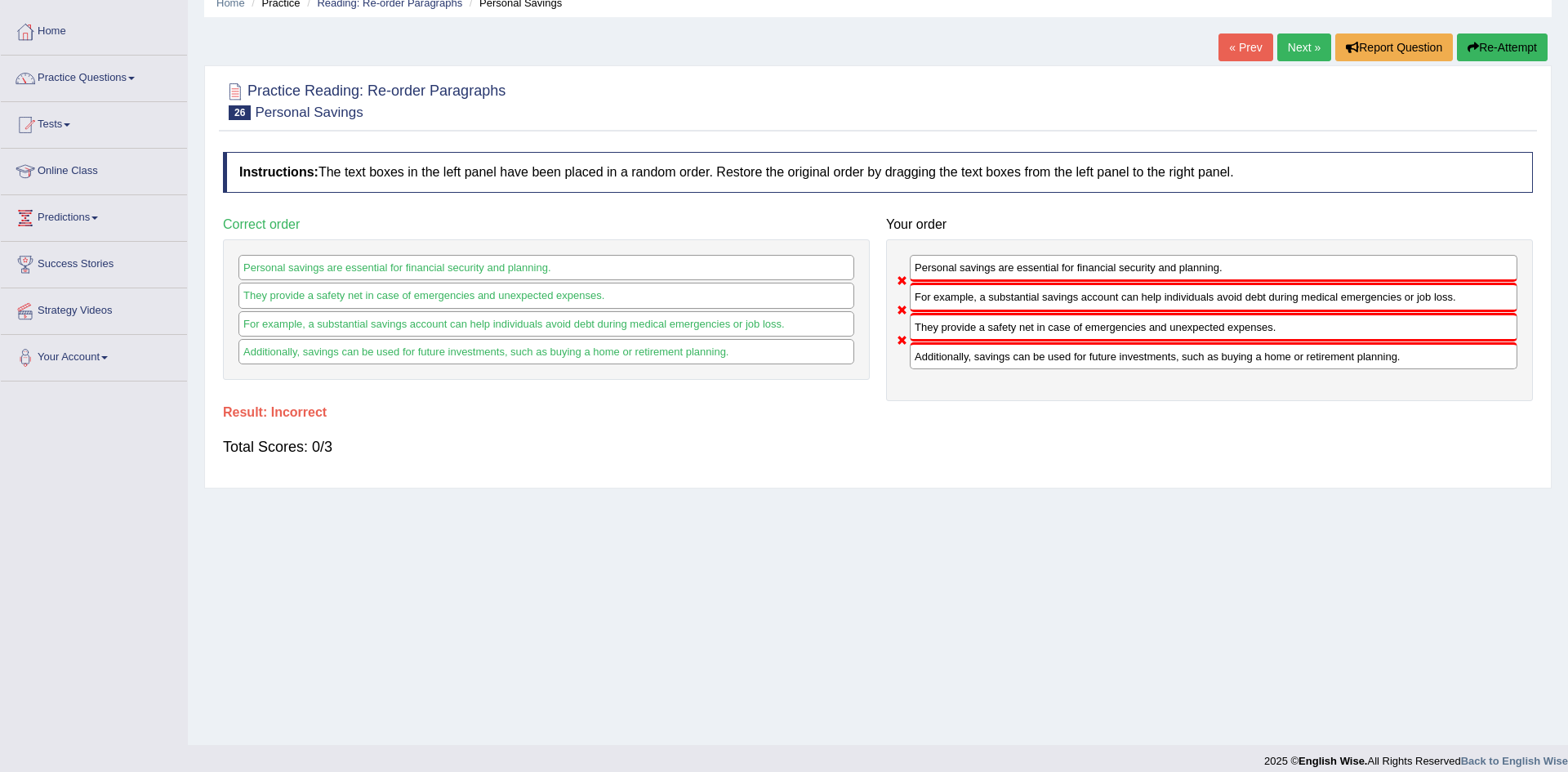
click at [134, 79] on span at bounding box center [131, 79] width 6 height 3
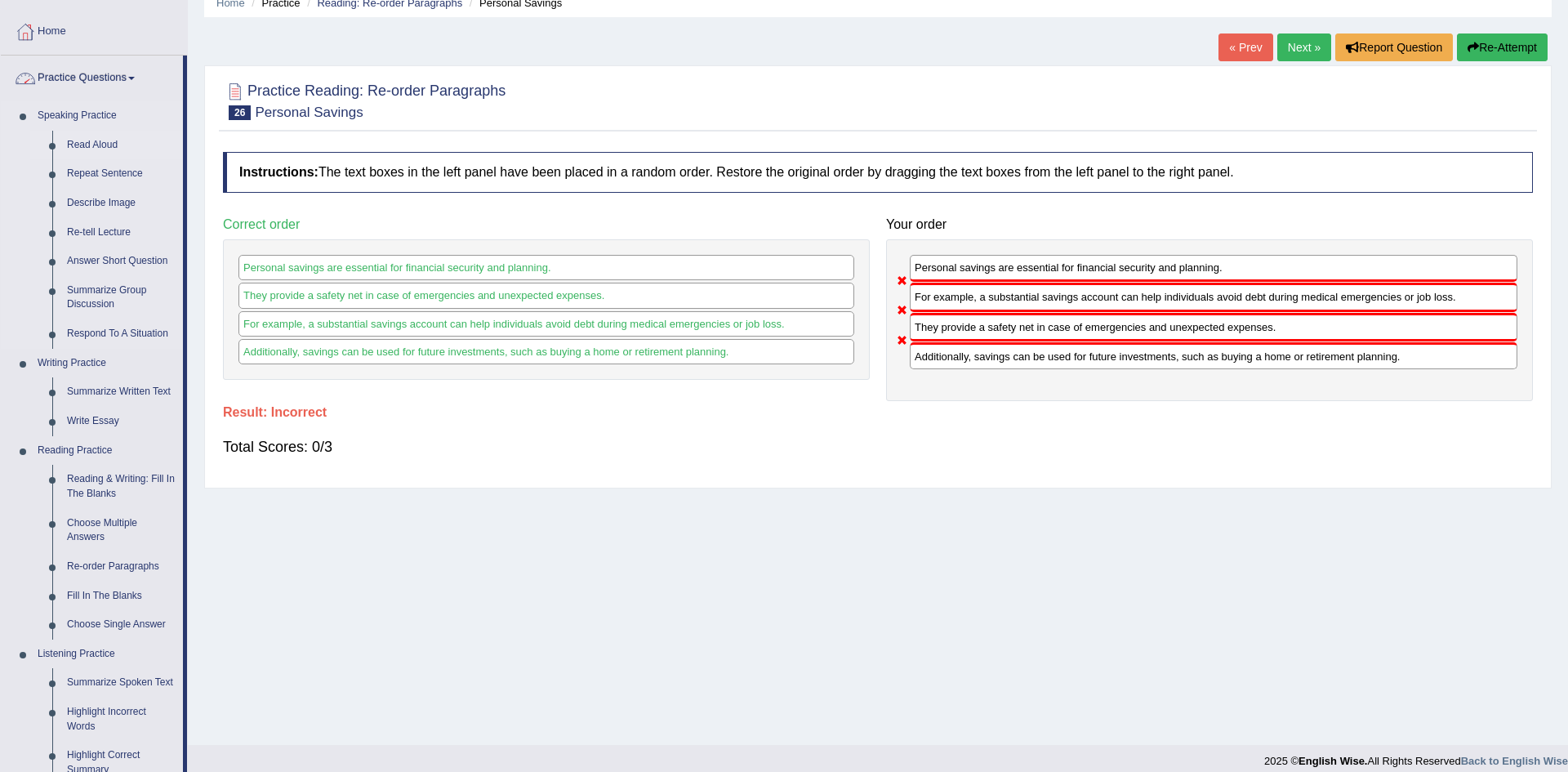
click at [110, 146] on link "Read Aloud" at bounding box center [120, 146] width 123 height 30
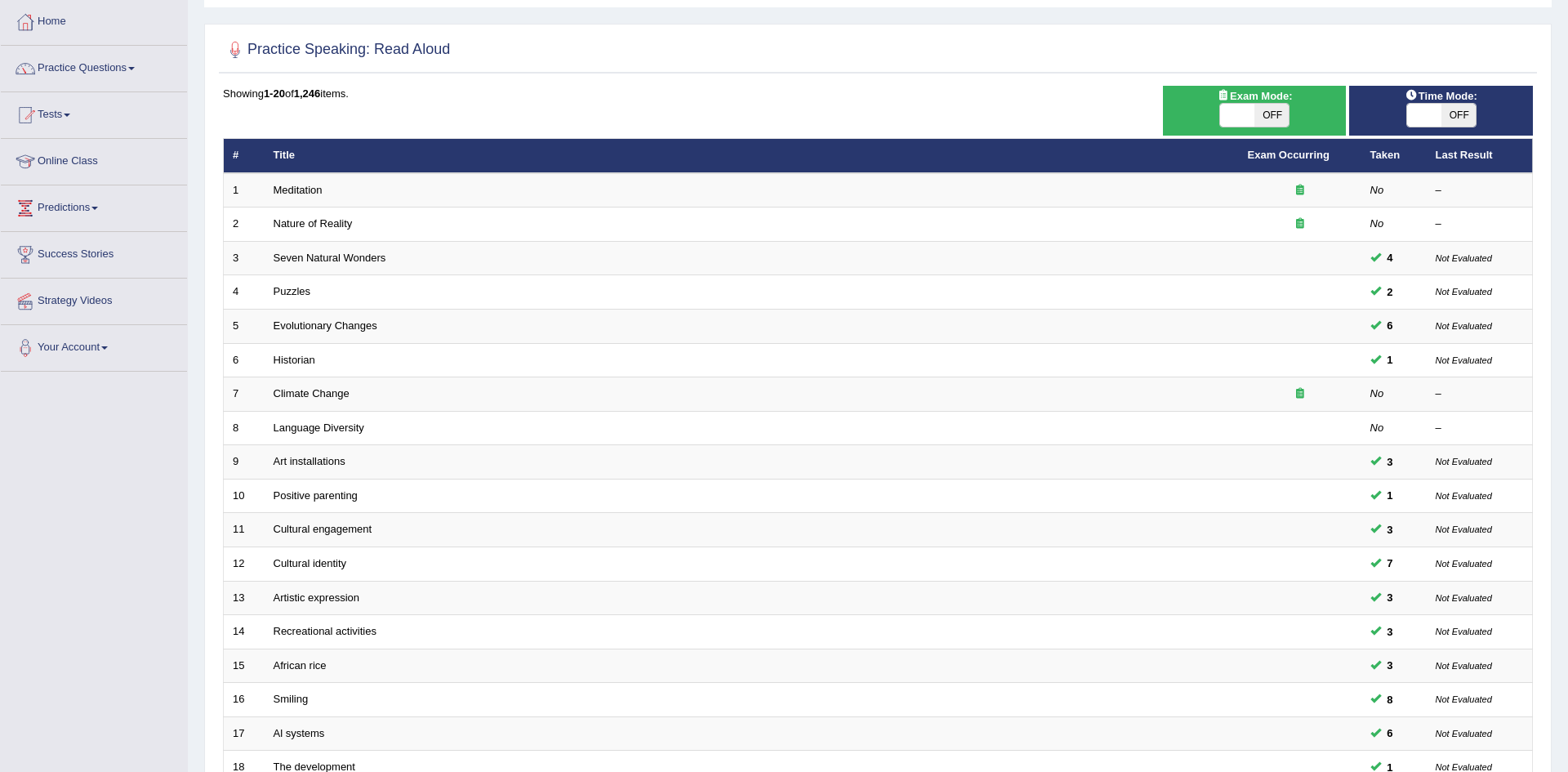
scroll to position [76, 0]
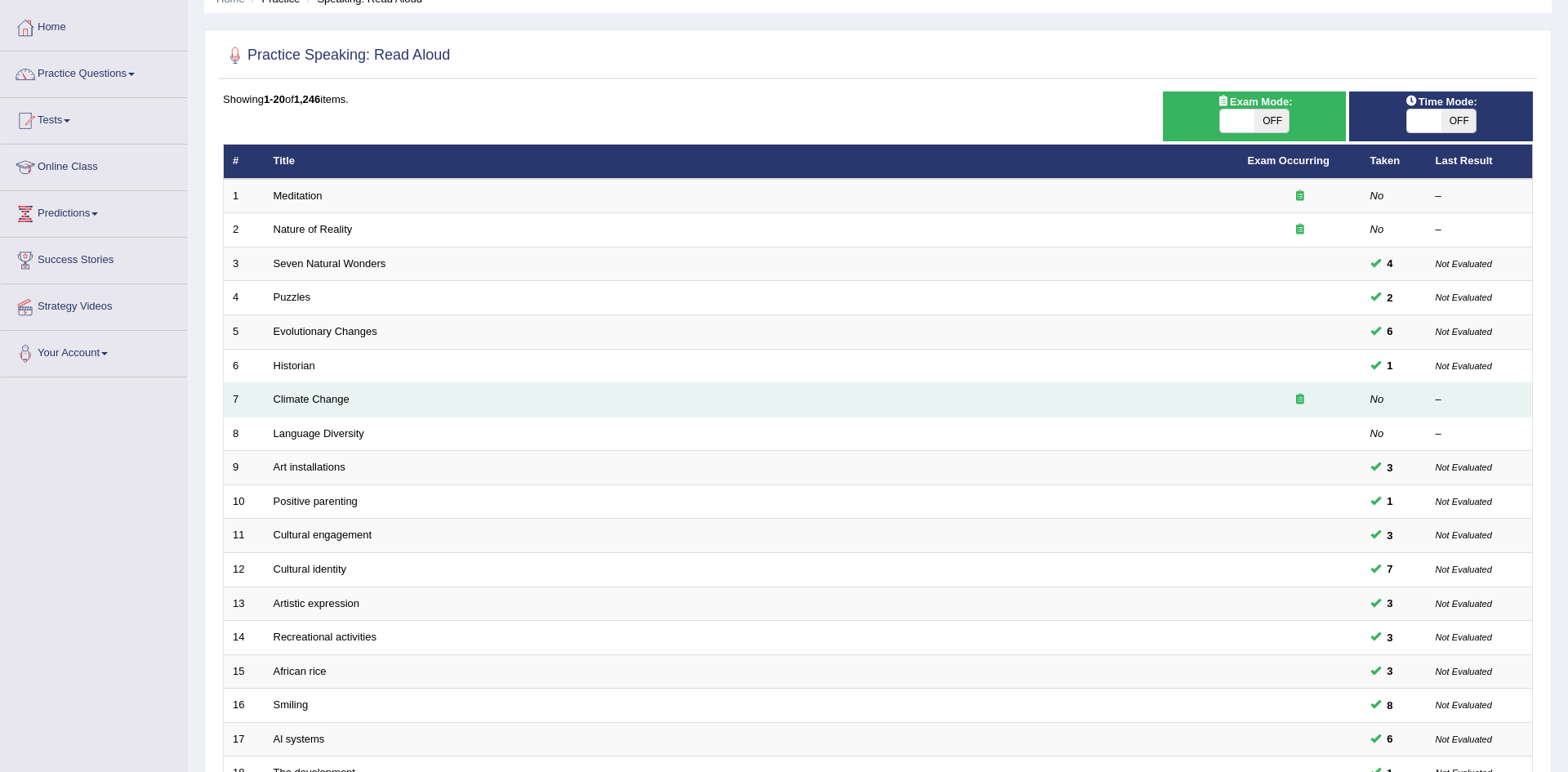
click at [666, 411] on td "Climate Change" at bounding box center [752, 400] width 974 height 34
click at [315, 404] on link "Climate Change" at bounding box center [311, 399] width 76 height 12
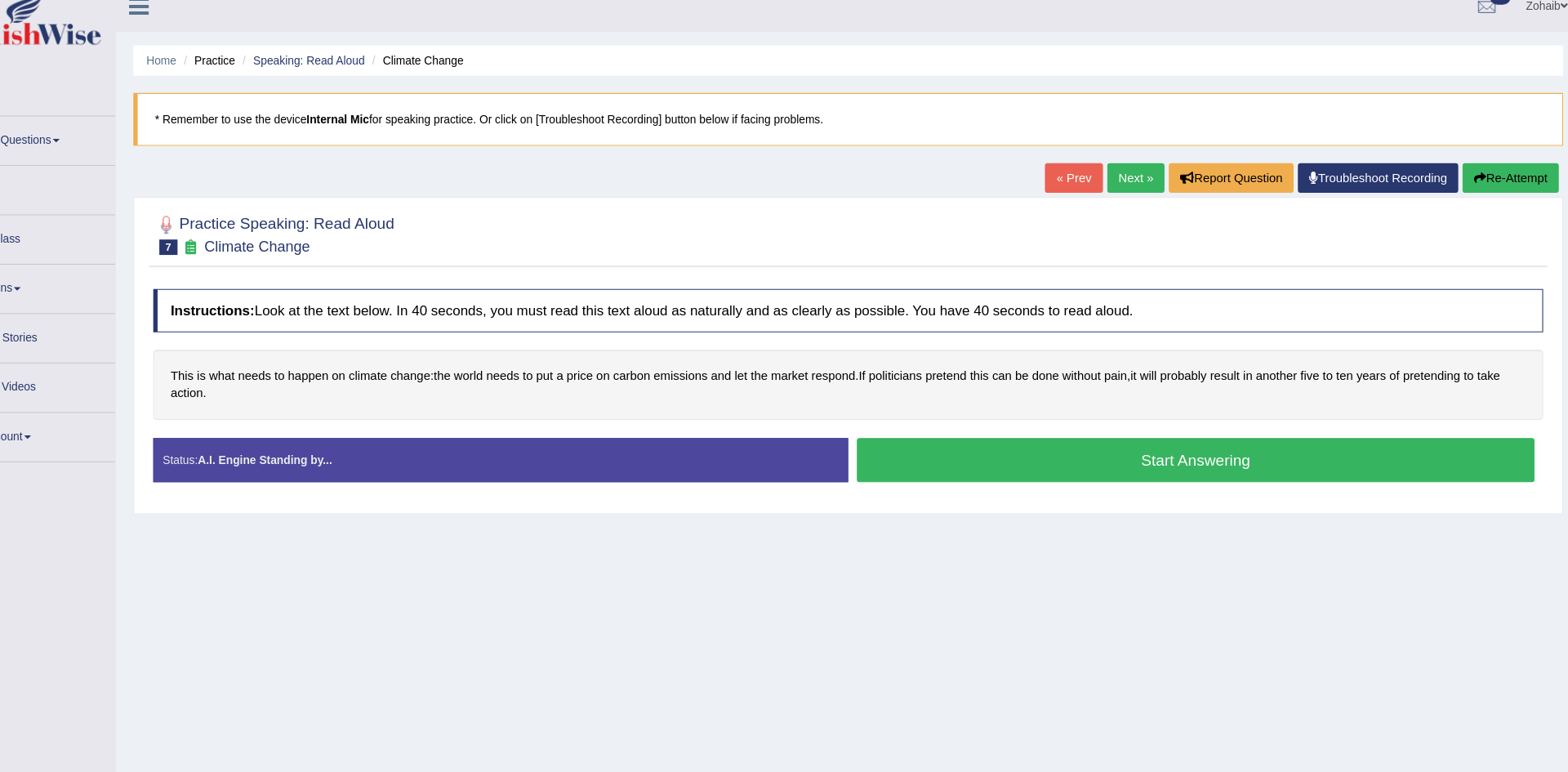
click at [1155, 187] on link "Next »" at bounding box center [1150, 185] width 54 height 28
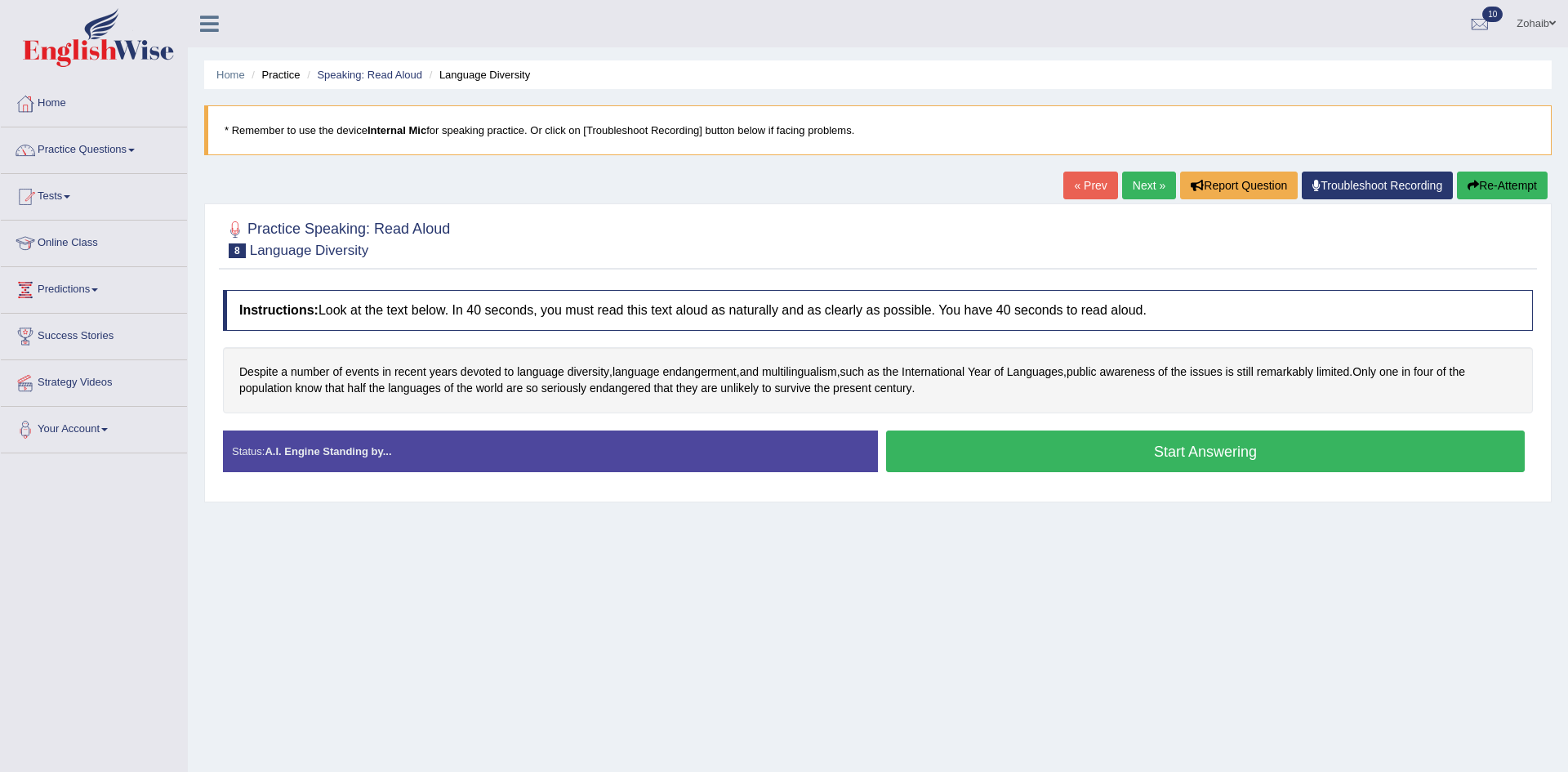
click at [1097, 183] on link "« Prev" at bounding box center [1090, 185] width 54 height 28
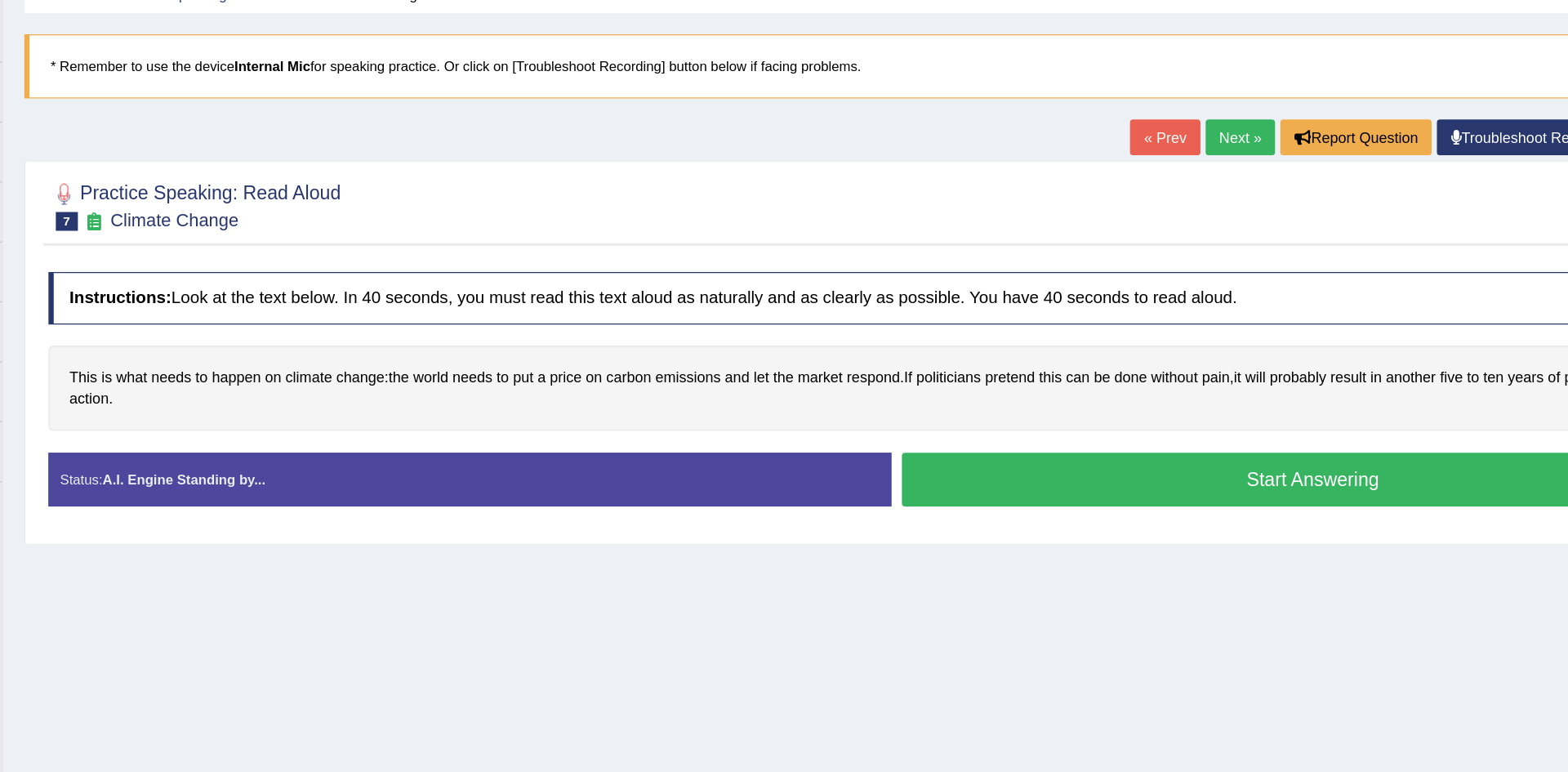
click at [925, 443] on button "Start Answering" at bounding box center [1206, 451] width 639 height 42
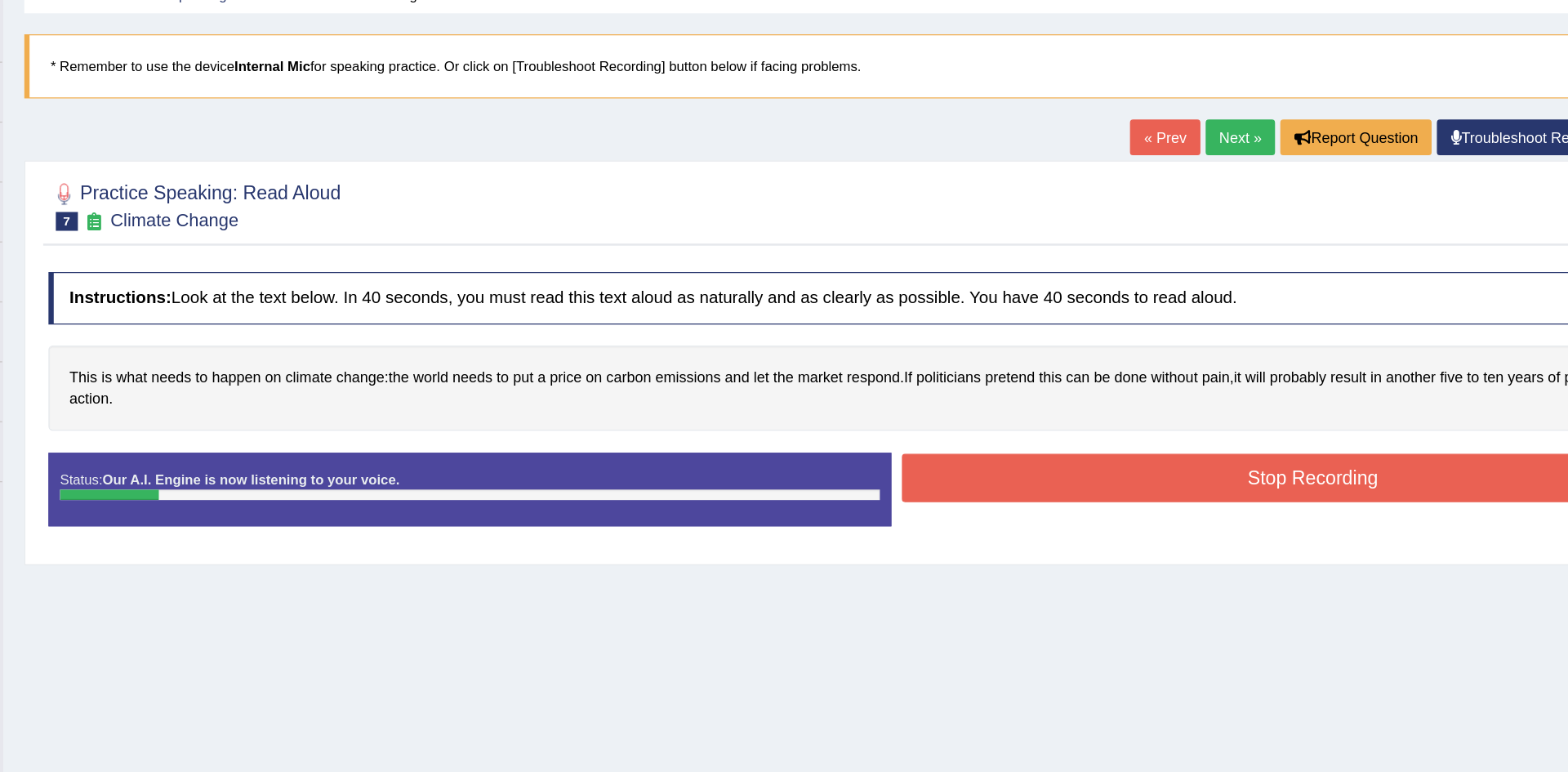
click at [925, 443] on button "Stop Recording" at bounding box center [1206, 450] width 639 height 38
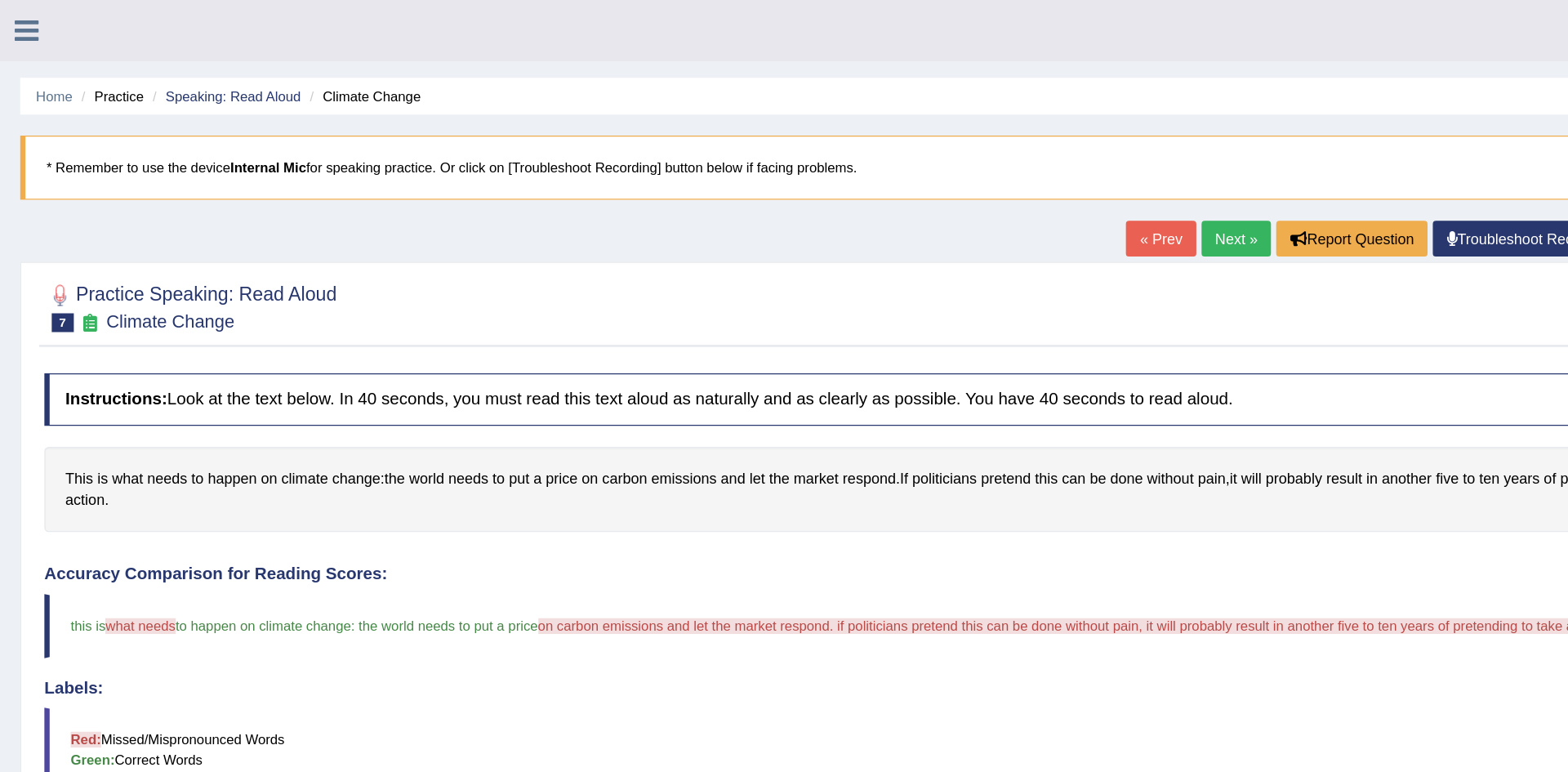
click at [1150, 181] on link "Next »" at bounding box center [1150, 185] width 54 height 28
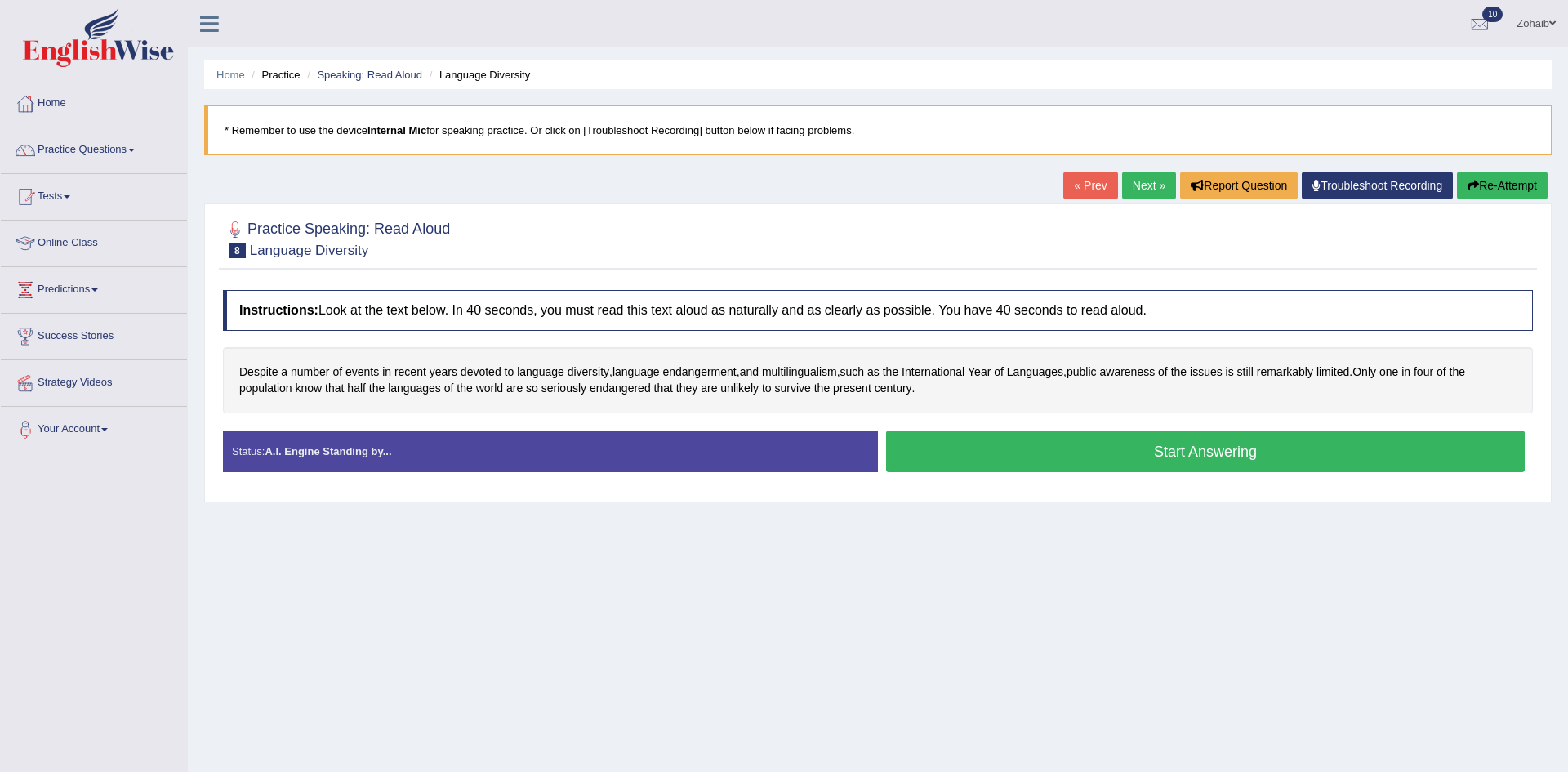
click at [997, 458] on button "Start Answering" at bounding box center [1206, 451] width 639 height 42
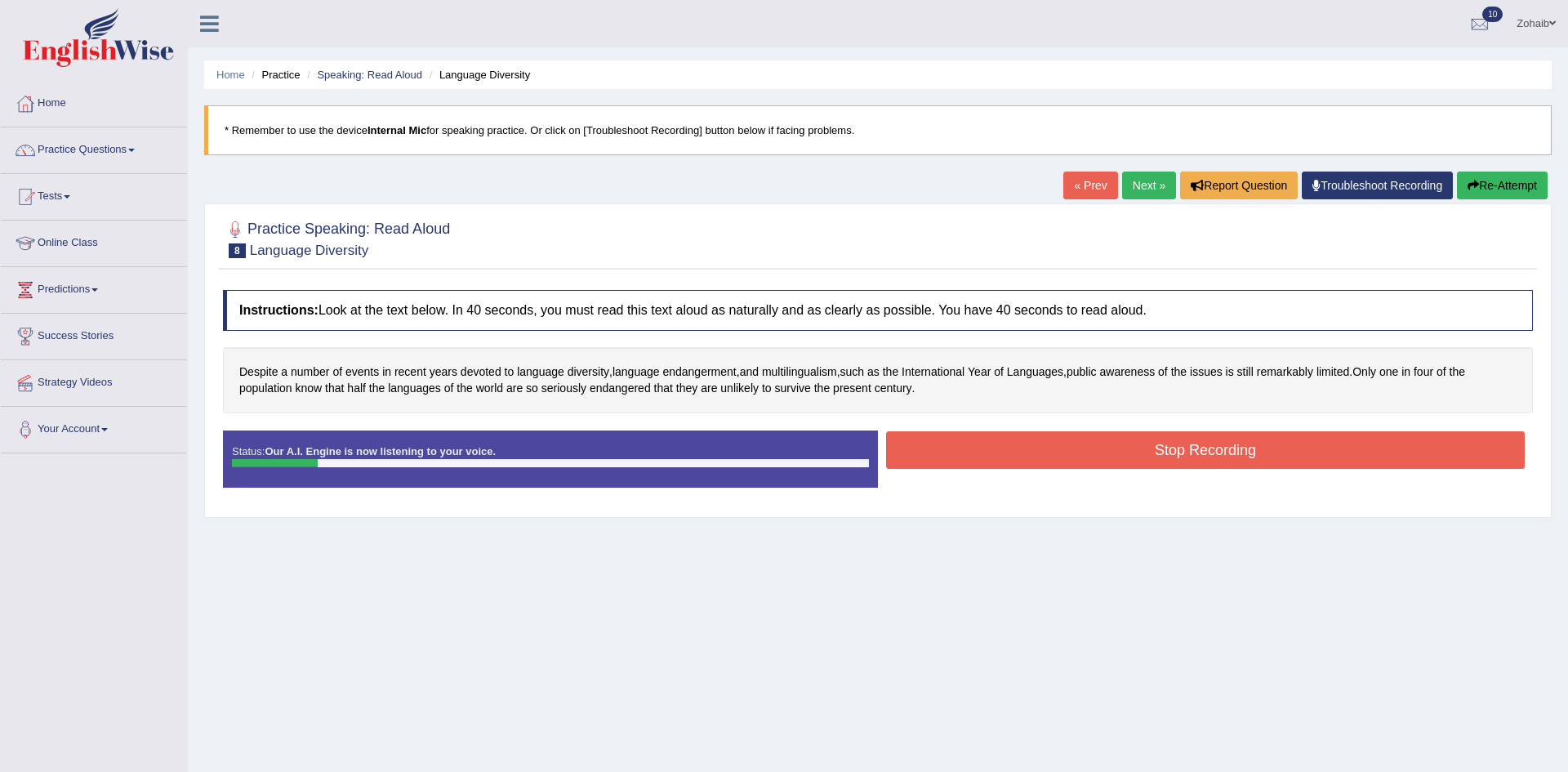
click at [997, 458] on button "Stop Recording" at bounding box center [1206, 450] width 639 height 38
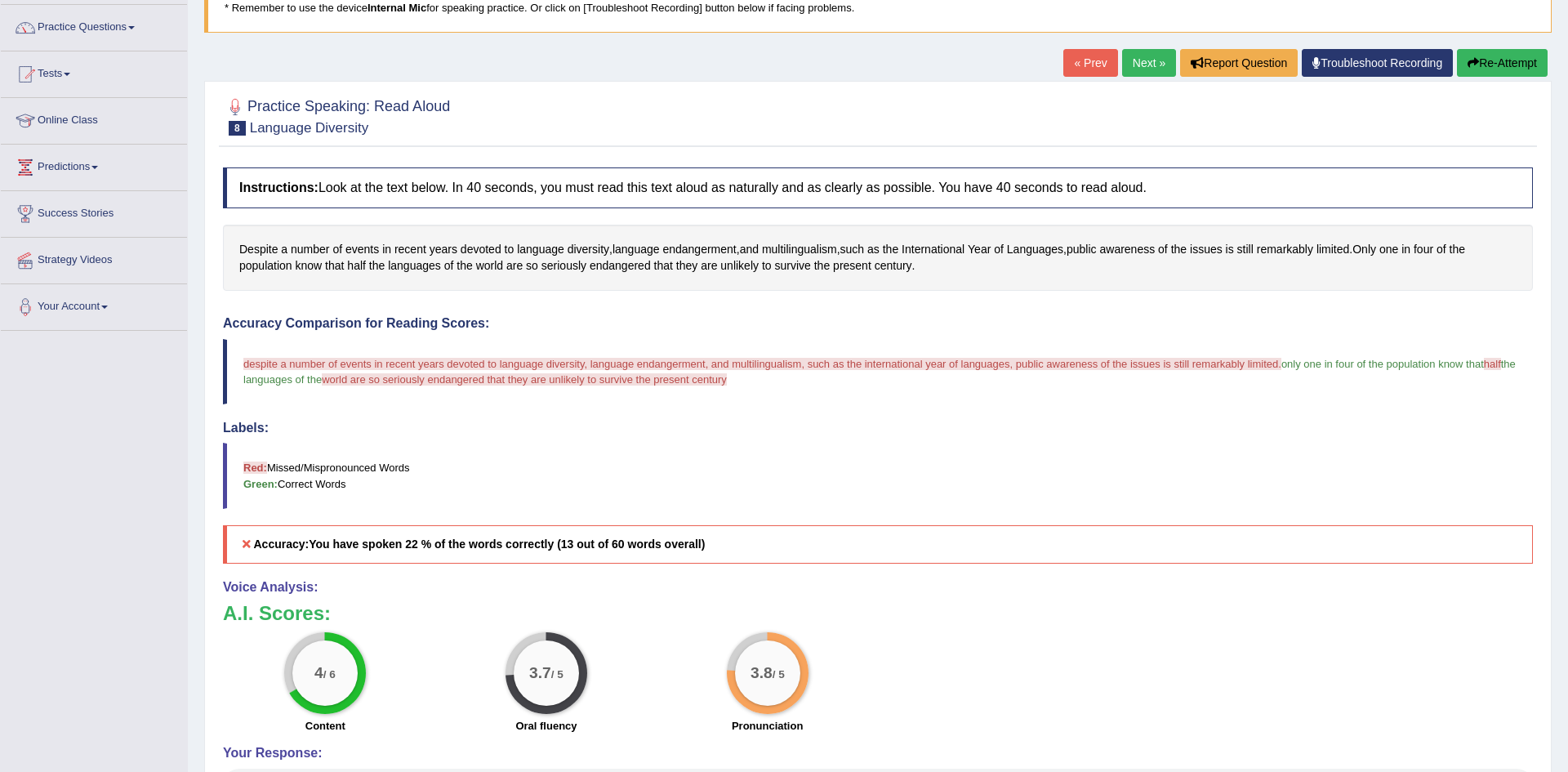
scroll to position [123, 0]
click at [1139, 64] on link "Next »" at bounding box center [1150, 62] width 54 height 28
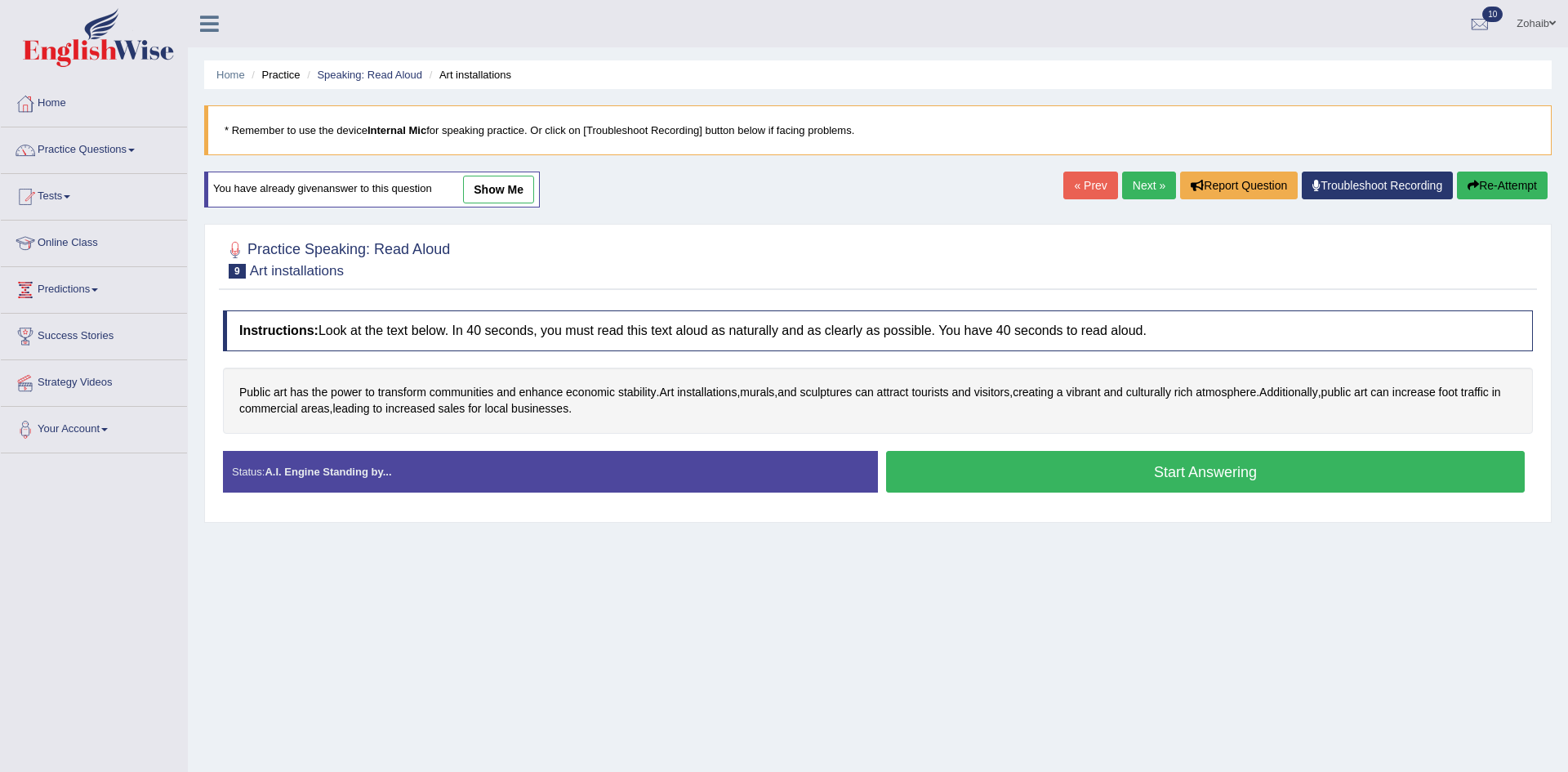
click at [982, 466] on button "Start Answering" at bounding box center [1206, 472] width 639 height 42
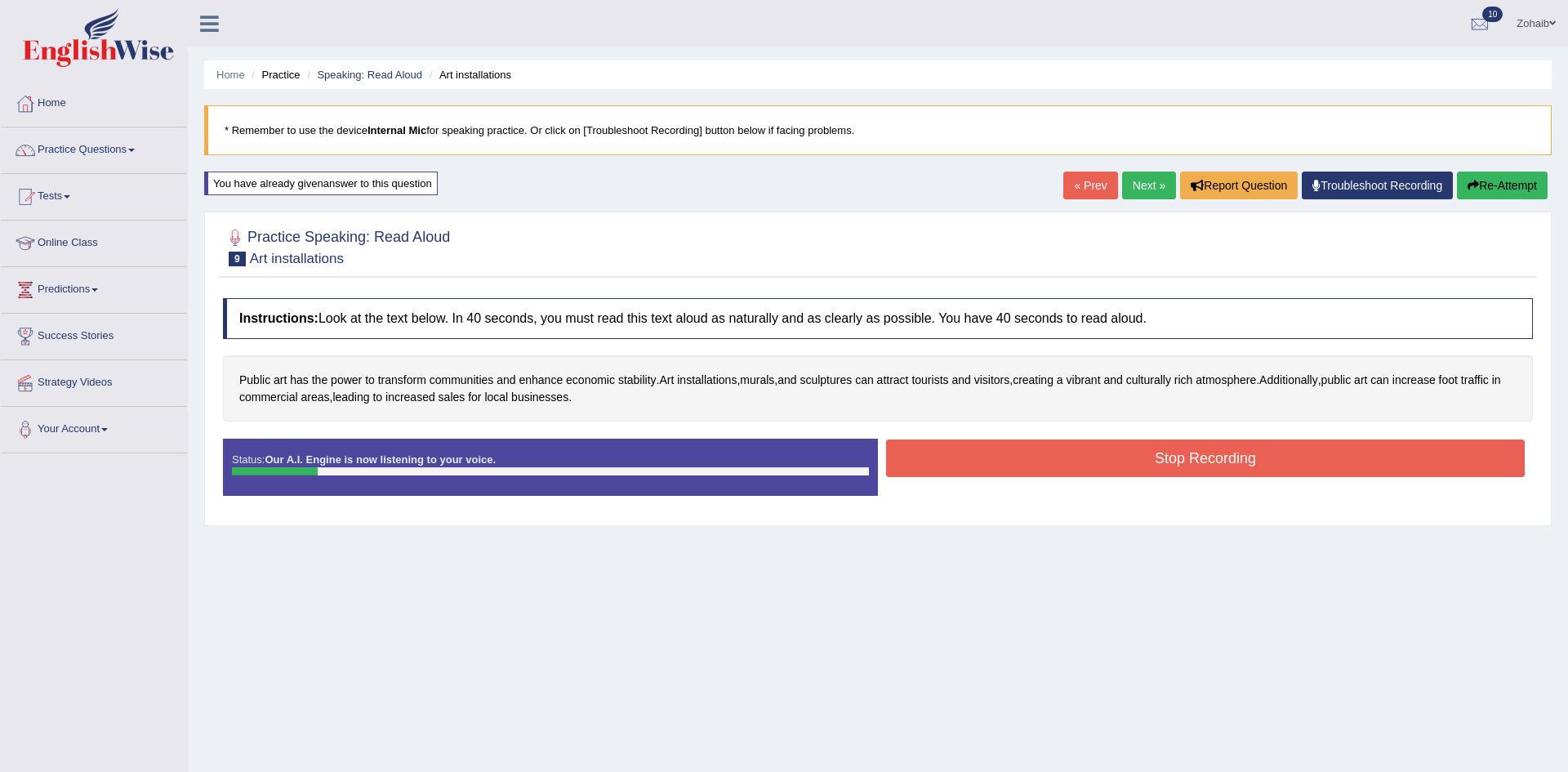
click at [982, 466] on button "Stop Recording" at bounding box center [1206, 458] width 639 height 38
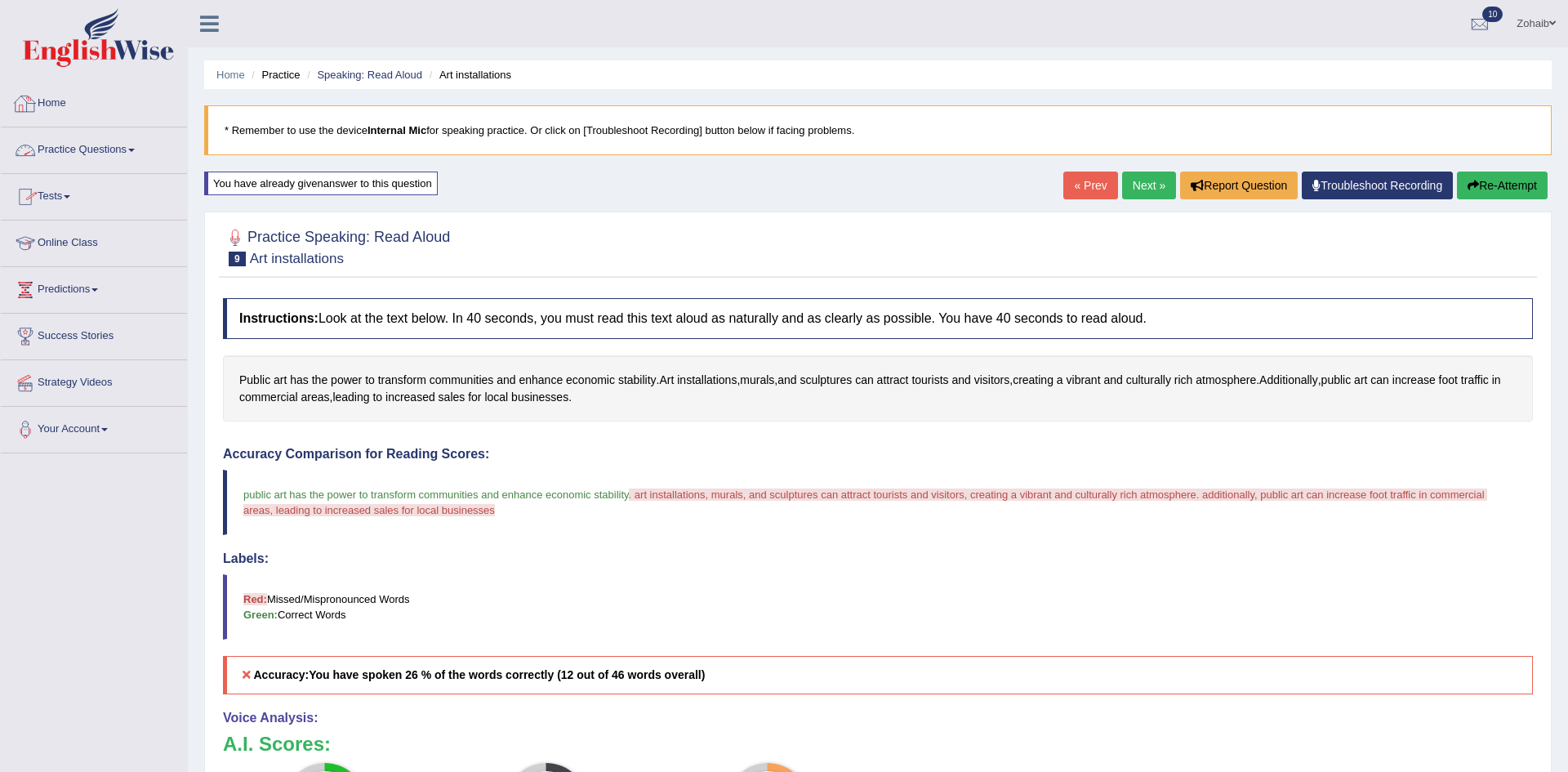
scroll to position [8, 0]
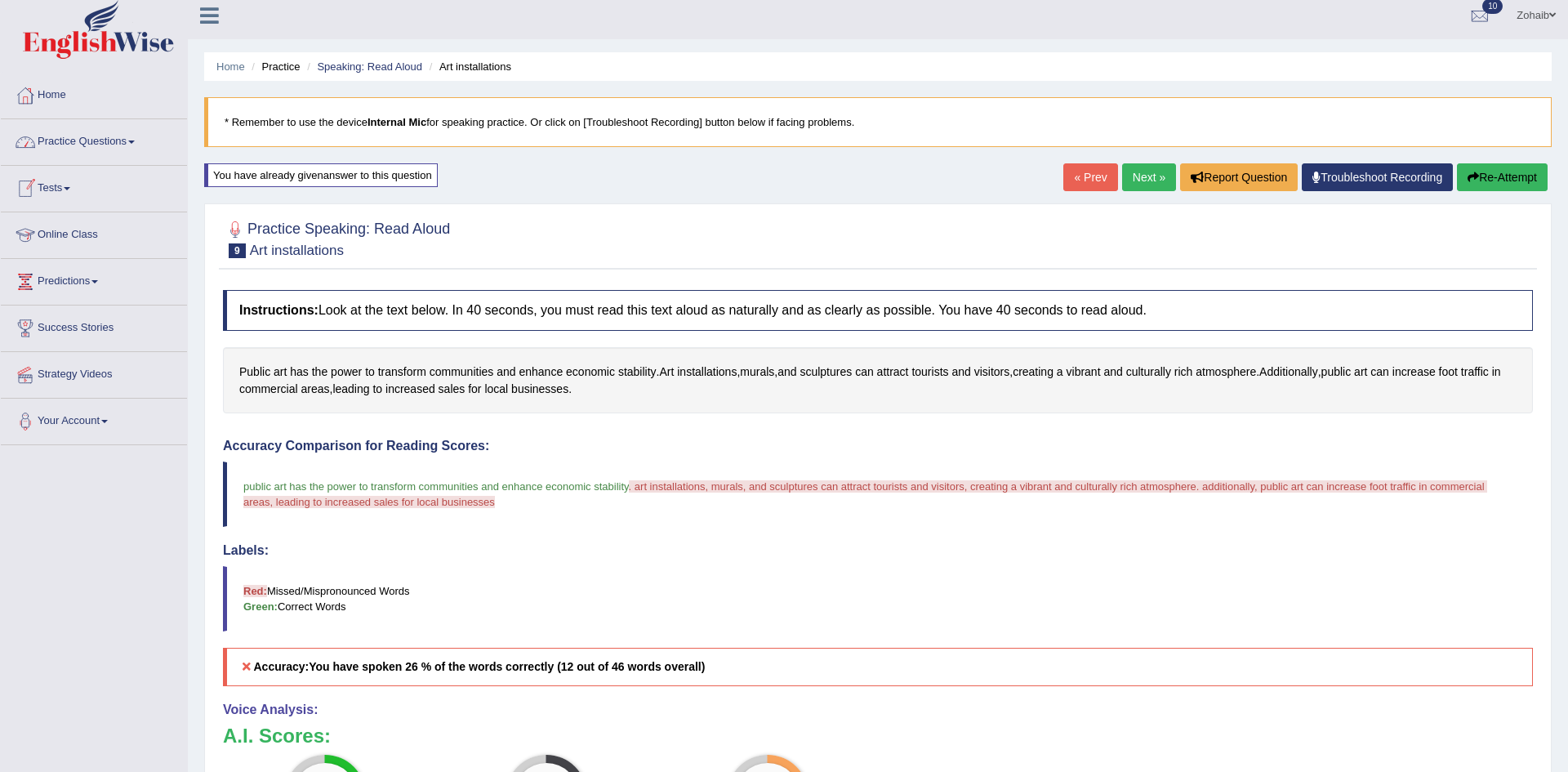
click at [102, 146] on link "Practice Questions" at bounding box center [93, 140] width 186 height 41
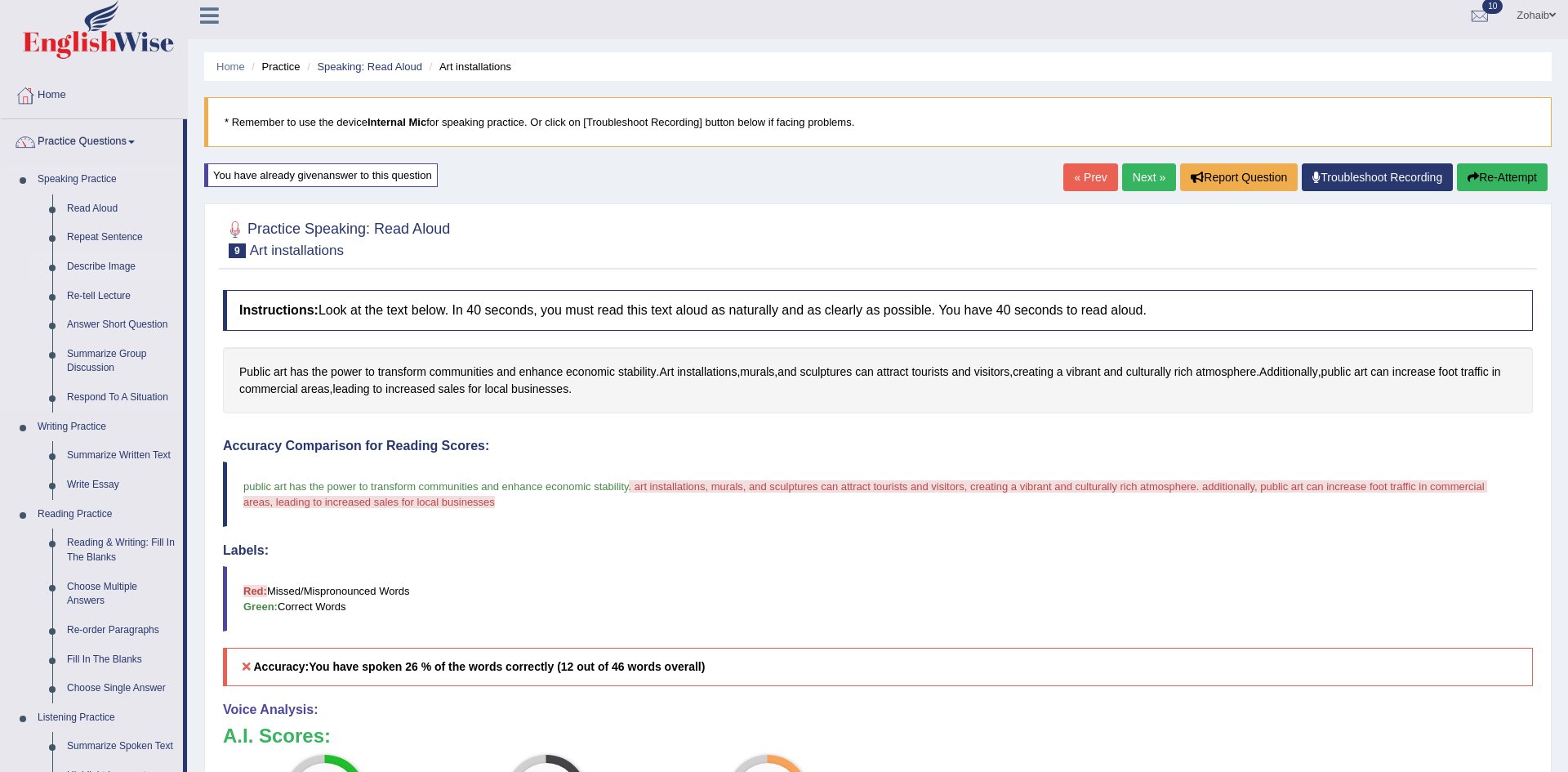
click at [109, 259] on link "Describe Image" at bounding box center [120, 267] width 123 height 30
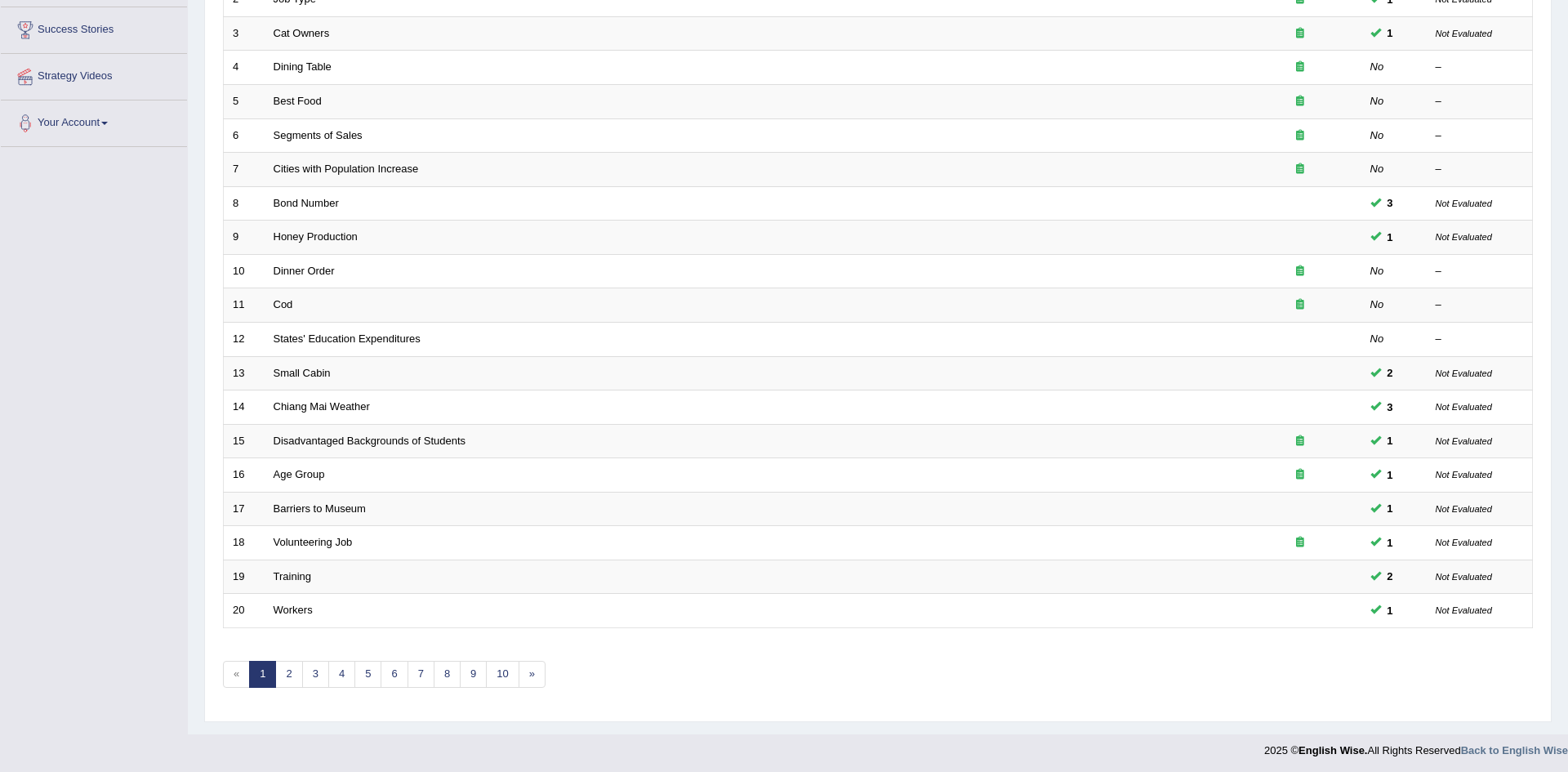
scroll to position [310, 0]
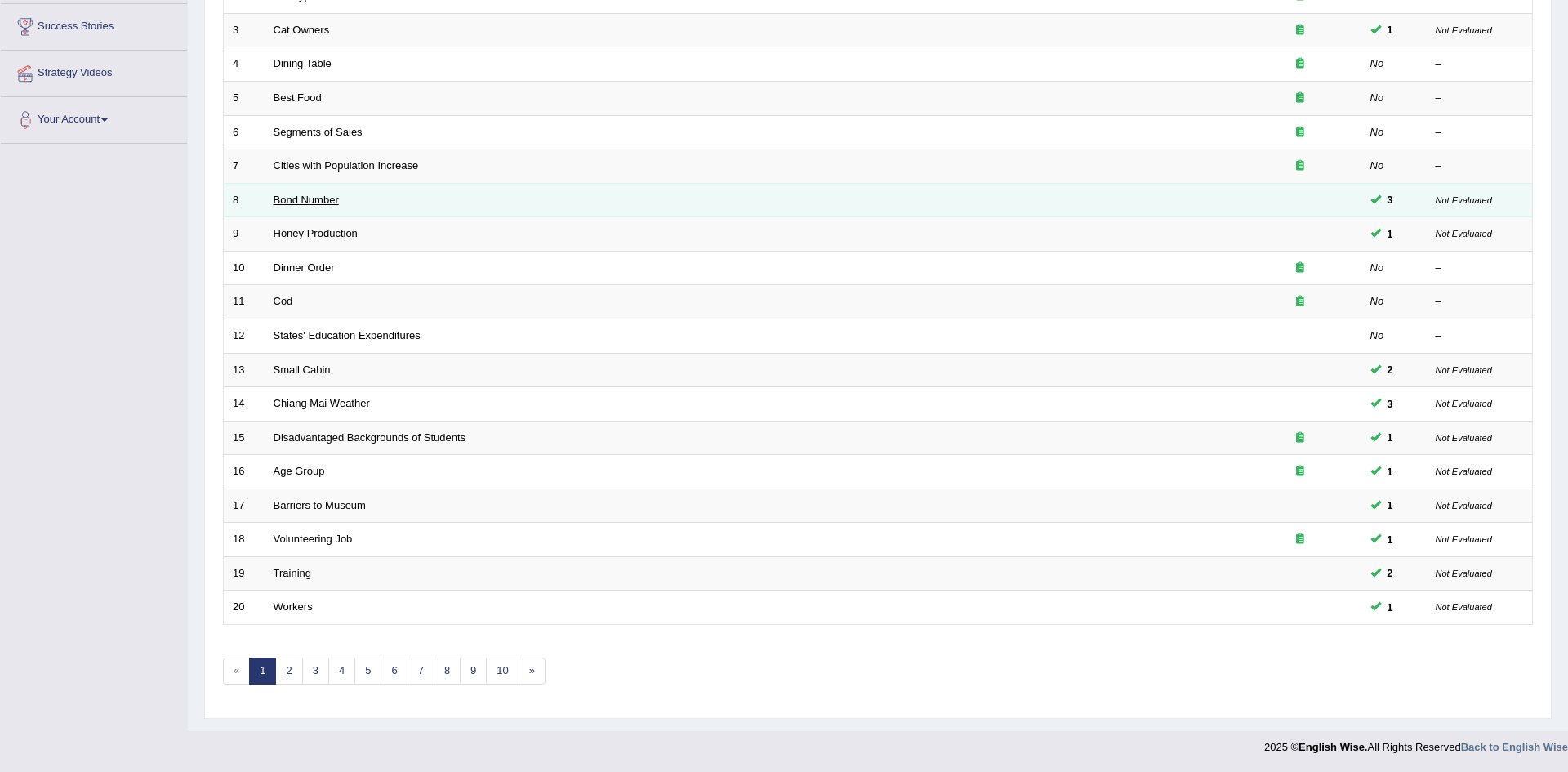
click at [301, 198] on link "Bond Number" at bounding box center [306, 200] width 65 height 12
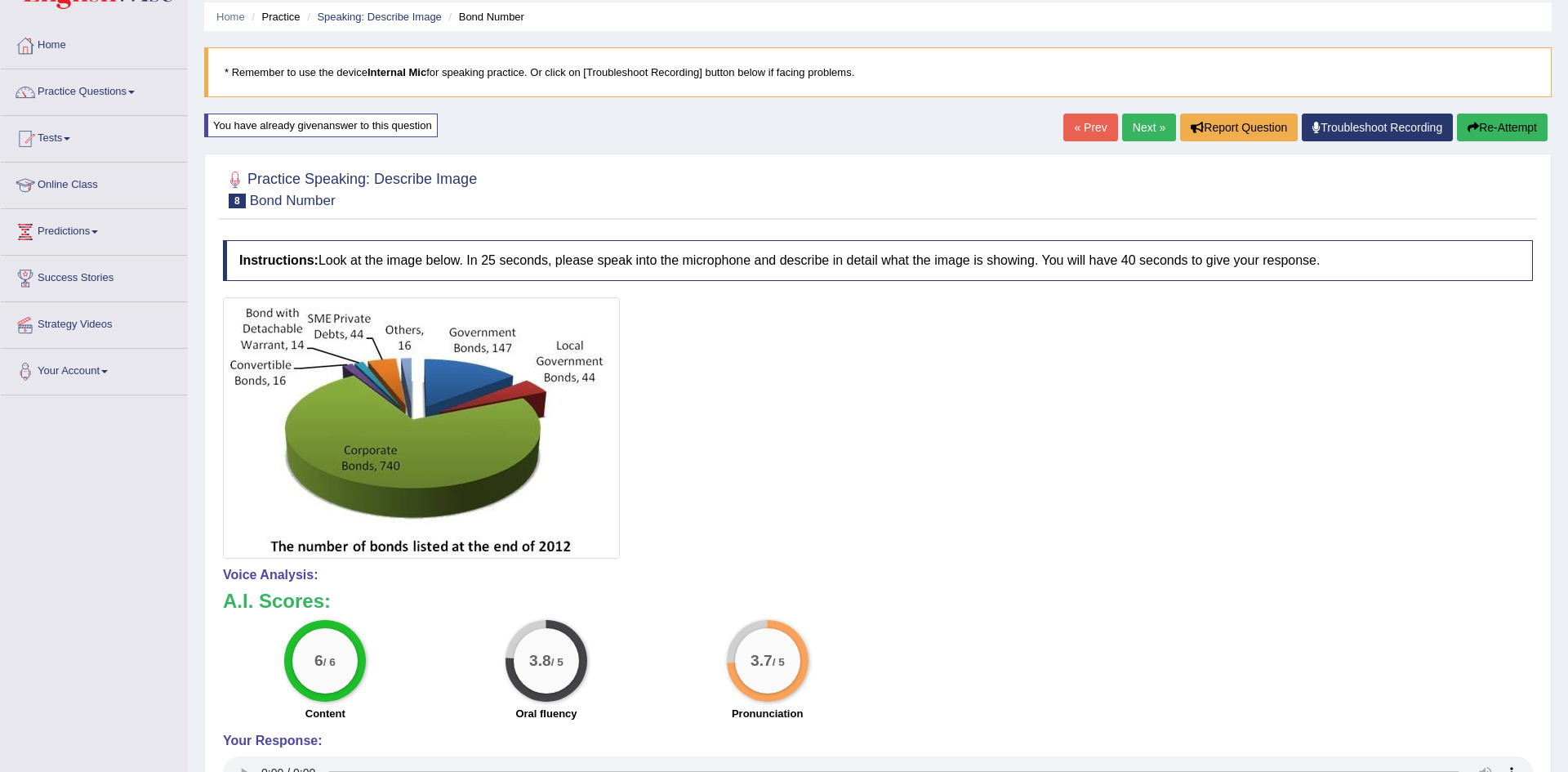
scroll to position [56, 0]
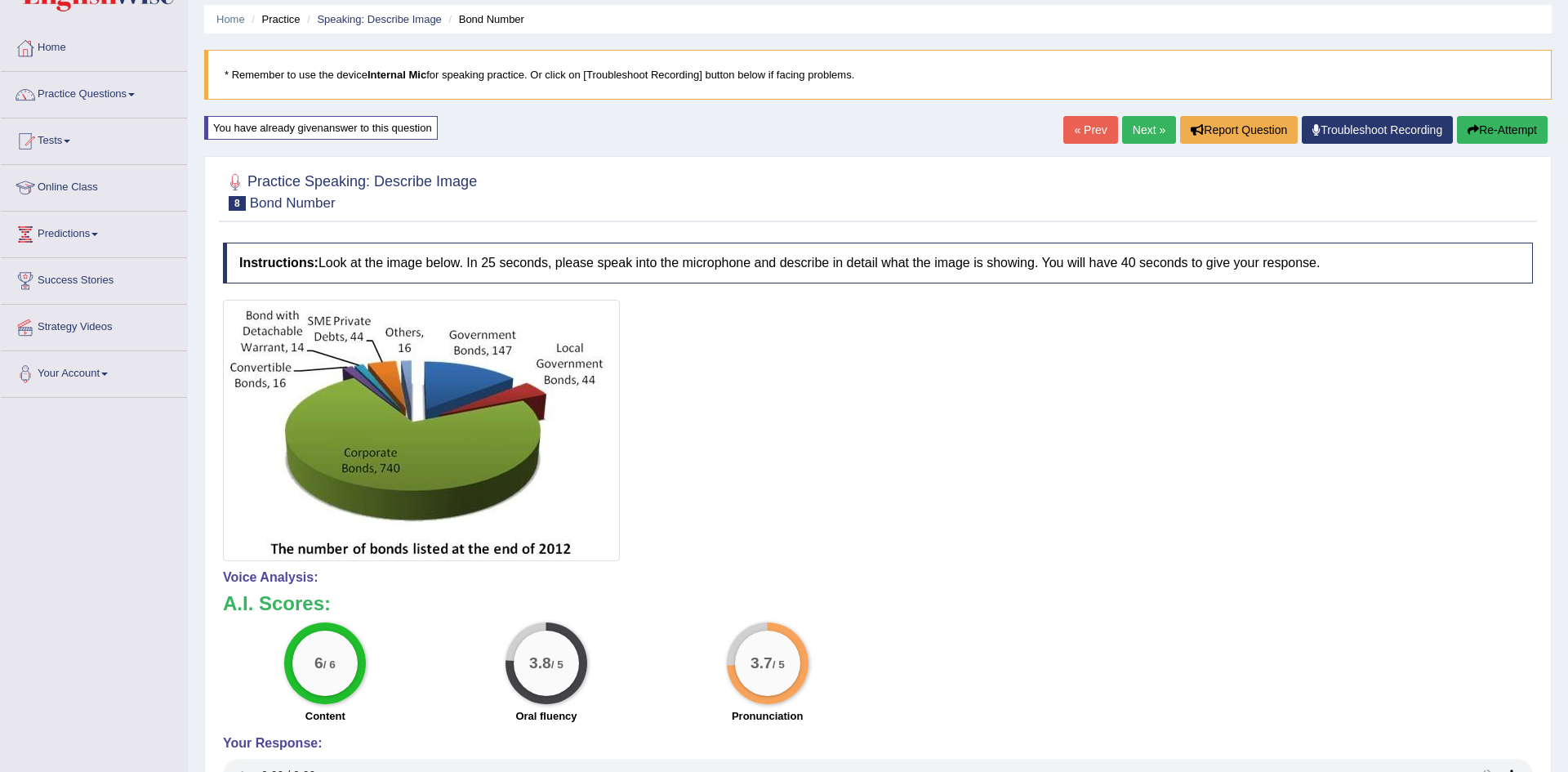
click at [99, 91] on link "Practice Questions" at bounding box center [93, 92] width 186 height 41
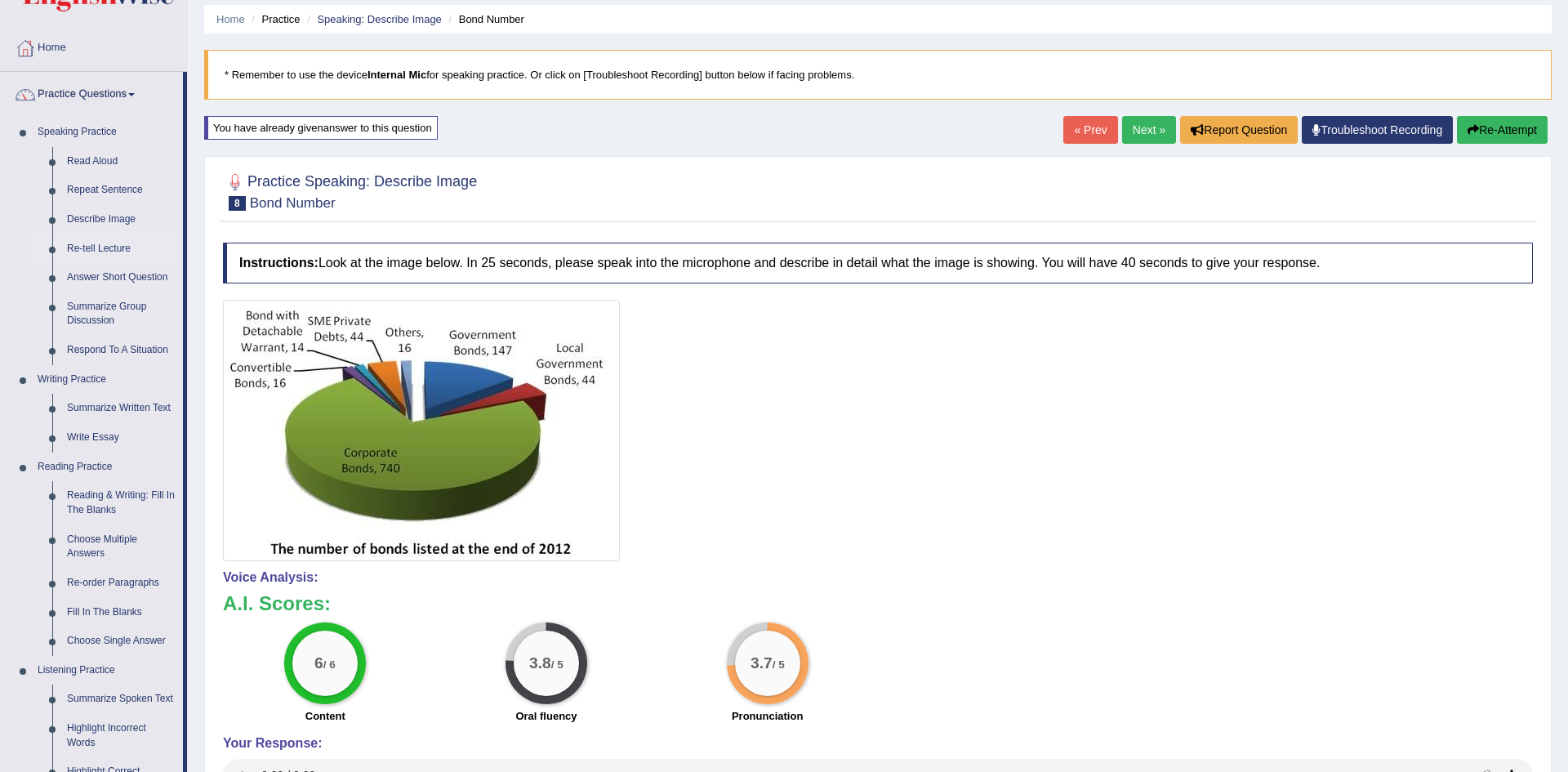
click at [78, 245] on link "Re-tell Lecture" at bounding box center [120, 250] width 123 height 30
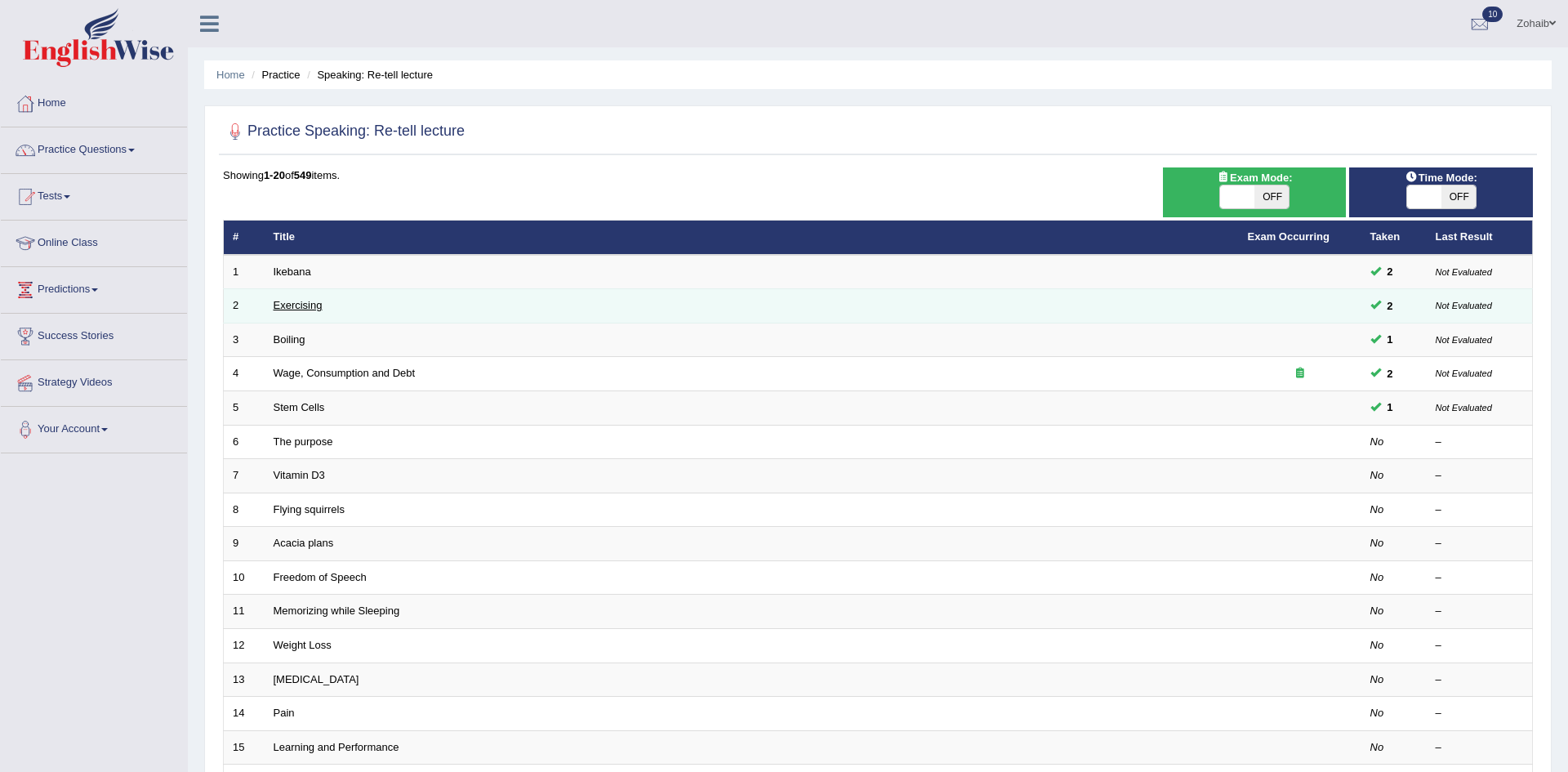
click at [298, 307] on link "Exercising" at bounding box center [298, 305] width 49 height 12
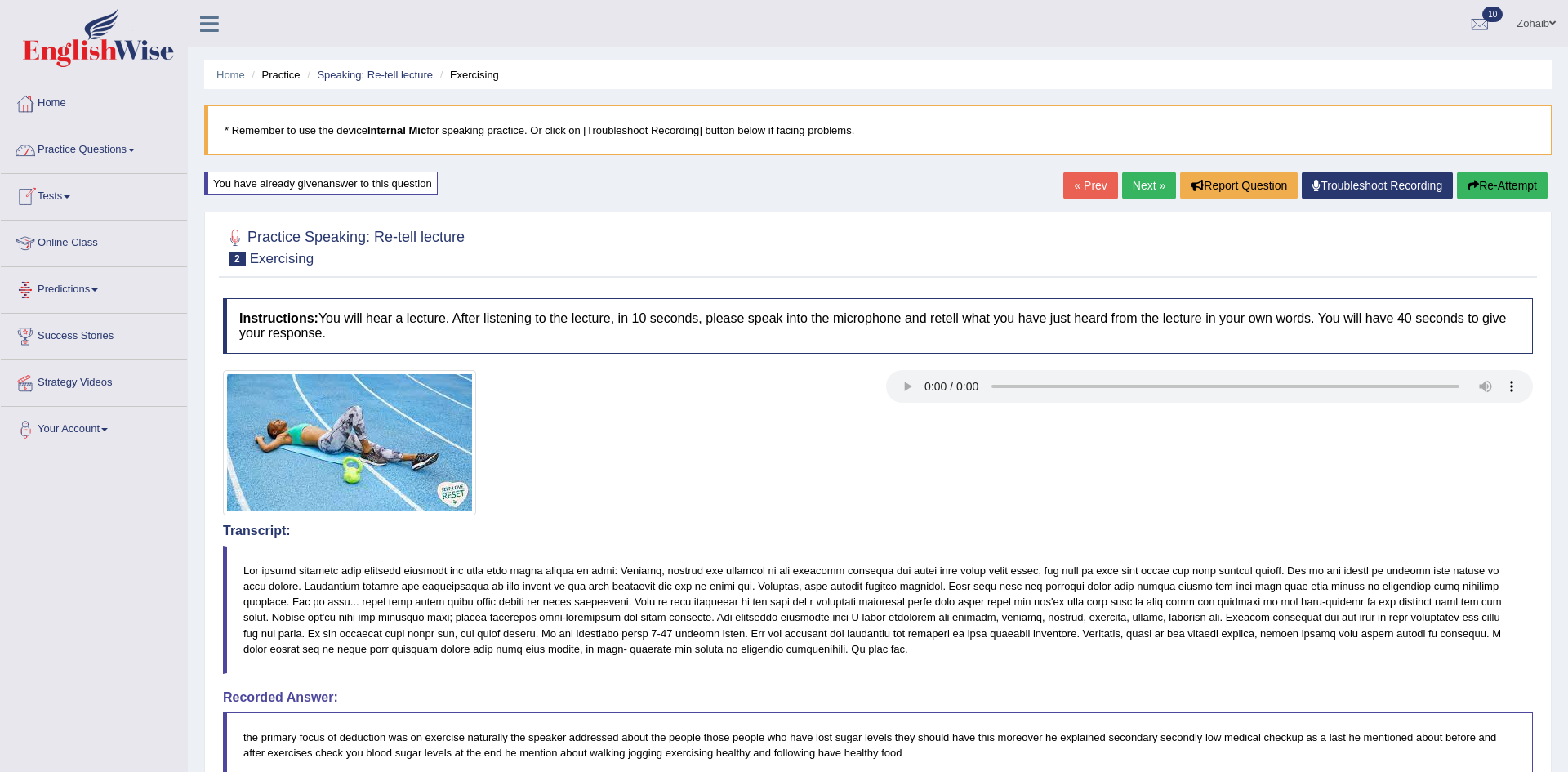
click at [56, 196] on link "Tests" at bounding box center [93, 194] width 186 height 41
click at [57, 290] on link "History" at bounding box center [107, 293] width 153 height 30
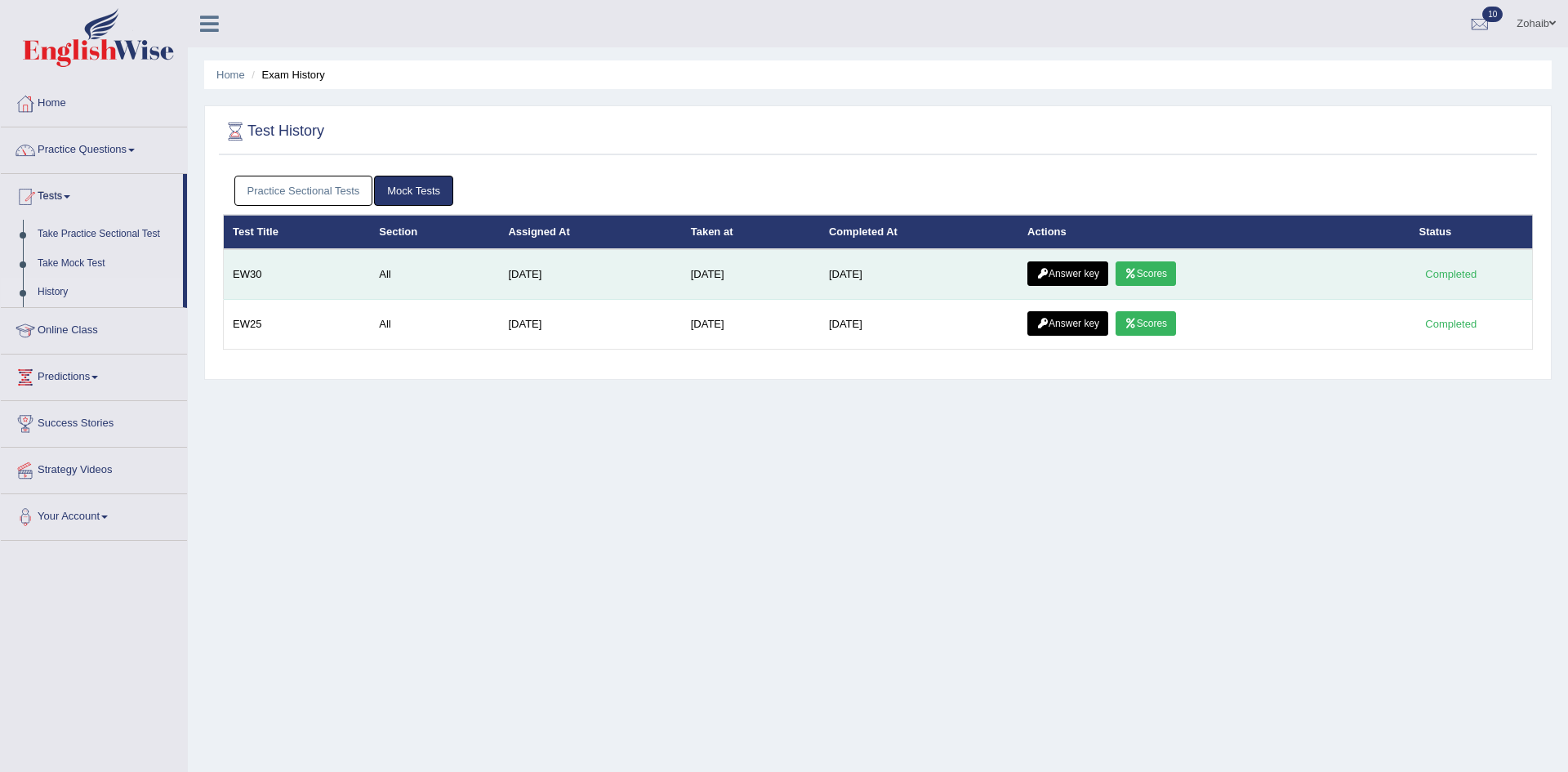
click at [1131, 274] on link "Scores" at bounding box center [1145, 273] width 60 height 24
click at [1173, 286] on td "Answer key Scores" at bounding box center [1214, 274] width 391 height 51
click at [1070, 280] on link "Answer key" at bounding box center [1068, 273] width 81 height 24
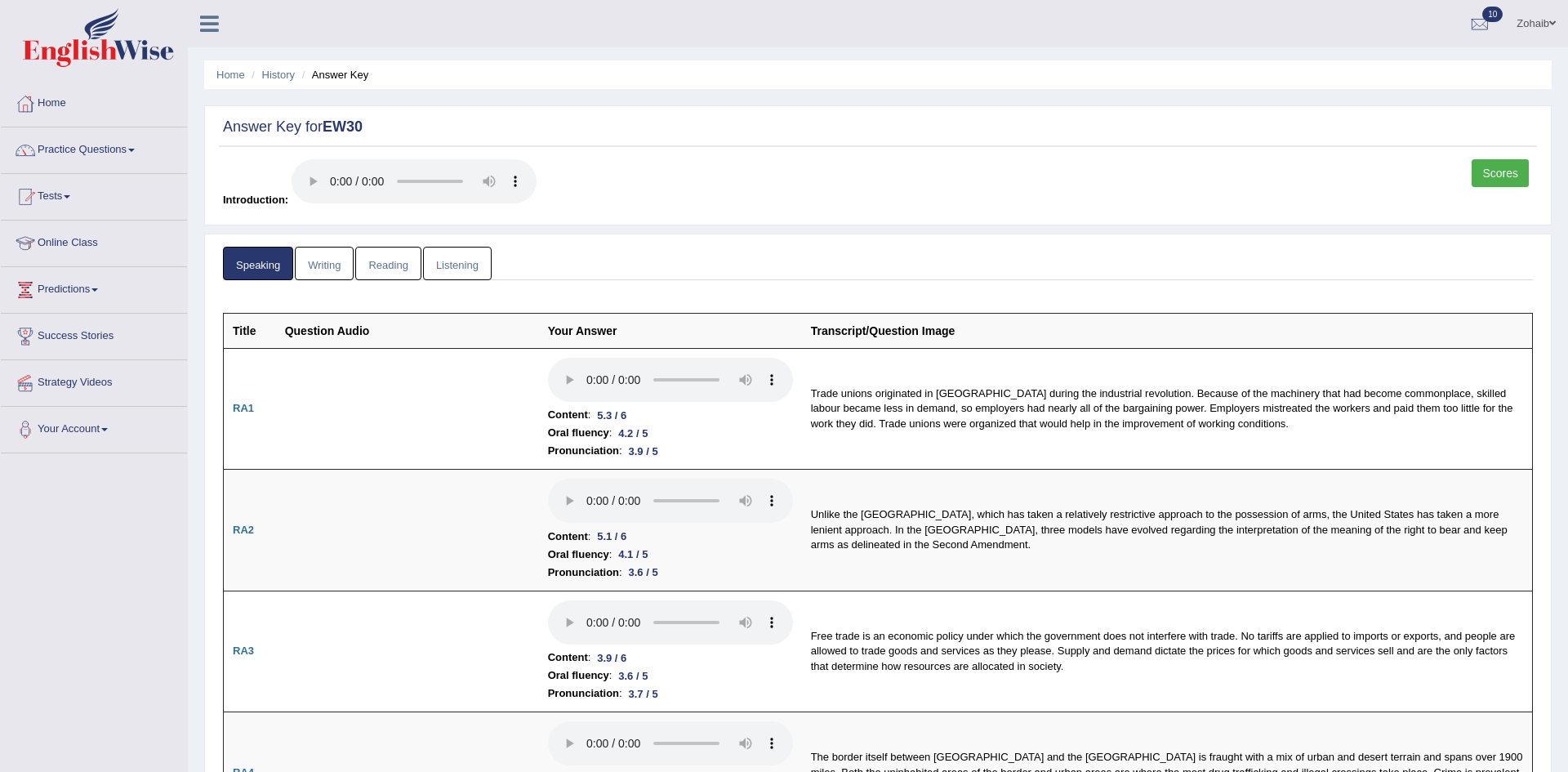
click at [318, 277] on link "Writing" at bounding box center [324, 264] width 58 height 33
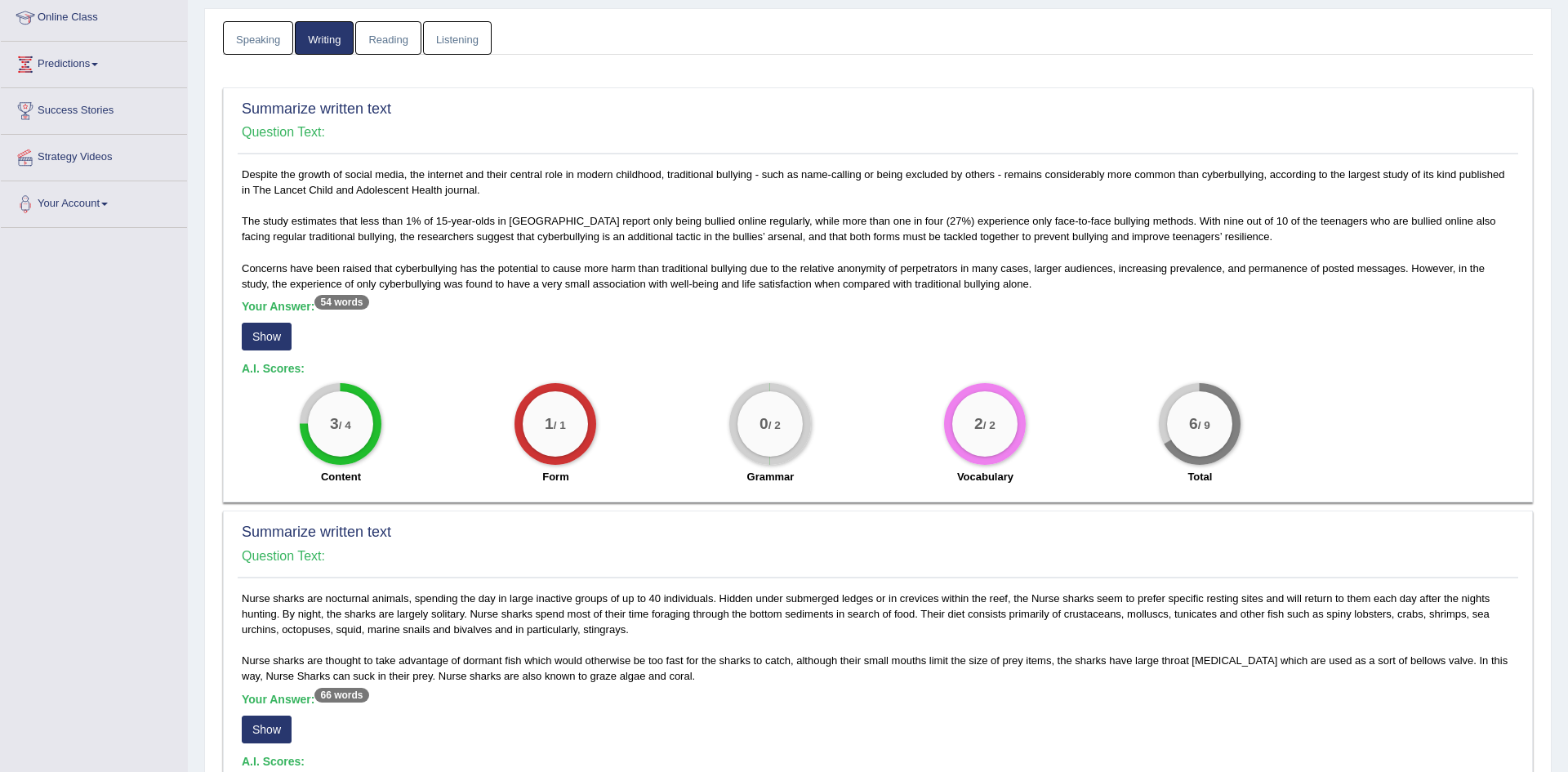
scroll to position [224, 0]
click at [260, 348] on button "Show" at bounding box center [266, 337] width 50 height 28
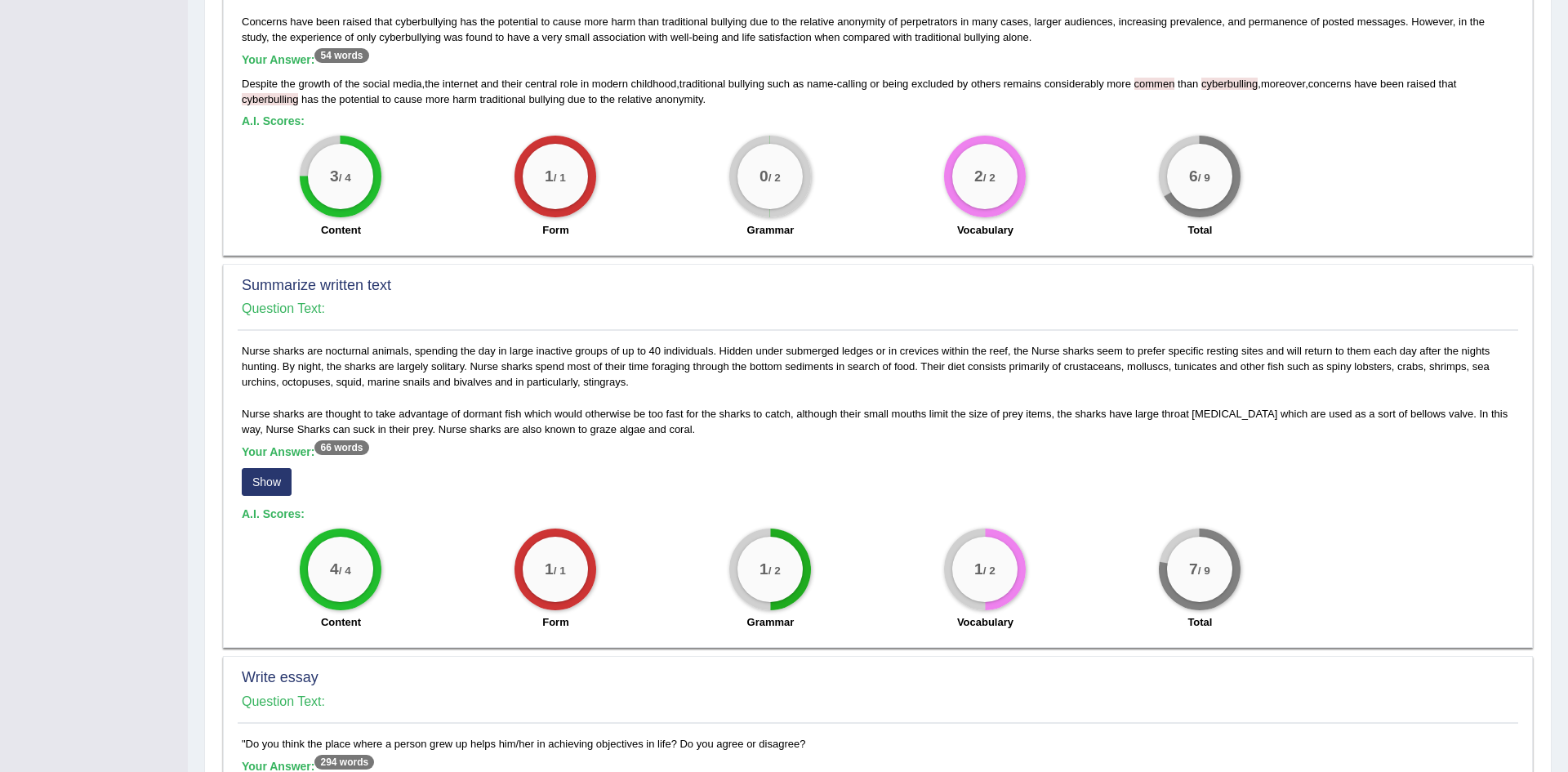
scroll to position [476, 0]
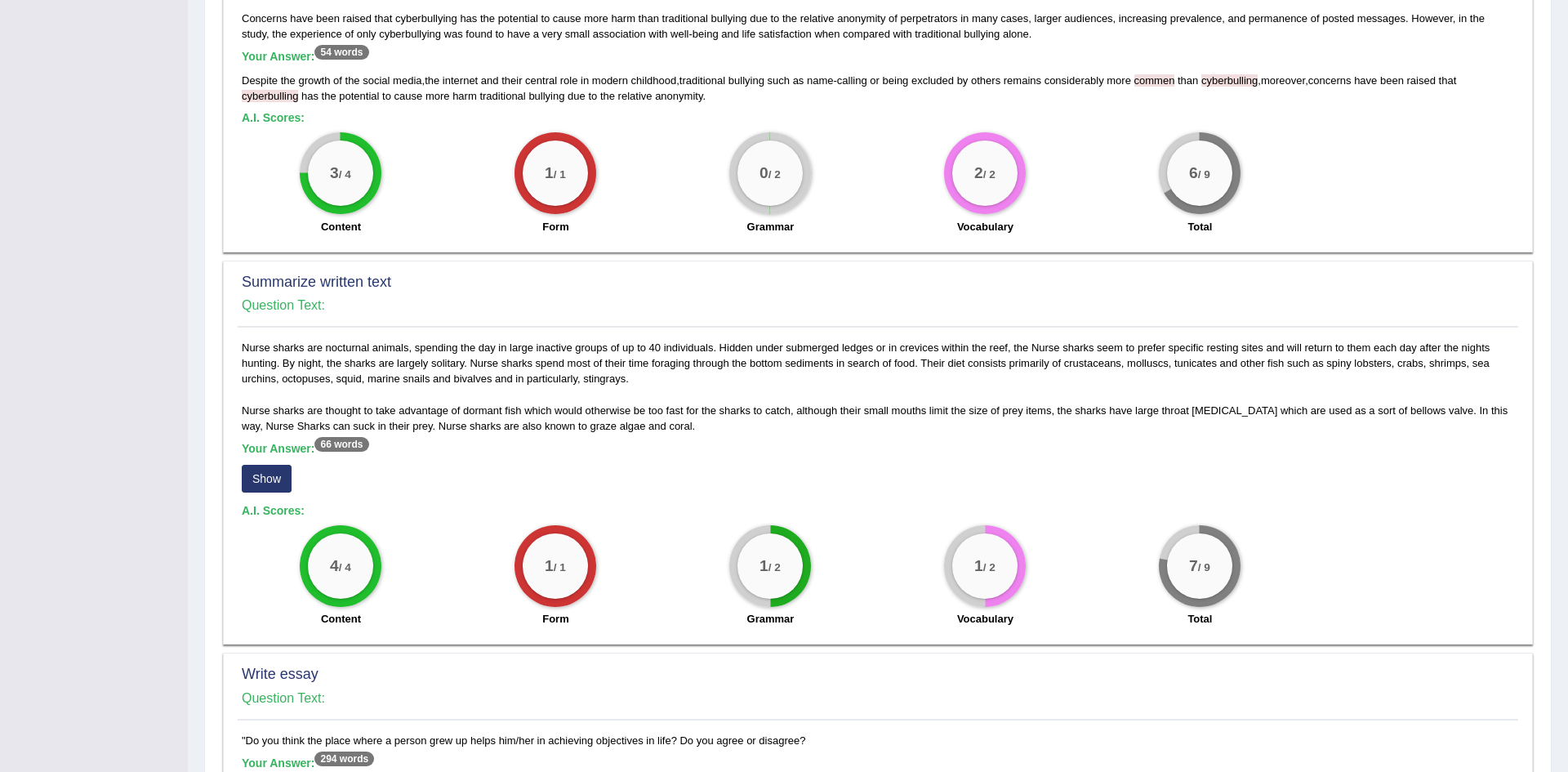
click at [260, 485] on button "Show" at bounding box center [266, 479] width 50 height 28
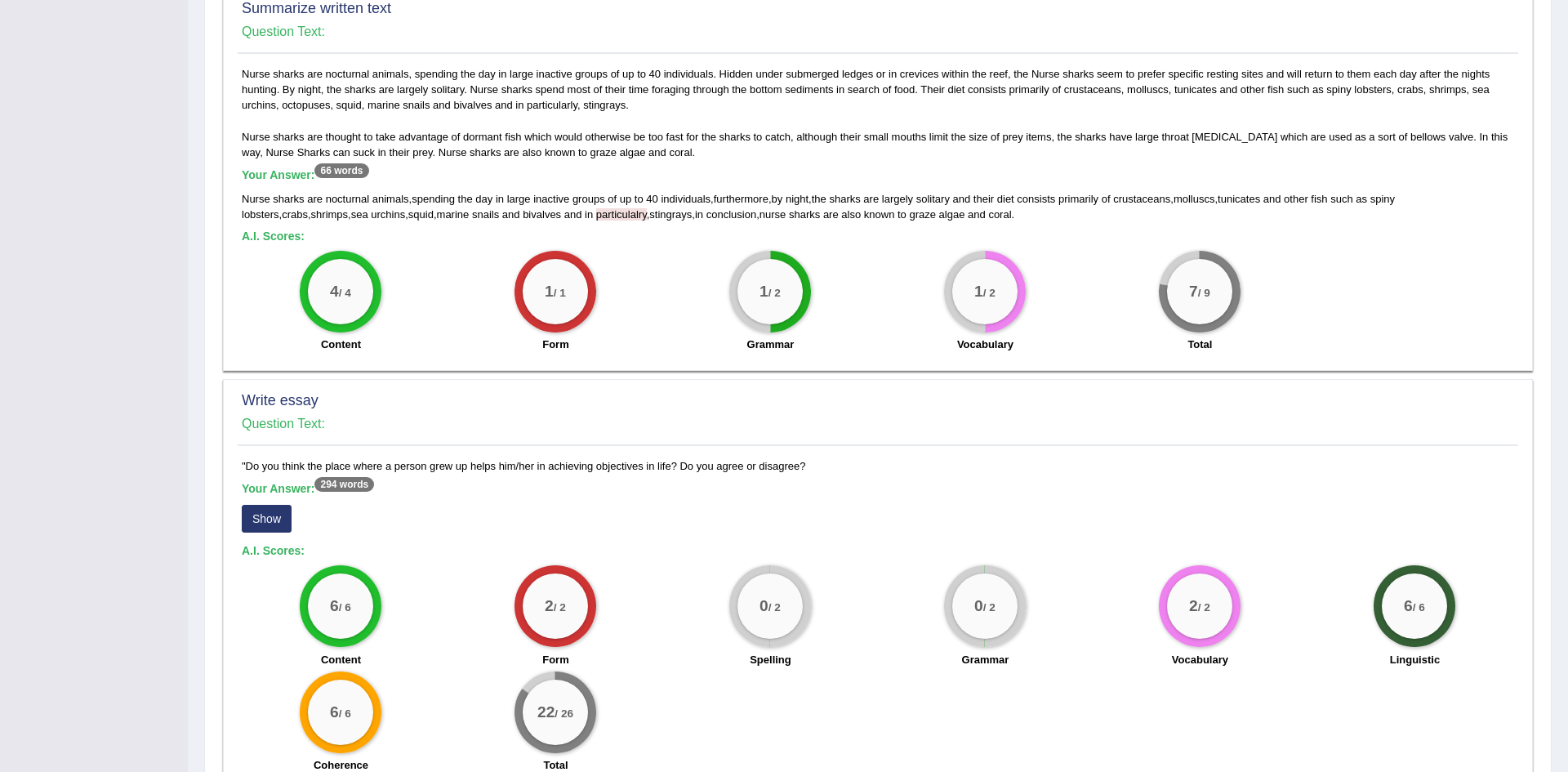
scroll to position [844, 0]
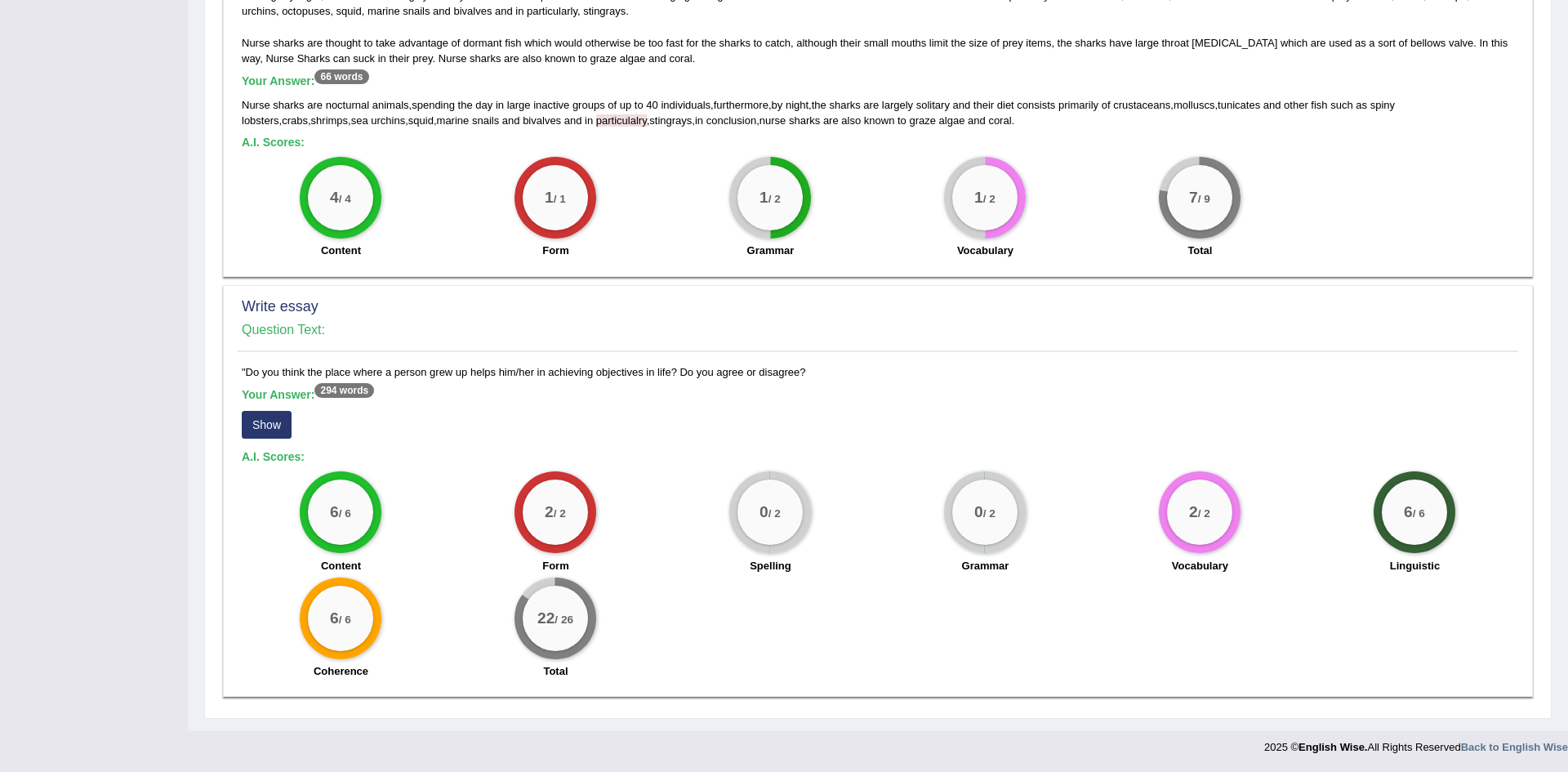
click at [272, 423] on button "Show" at bounding box center [266, 425] width 50 height 28
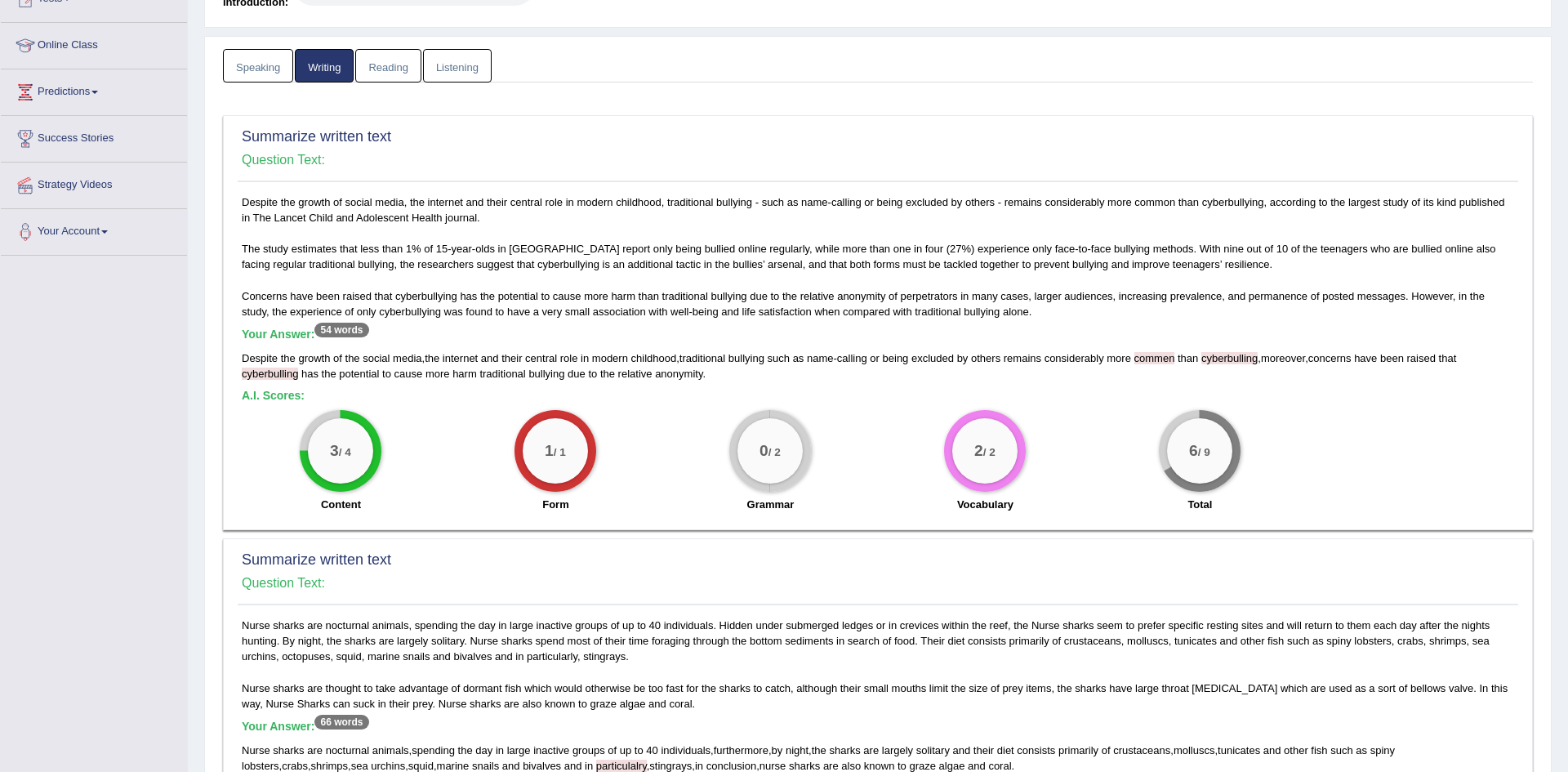
scroll to position [0, 0]
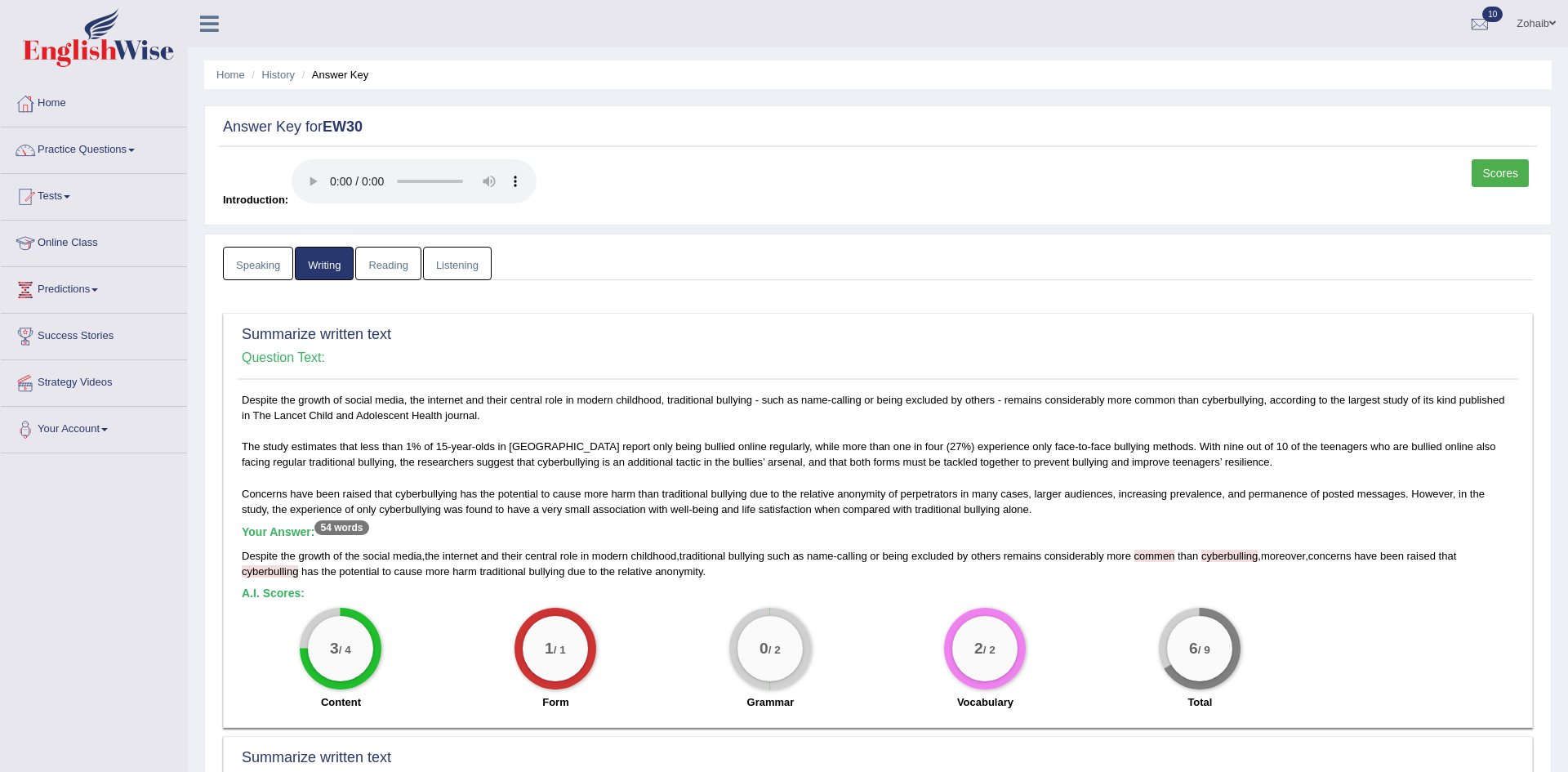
click at [437, 265] on link "Listening" at bounding box center [457, 264] width 69 height 33
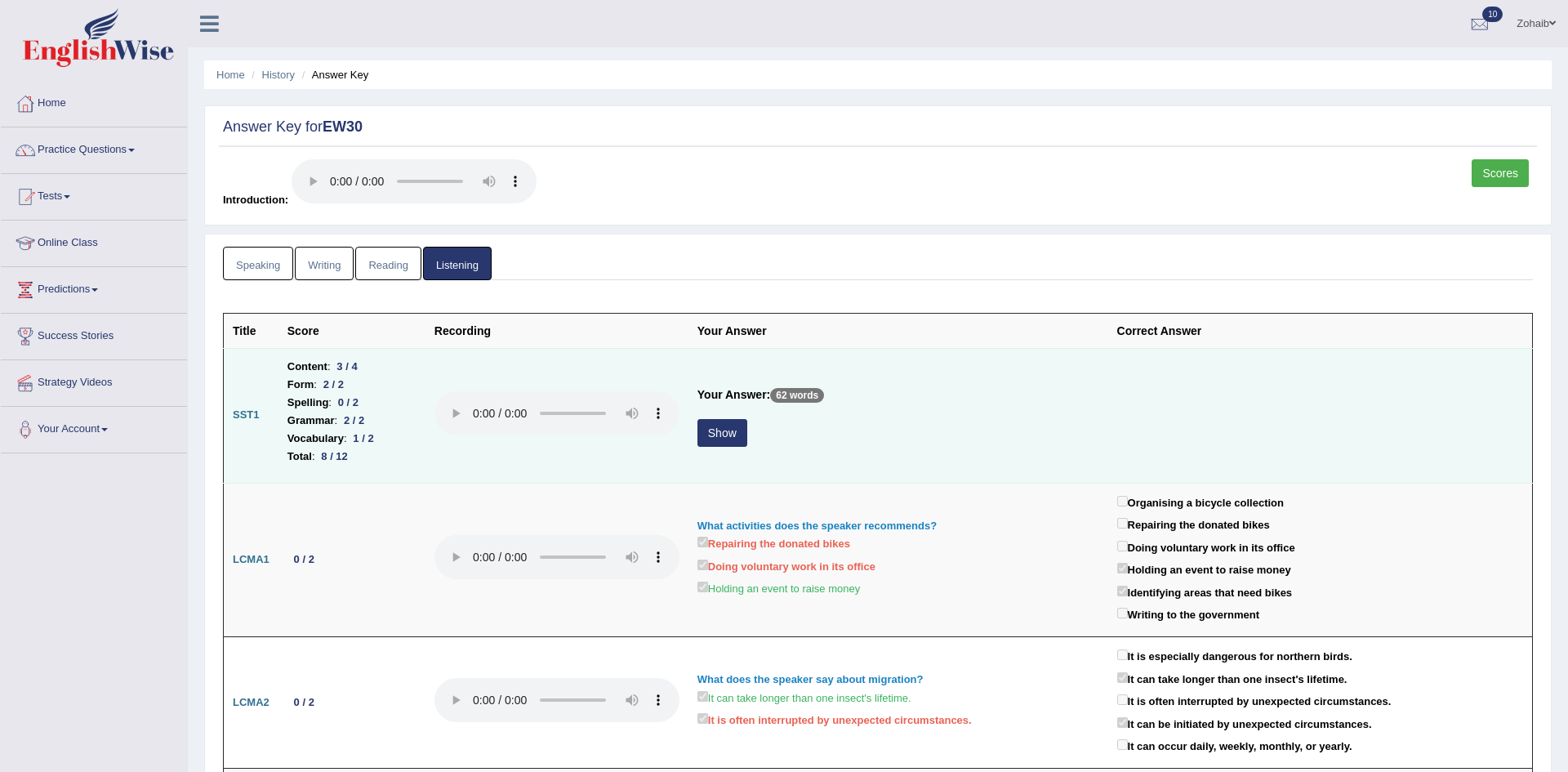
click at [729, 445] on button "Show" at bounding box center [722, 433] width 50 height 28
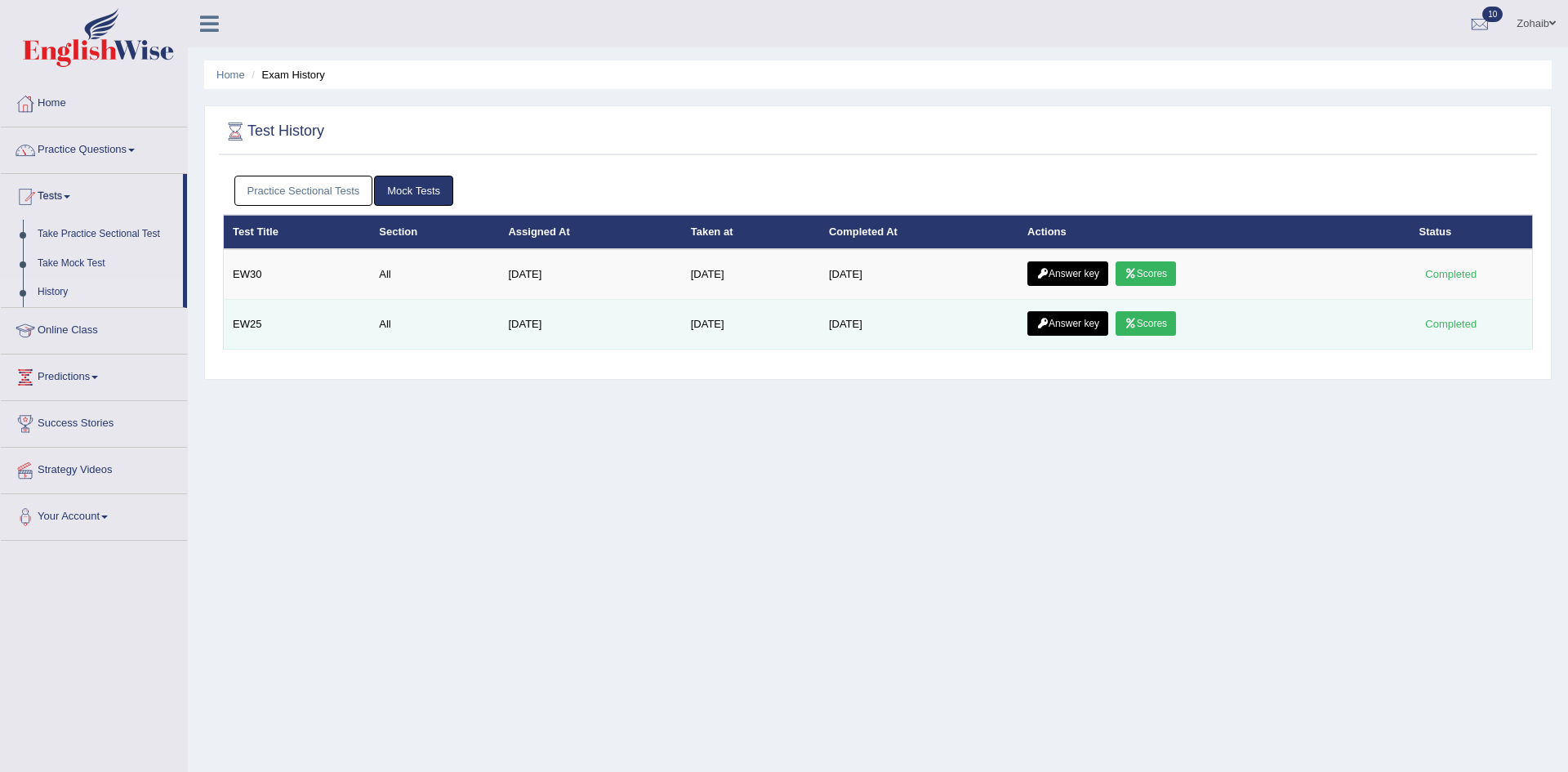
click at [1141, 325] on link "Scores" at bounding box center [1145, 323] width 60 height 24
